Goal: Entertainment & Leisure: Consume media (video, audio)

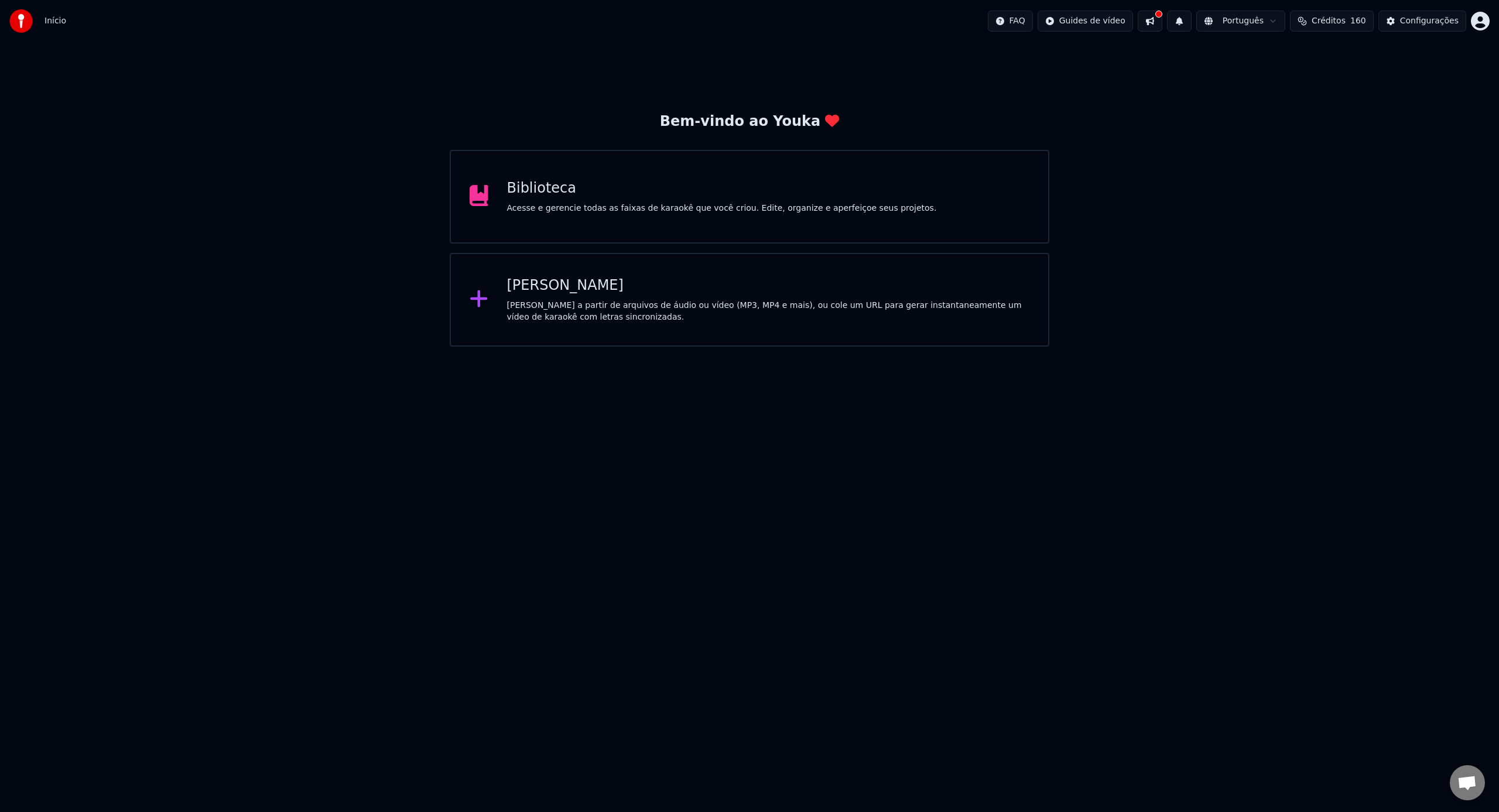
click at [535, 219] on div "Biblioteca Acesse e gerencie todas as faixas de karaokê que você criou. Edite, …" at bounding box center [750, 197] width 600 height 94
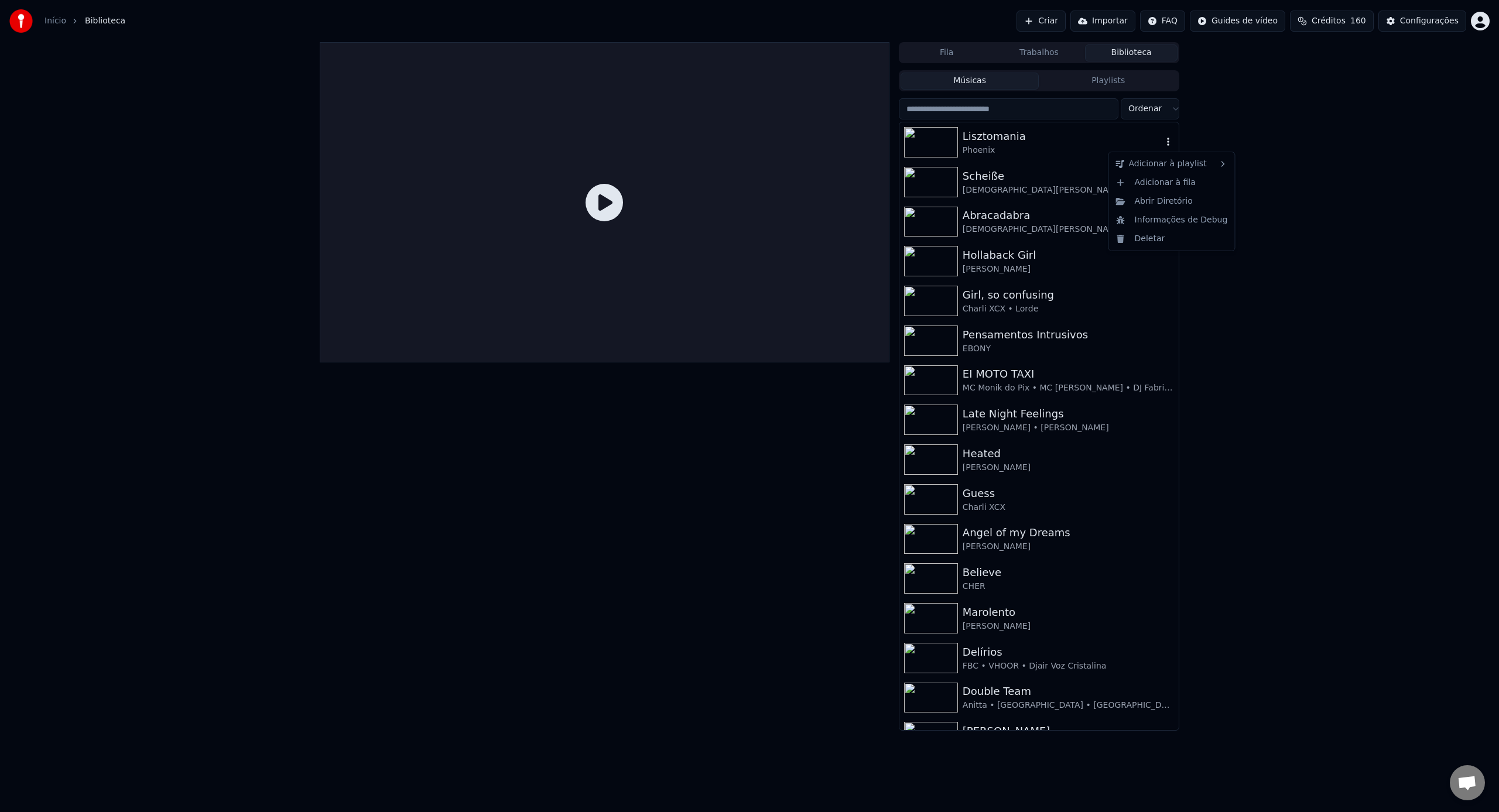
click at [1170, 144] on icon "button" at bounding box center [1168, 141] width 11 height 9
click at [1187, 203] on div "Abrir Diretório" at bounding box center [1172, 201] width 121 height 19
click at [1055, 56] on button "Trabalhos" at bounding box center [1039, 53] width 92 height 17
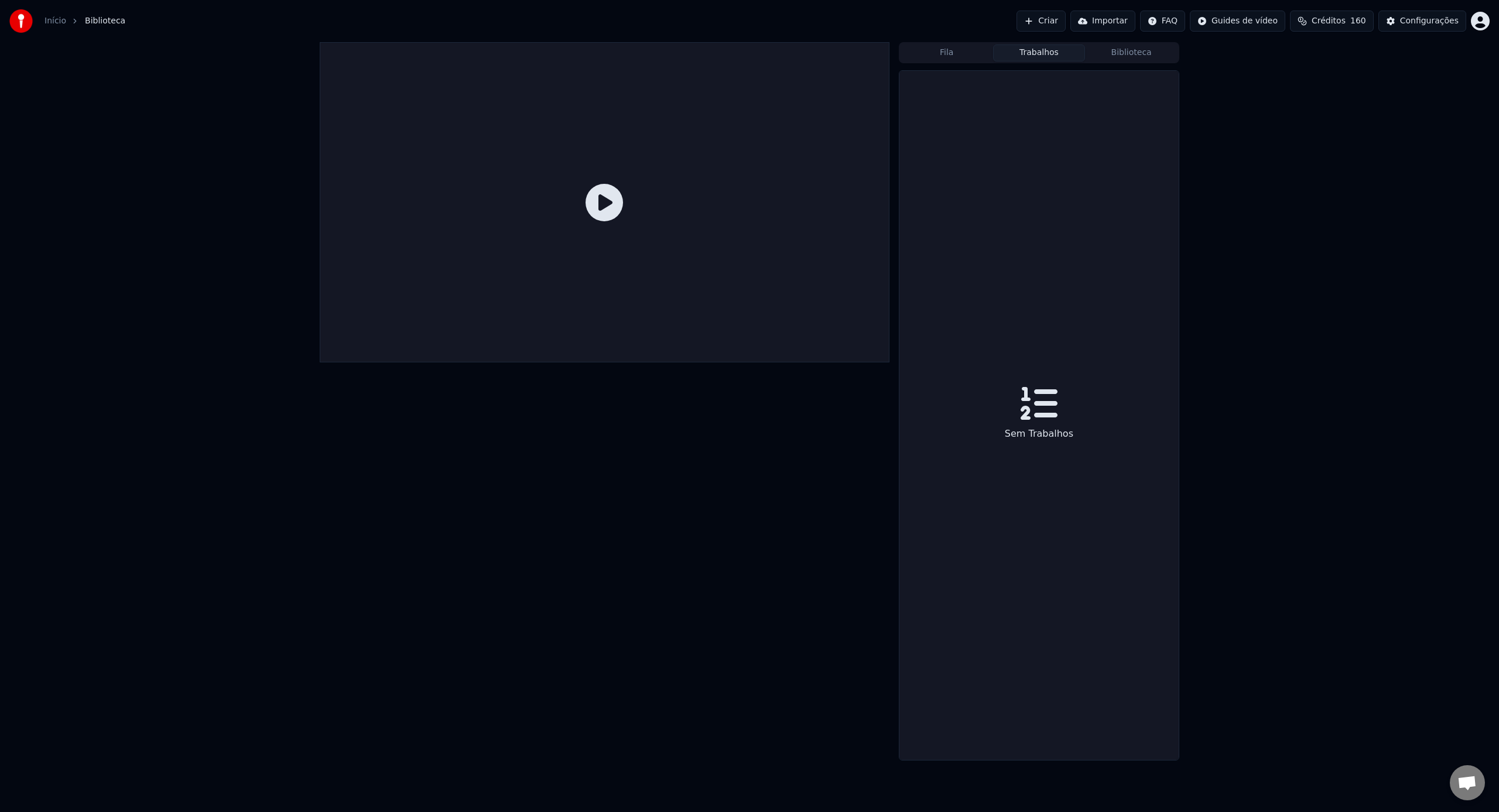
click at [988, 53] on button "Fila" at bounding box center [947, 53] width 92 height 17
click at [976, 54] on button "Fila" at bounding box center [947, 53] width 92 height 17
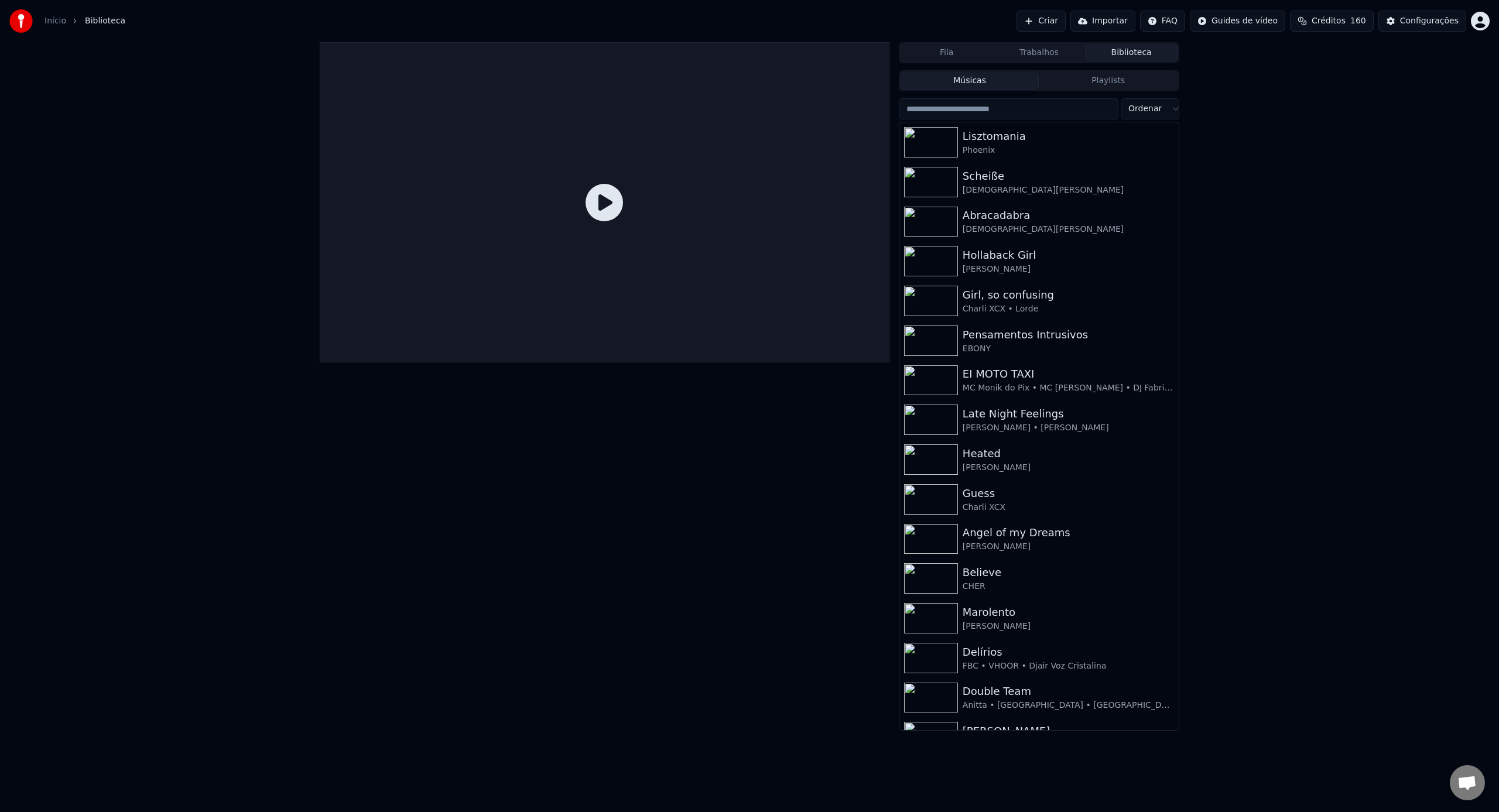
click at [1137, 56] on button "Biblioteca" at bounding box center [1131, 53] width 92 height 17
click at [1258, 26] on html "Início Biblioteca Criar Importar FAQ Guides de vídeo Créditos 160 Configurações…" at bounding box center [750, 406] width 1499 height 812
click at [1417, 25] on html "Início Biblioteca Criar Importar FAQ Guides de vídeo Créditos 160 Configurações…" at bounding box center [750, 406] width 1499 height 812
click at [1420, 24] on div "Configurações" at bounding box center [1429, 20] width 58 height 11
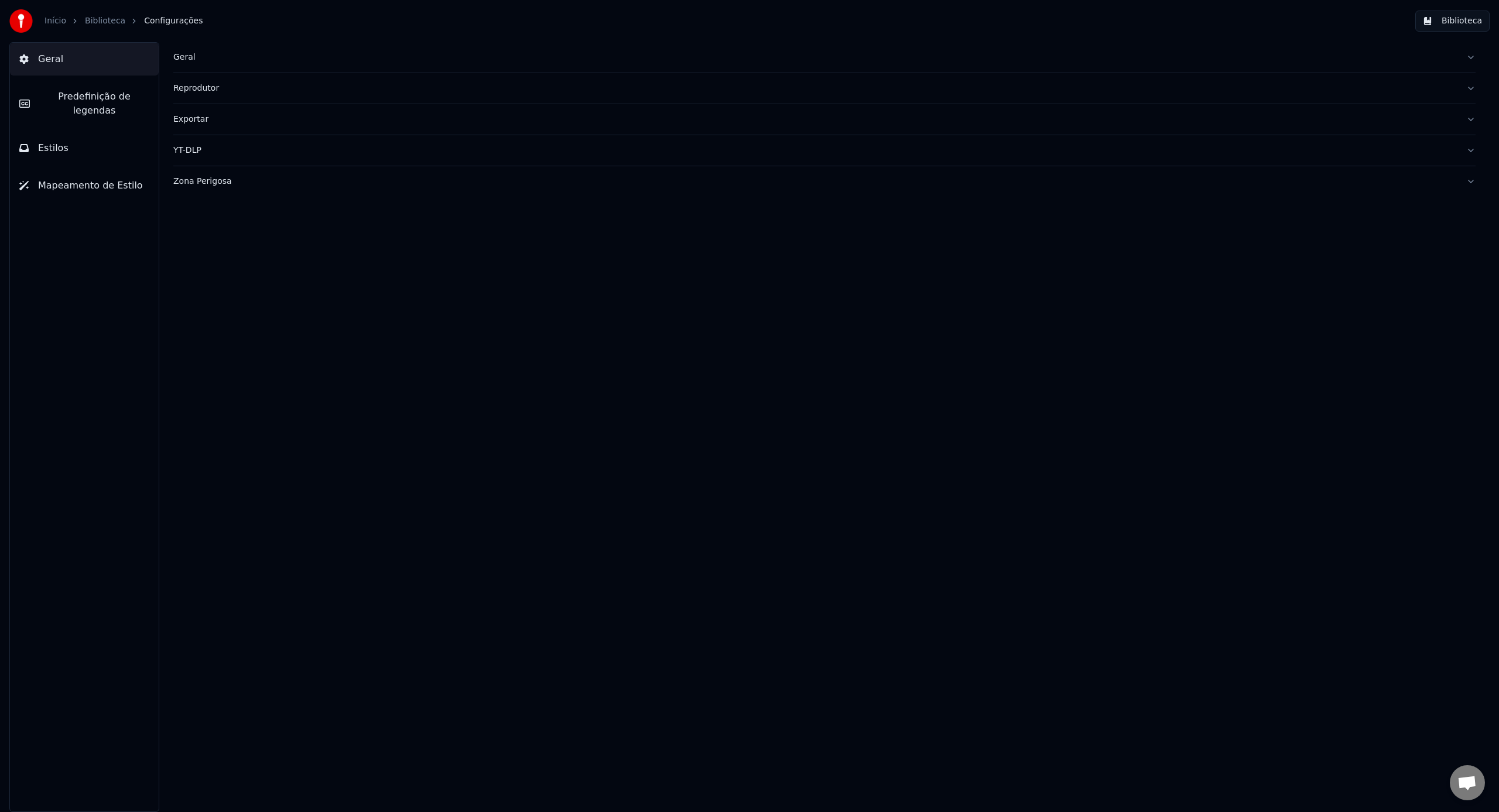
click at [255, 115] on div "Exportar" at bounding box center [815, 119] width 1283 height 11
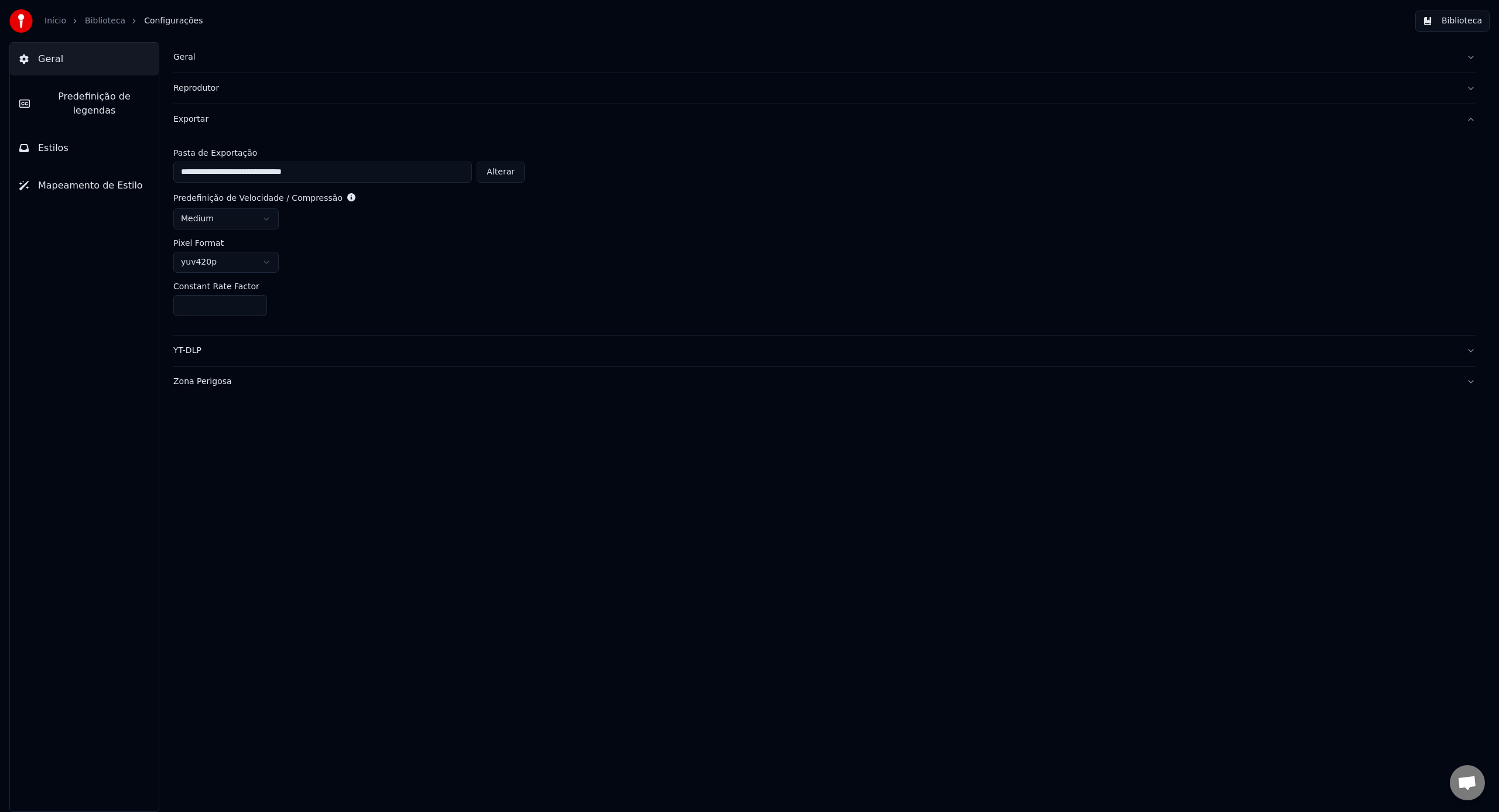
click at [256, 229] on body "**********" at bounding box center [750, 406] width 1499 height 812
click at [262, 226] on html "**********" at bounding box center [750, 406] width 1499 height 812
click at [260, 260] on html "**********" at bounding box center [750, 406] width 1499 height 812
click at [261, 260] on html "**********" at bounding box center [750, 406] width 1499 height 812
click at [256, 224] on html "**********" at bounding box center [750, 406] width 1499 height 812
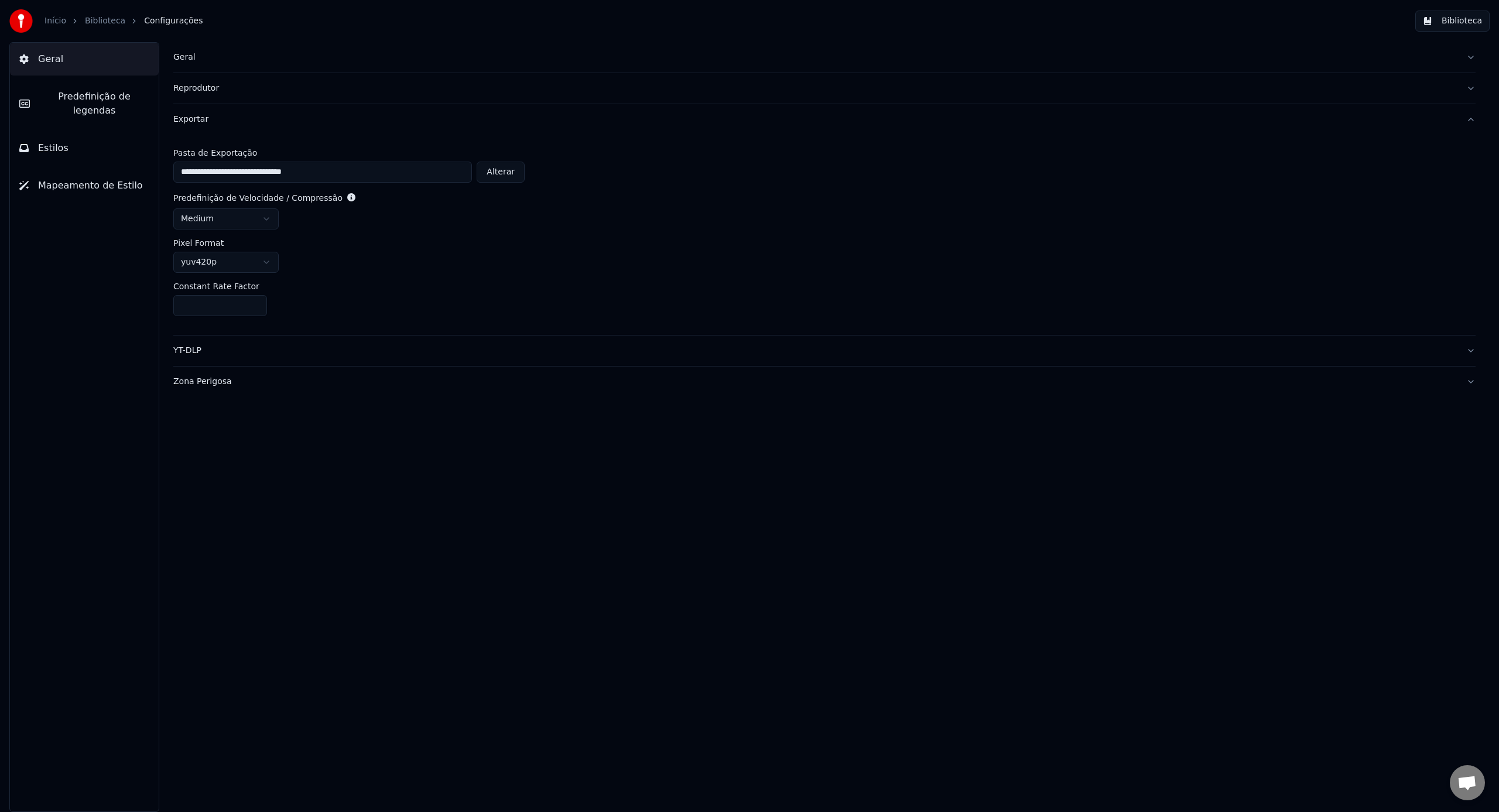
click at [256, 224] on html "**********" at bounding box center [750, 406] width 1499 height 812
click at [256, 305] on input "**" at bounding box center [220, 305] width 94 height 21
type input "**"
click at [256, 308] on input "**" at bounding box center [220, 305] width 94 height 21
click at [1450, 25] on button "Biblioteca" at bounding box center [1452, 21] width 74 height 21
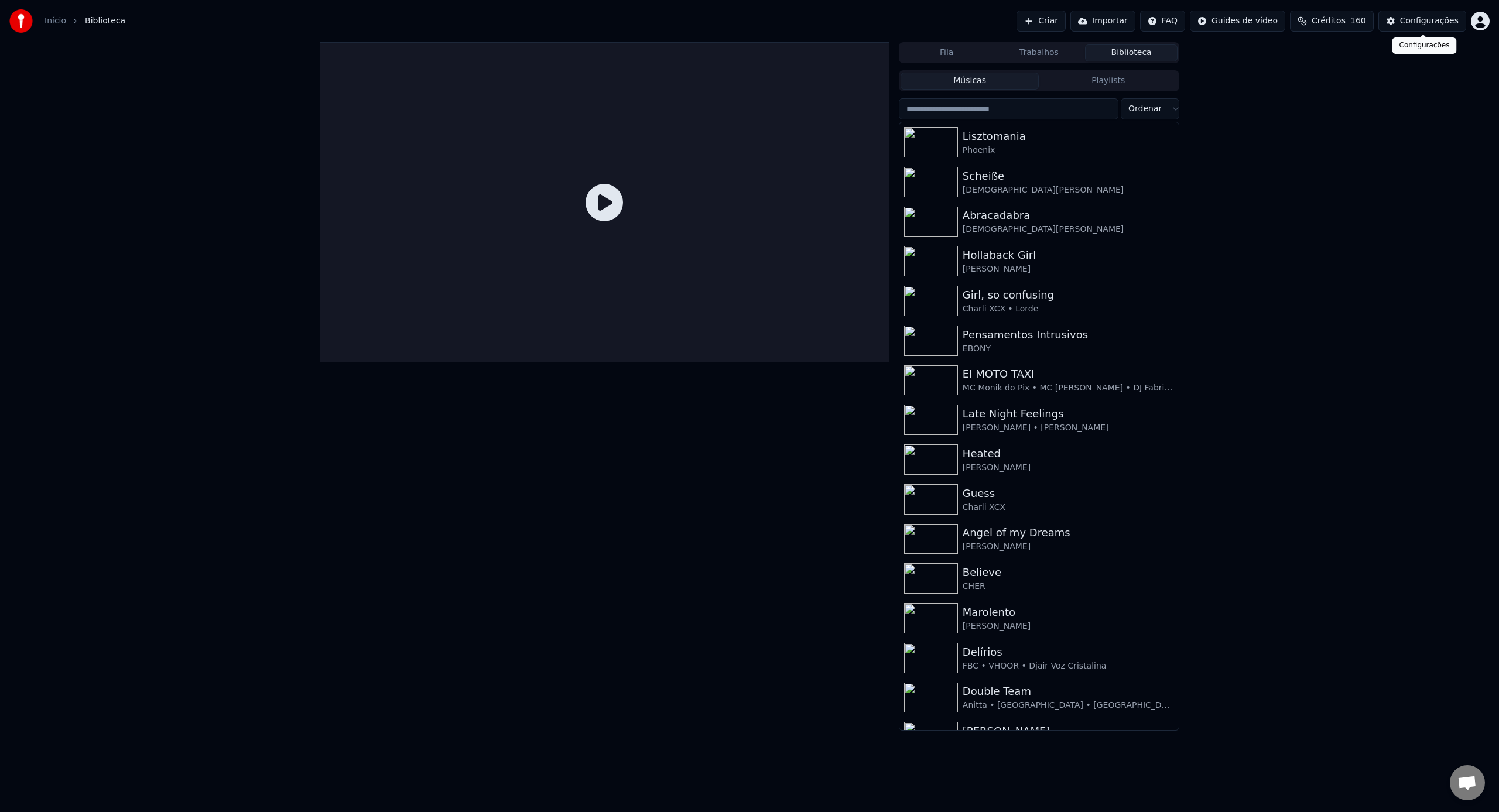
click at [1419, 29] on button "Configurações" at bounding box center [1422, 21] width 88 height 21
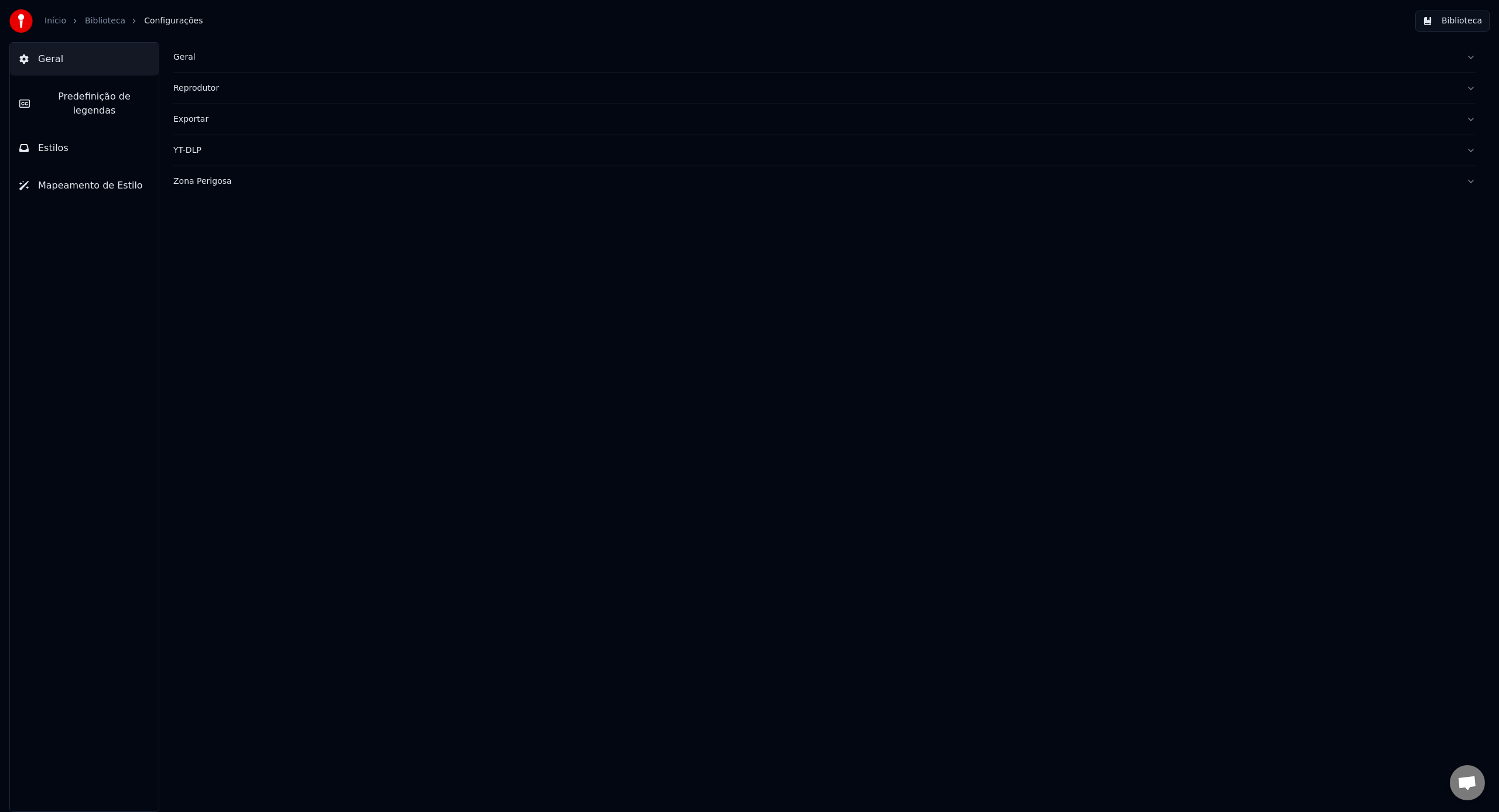
click at [255, 123] on div "Exportar" at bounding box center [815, 119] width 1283 height 11
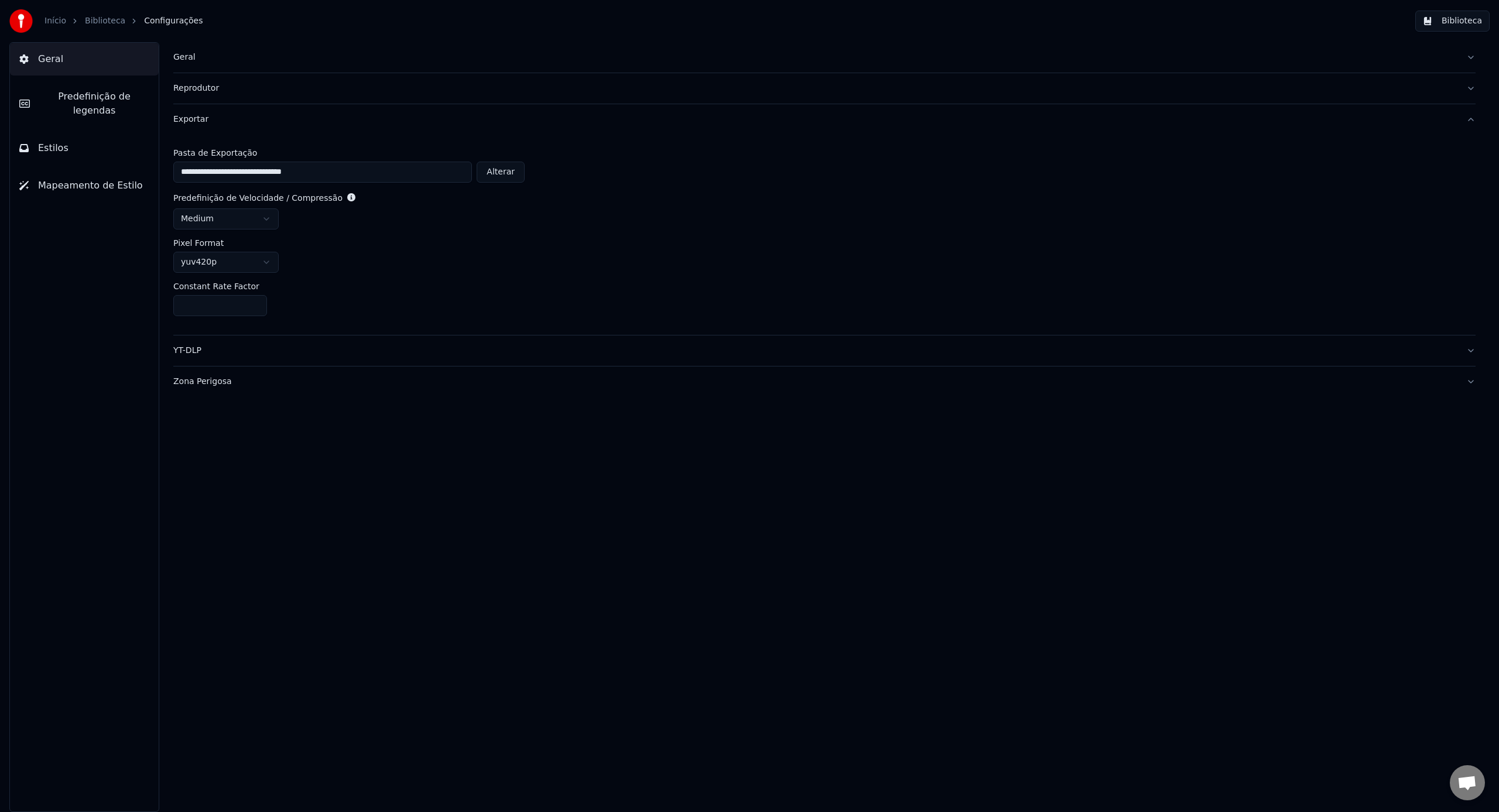
click at [82, 66] on button "Geral" at bounding box center [84, 59] width 149 height 33
click at [238, 119] on div "Exportar" at bounding box center [815, 119] width 1283 height 11
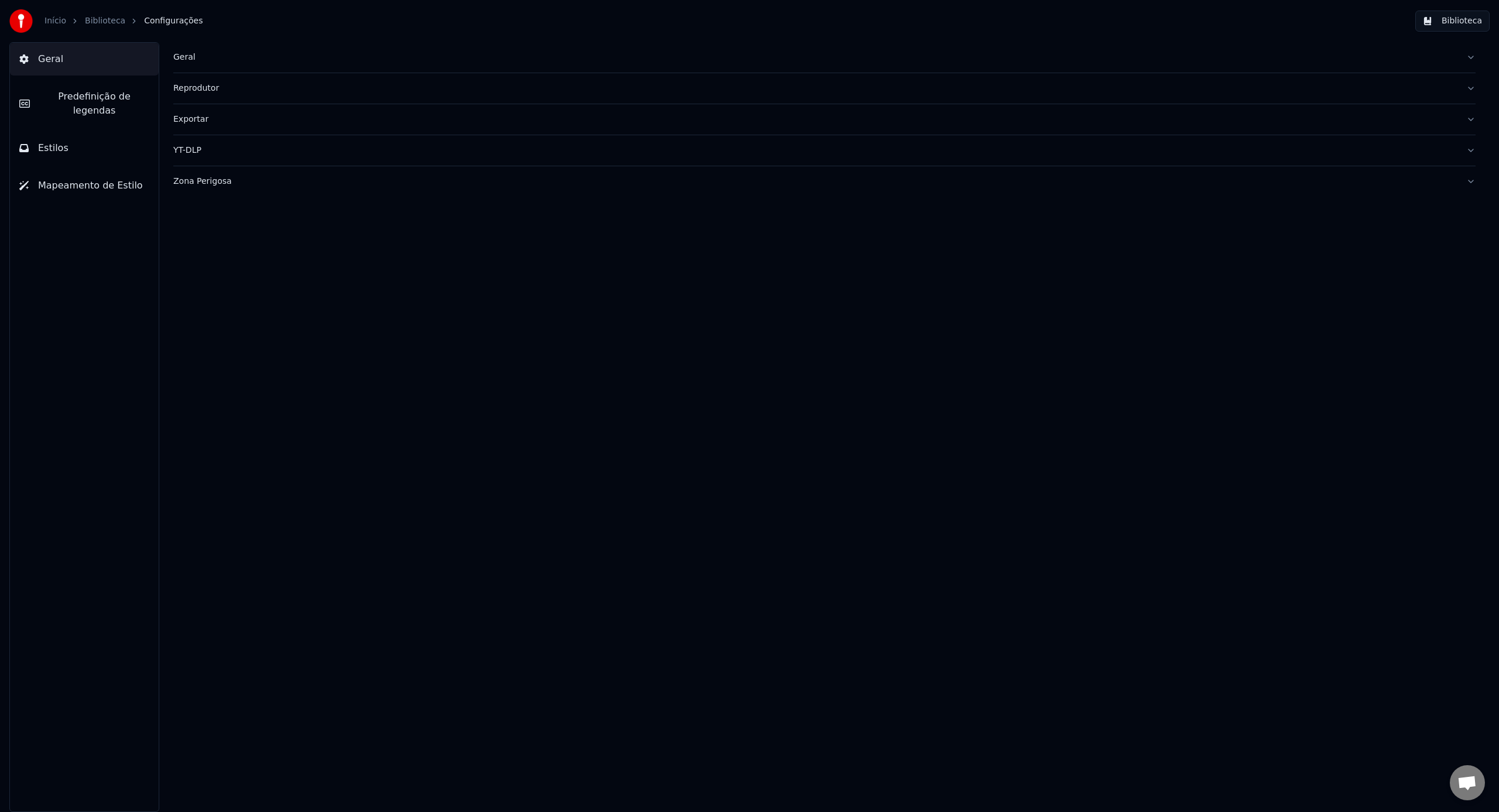
click at [1464, 23] on button "Biblioteca" at bounding box center [1452, 21] width 74 height 21
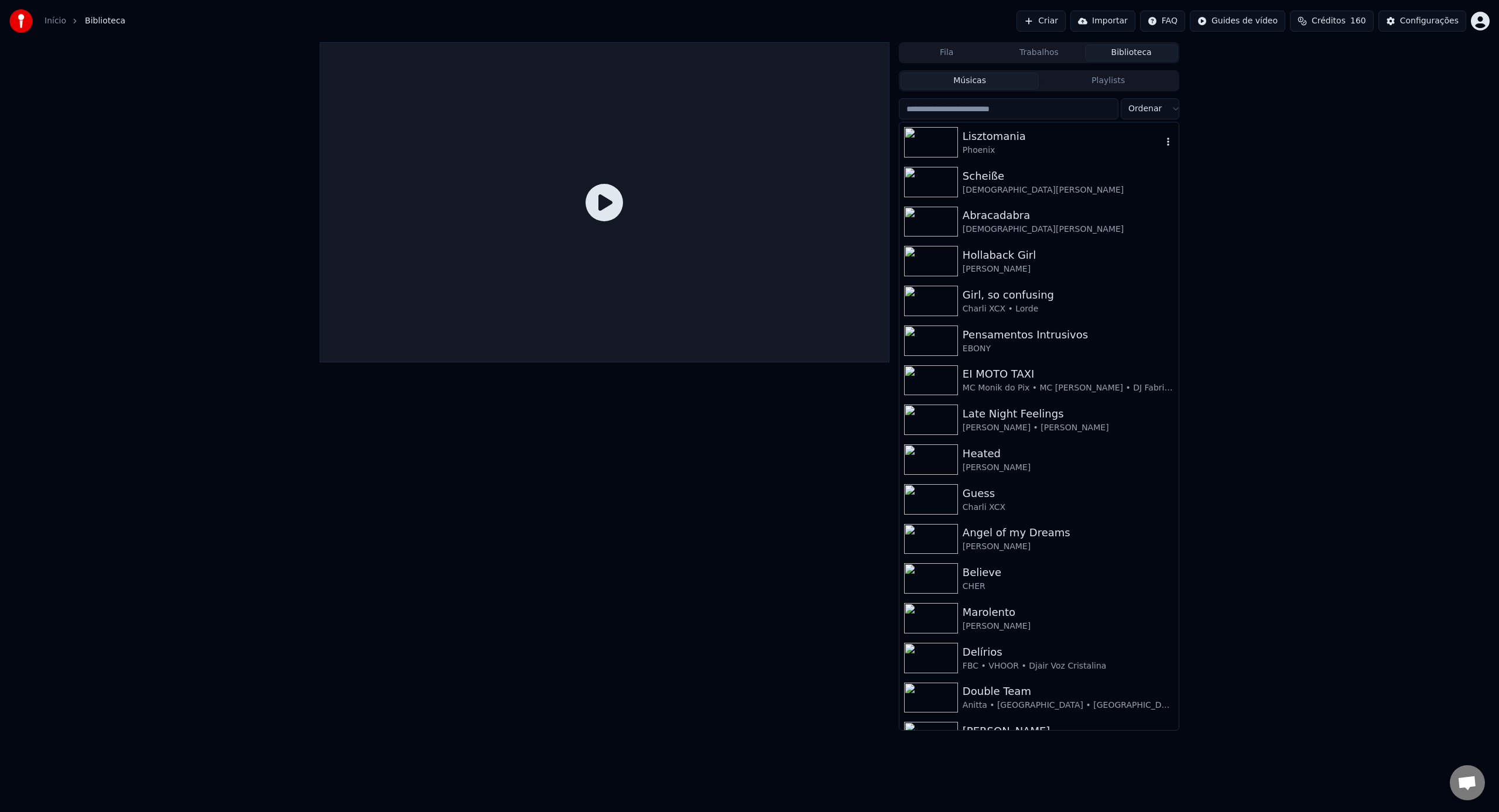
click at [1171, 144] on icon "button" at bounding box center [1168, 141] width 11 height 9
click at [1186, 203] on div "Abrir Diretório" at bounding box center [1172, 201] width 121 height 19
click at [1107, 19] on button "Importar" at bounding box center [1103, 21] width 65 height 21
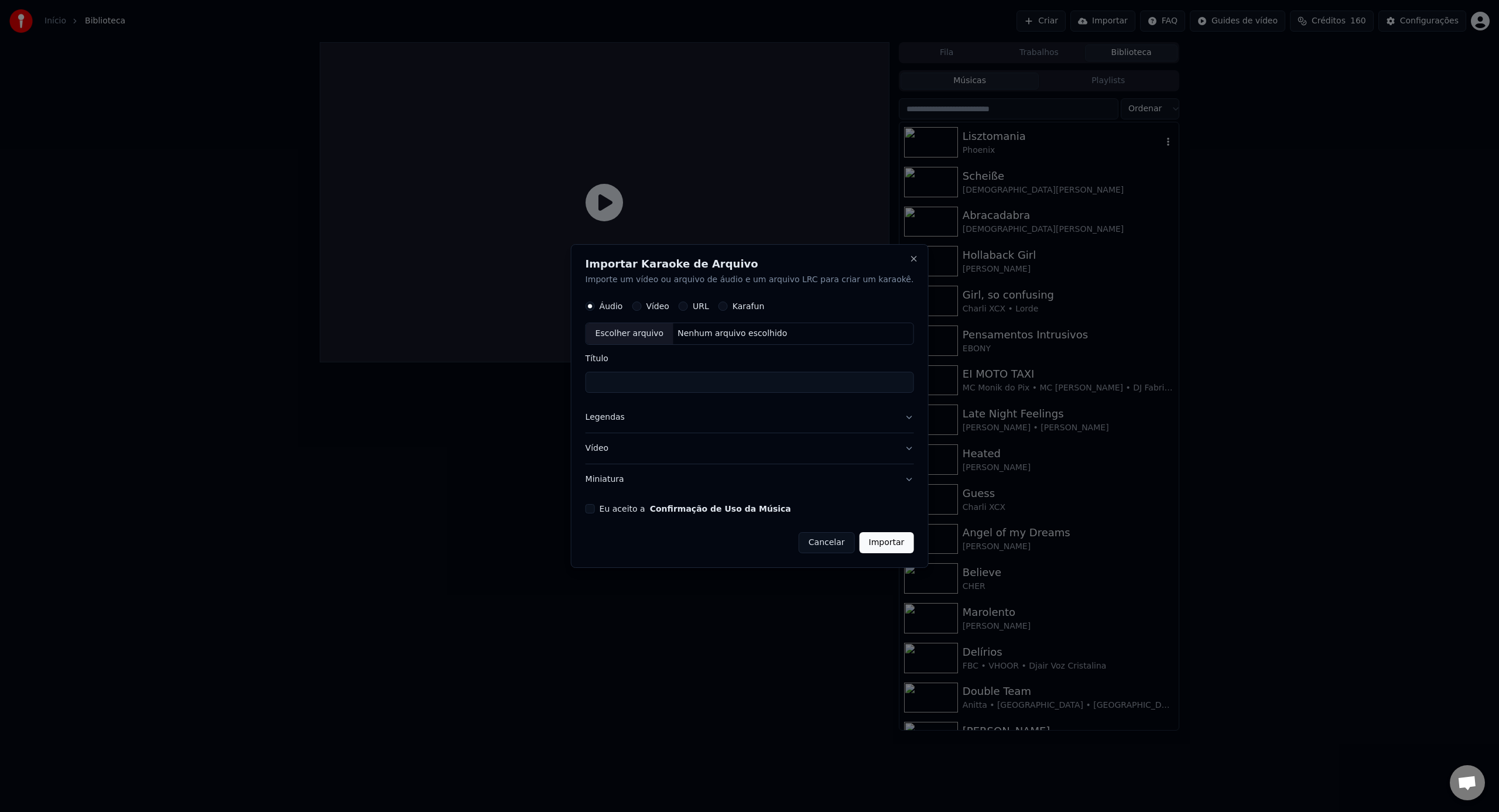
click at [753, 310] on label "Karafun" at bounding box center [748, 306] width 33 height 8
click at [728, 310] on button "Karafun" at bounding box center [723, 306] width 9 height 9
click at [623, 309] on label "Áudio" at bounding box center [611, 306] width 23 height 8
click at [594, 309] on button "Áudio" at bounding box center [590, 306] width 9 height 9
click at [748, 313] on div "Áudio Vídeo URL Karafun" at bounding box center [750, 306] width 328 height 23
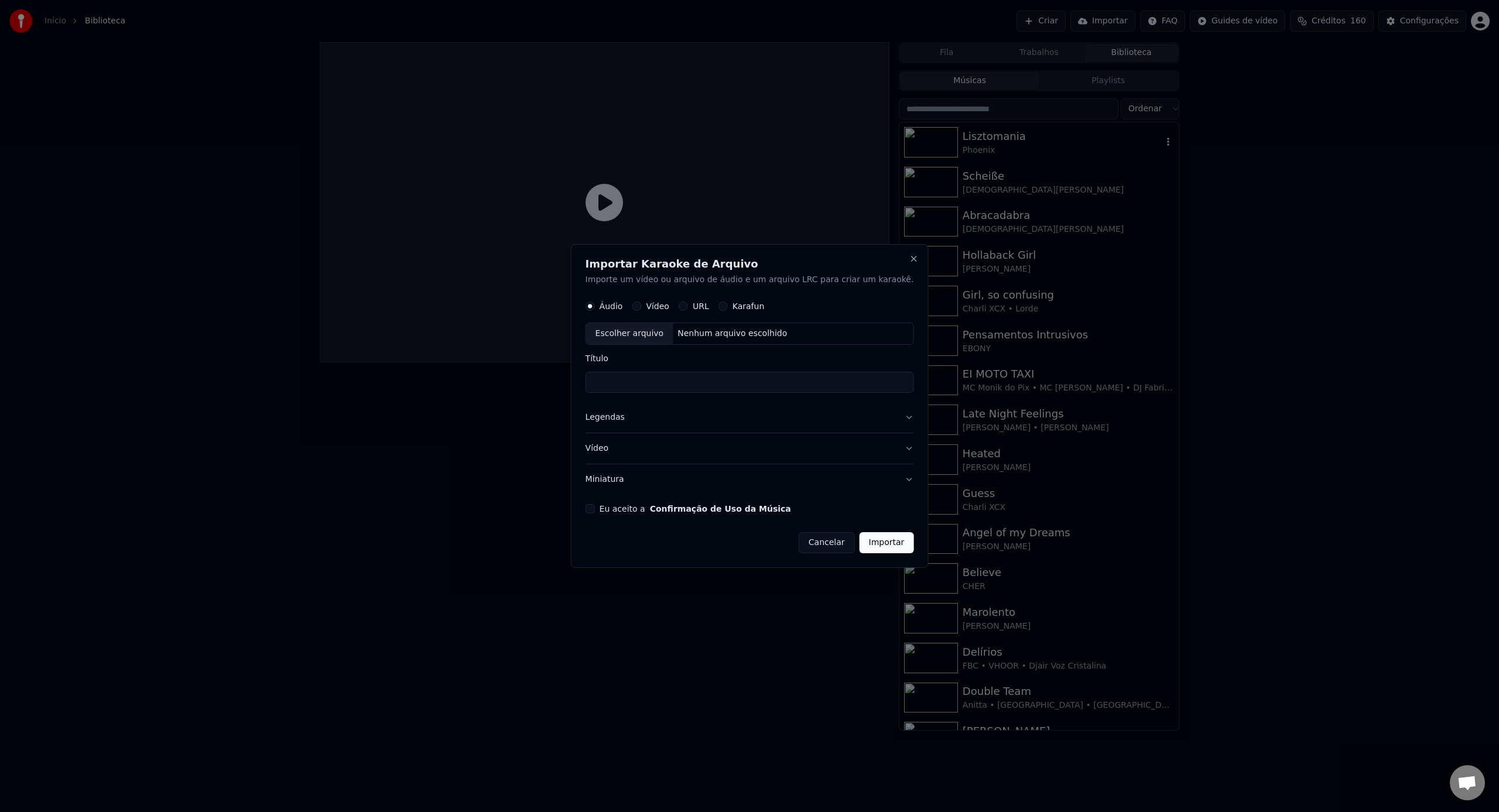
click at [749, 310] on label "Karafun" at bounding box center [748, 306] width 33 height 8
click at [728, 310] on button "Karafun" at bounding box center [723, 306] width 9 height 9
click at [659, 339] on div "Escolher arquivo" at bounding box center [629, 334] width 87 height 21
click at [709, 309] on label "URL" at bounding box center [701, 306] width 17 height 8
click at [688, 309] on button "URL" at bounding box center [683, 306] width 9 height 9
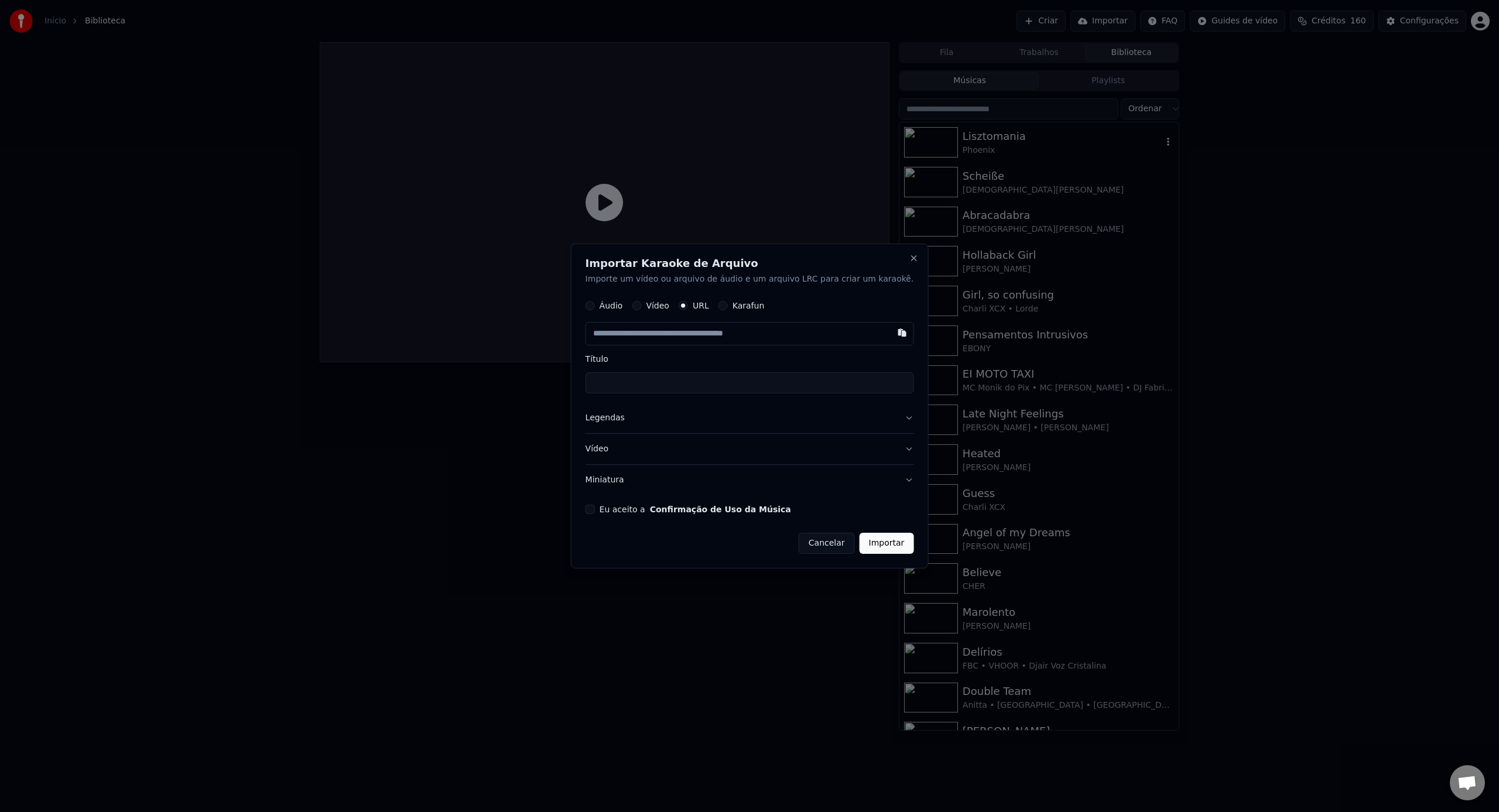
click at [662, 306] on label "Vídeo" at bounding box center [657, 305] width 23 height 8
click at [641, 306] on button "Vídeo" at bounding box center [636, 306] width 9 height 9
click at [623, 306] on label "Áudio" at bounding box center [611, 306] width 23 height 8
click at [594, 306] on button "Áudio" at bounding box center [590, 306] width 9 height 9
click at [650, 336] on div "Escolher arquivo" at bounding box center [629, 334] width 87 height 21
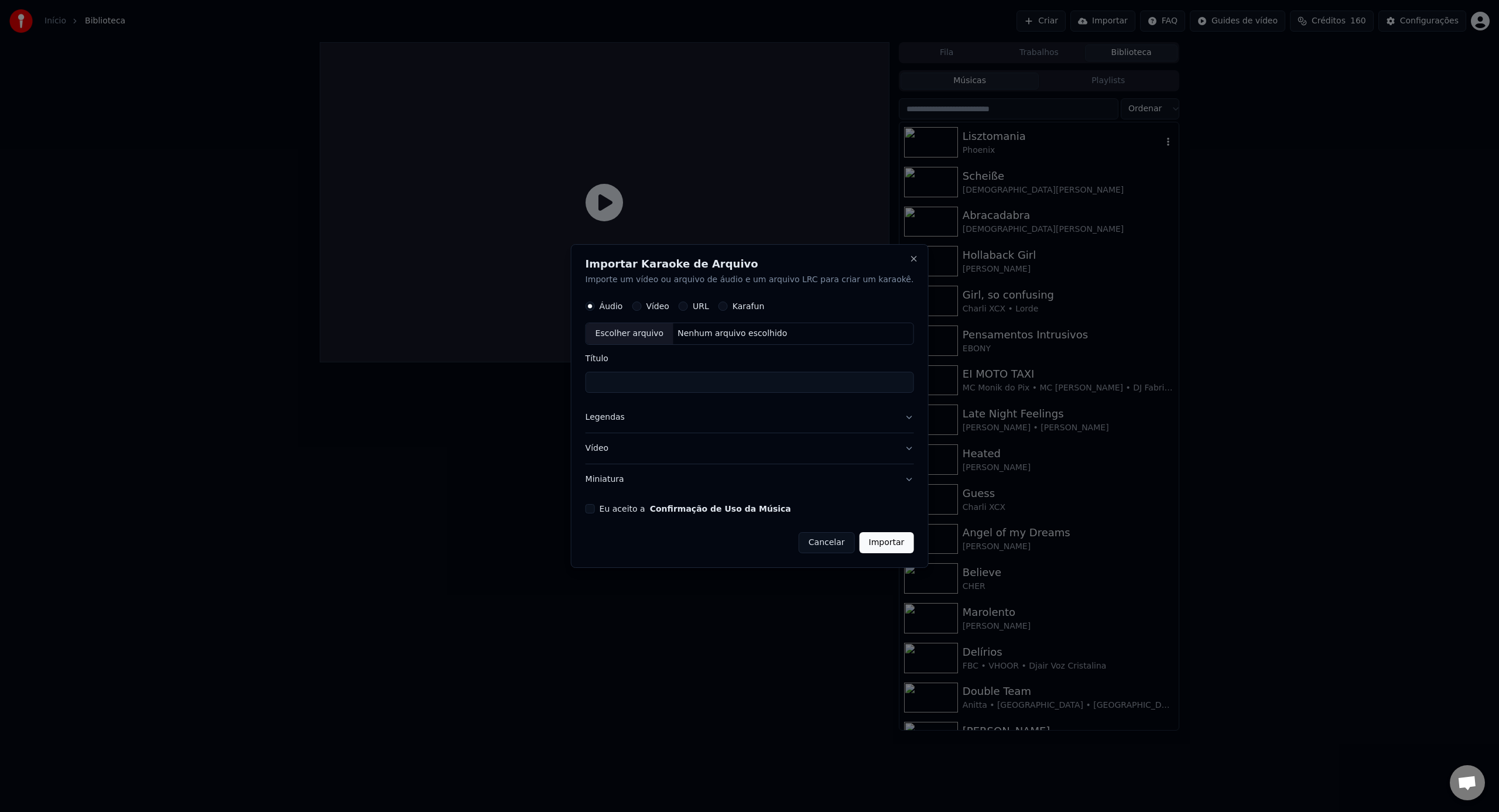
click at [815, 540] on button "Cancelar" at bounding box center [827, 543] width 56 height 21
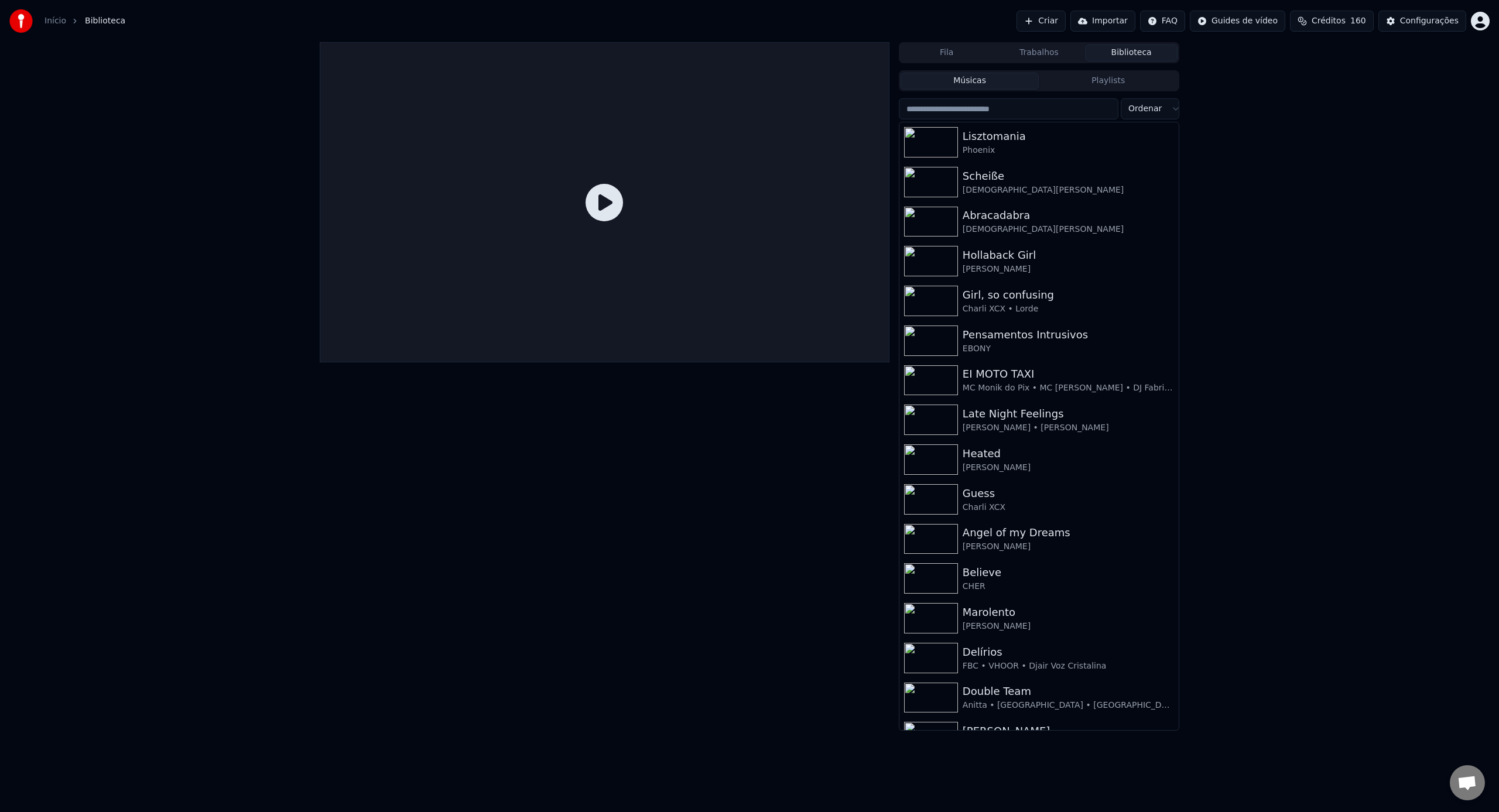
click at [1025, 61] on div "Fila Trabalhos Biblioteca" at bounding box center [1038, 53] width 281 height 21
click at [1026, 58] on button "Trabalhos" at bounding box center [1039, 53] width 92 height 17
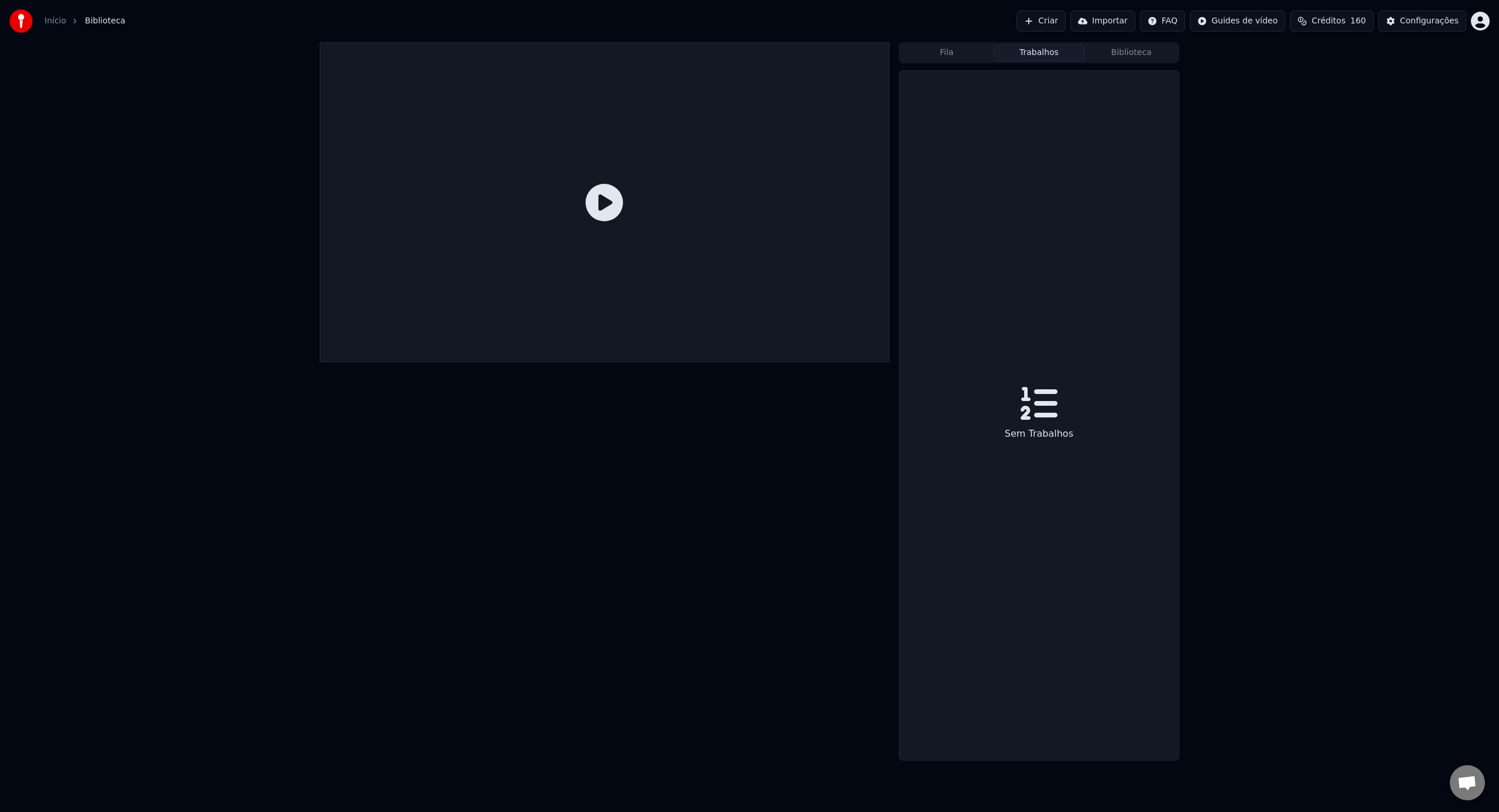
click at [964, 61] on div "Fila Trabalhos Biblioteca" at bounding box center [1038, 53] width 281 height 21
click at [963, 57] on button "Fila" at bounding box center [947, 53] width 92 height 17
click at [779, 242] on div at bounding box center [604, 202] width 569 height 320
click at [1060, 55] on button "Trabalhos" at bounding box center [1039, 53] width 92 height 17
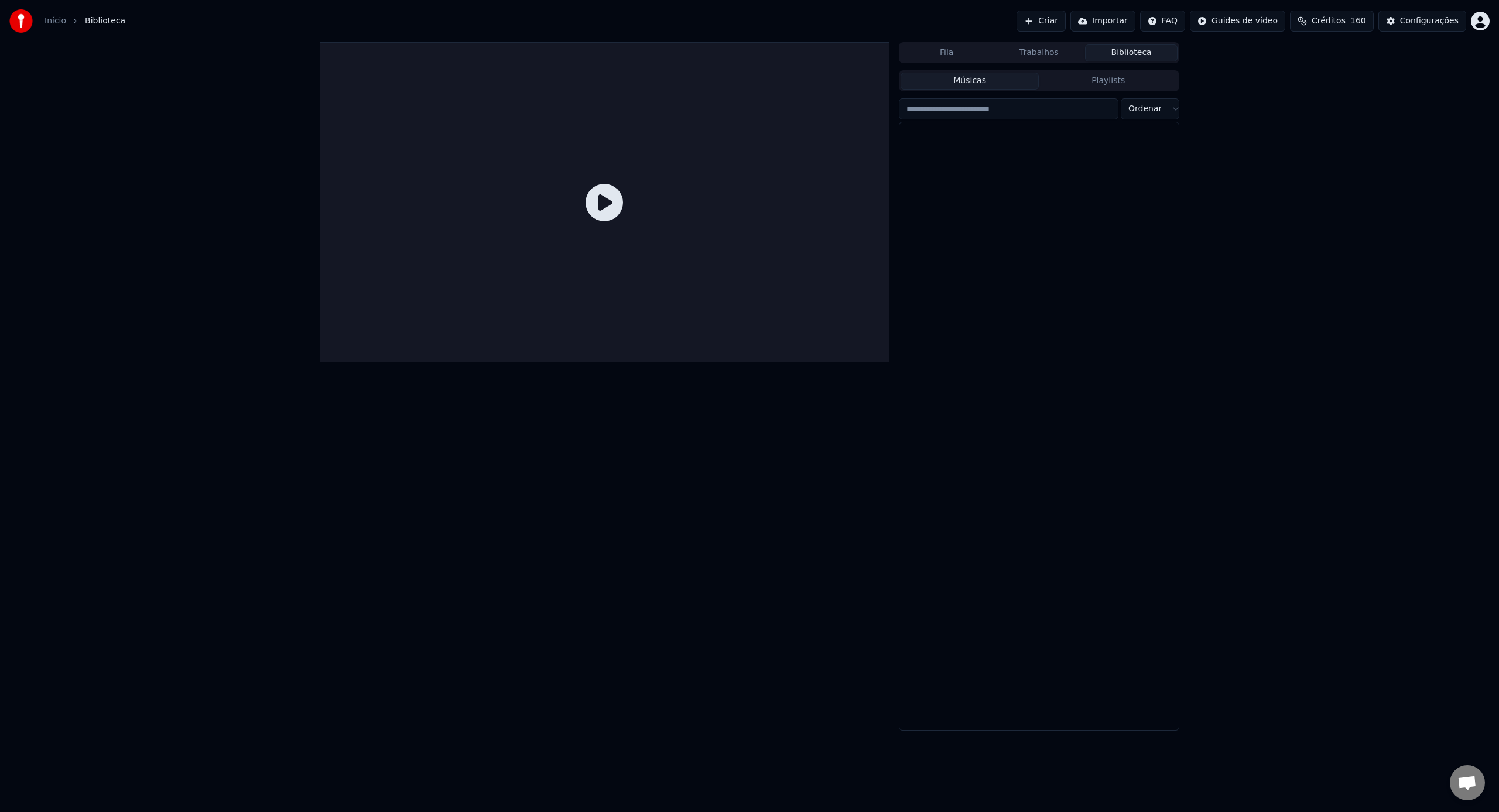
click at [1139, 54] on button "Biblioteca" at bounding box center [1131, 53] width 92 height 17
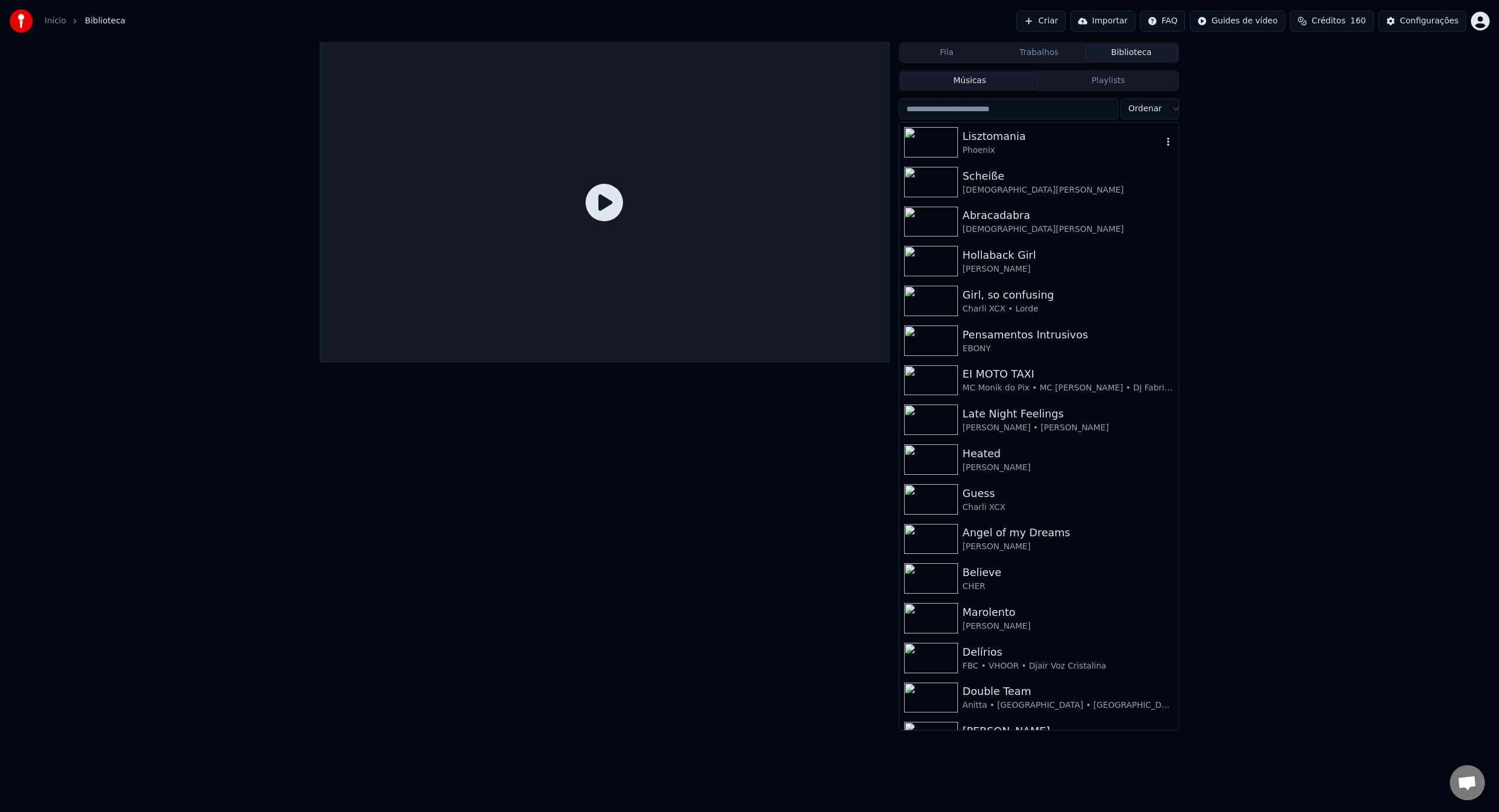
click at [1167, 138] on icon "button" at bounding box center [1168, 141] width 11 height 9
click at [1178, 219] on div "Informações de Debug" at bounding box center [1172, 220] width 121 height 19
click at [784, 234] on div at bounding box center [604, 202] width 569 height 320
click at [1126, 15] on button "Importar" at bounding box center [1103, 21] width 65 height 21
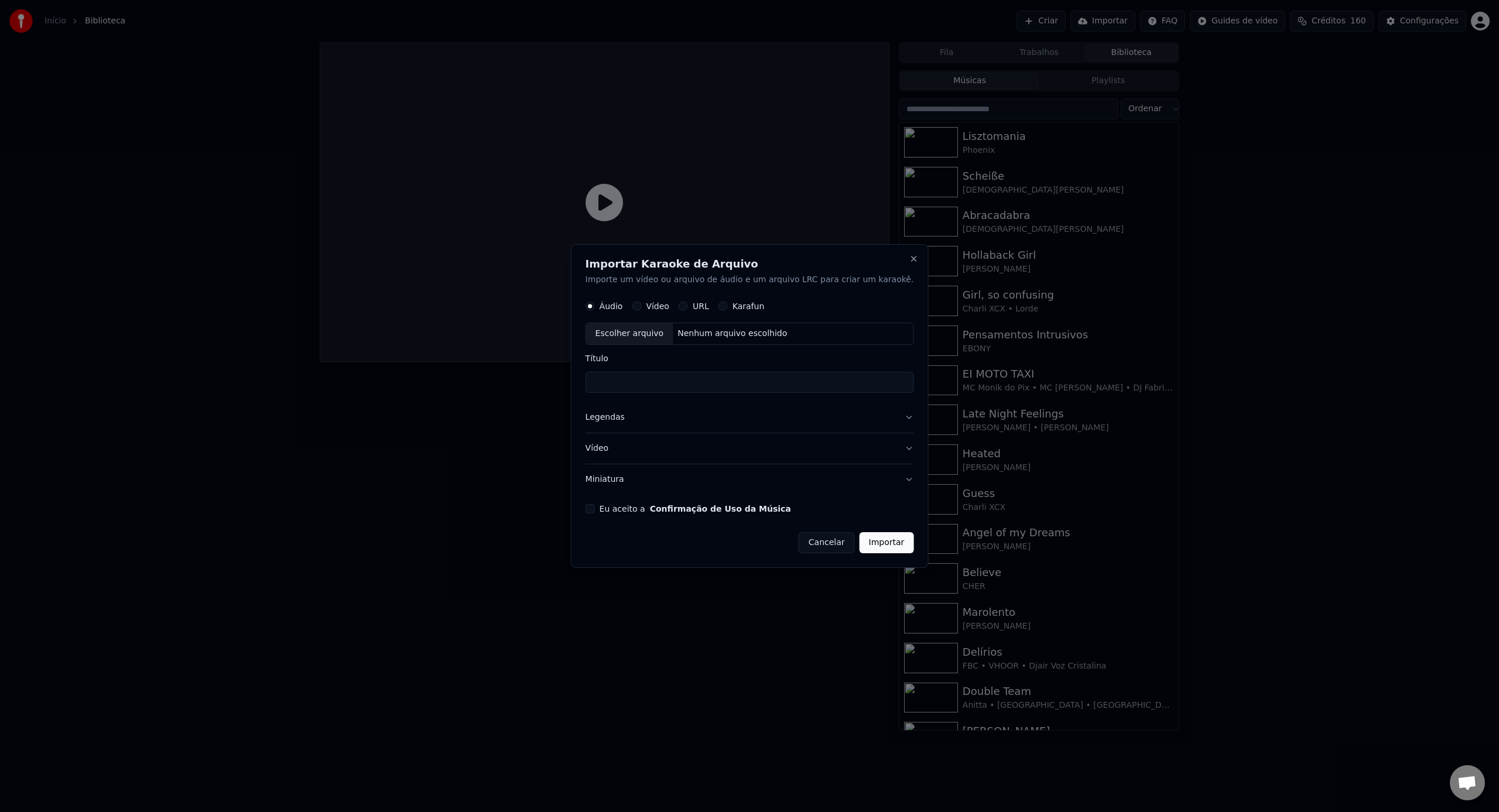
click at [672, 338] on div "Escolher arquivo" at bounding box center [629, 334] width 87 height 21
type input "**********"
click at [763, 418] on button "Legendas" at bounding box center [750, 418] width 328 height 30
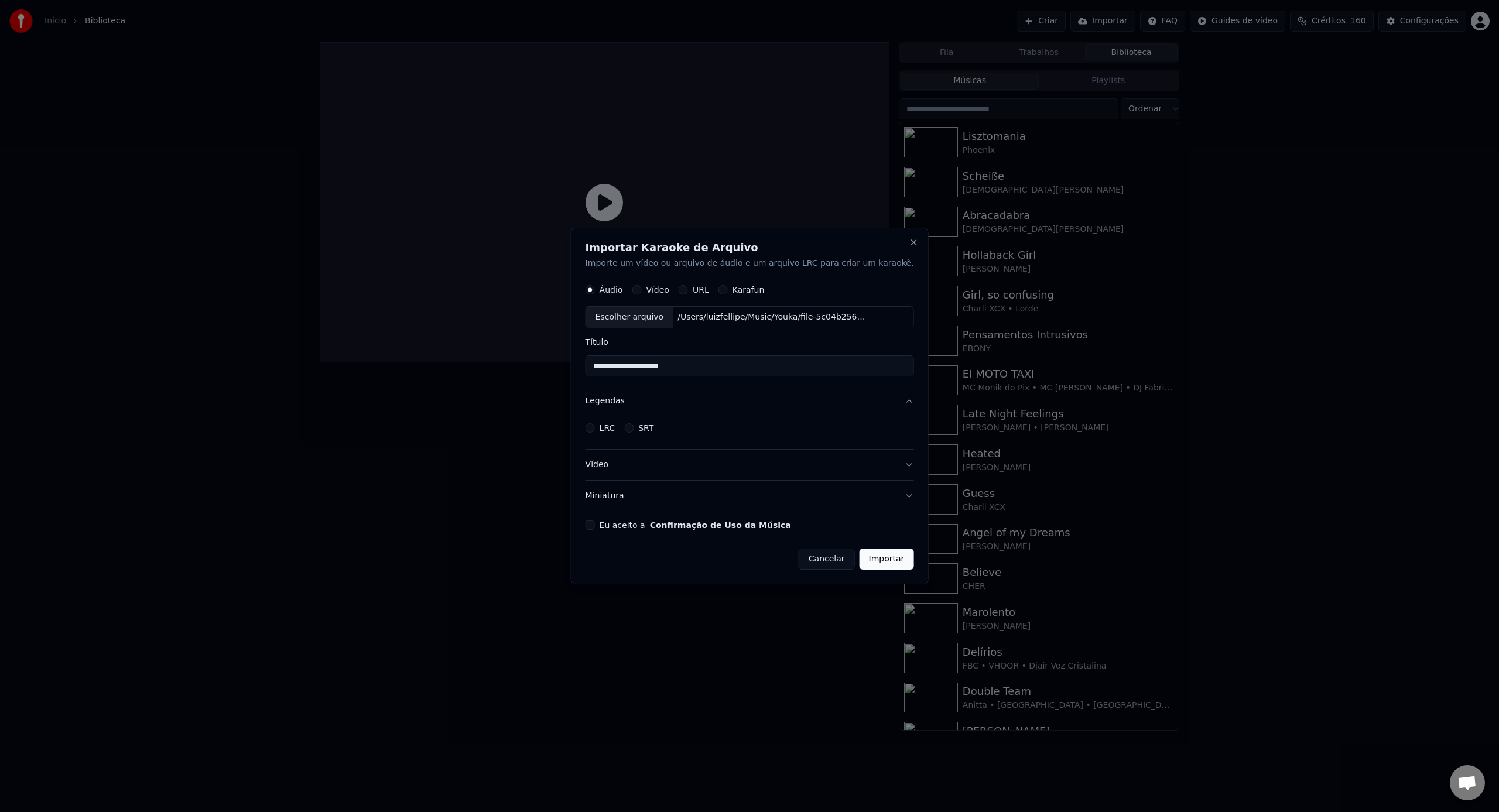
click at [616, 426] on label "LRC" at bounding box center [607, 427] width 16 height 8
click at [594, 426] on button "LRC" at bounding box center [590, 428] width 9 height 9
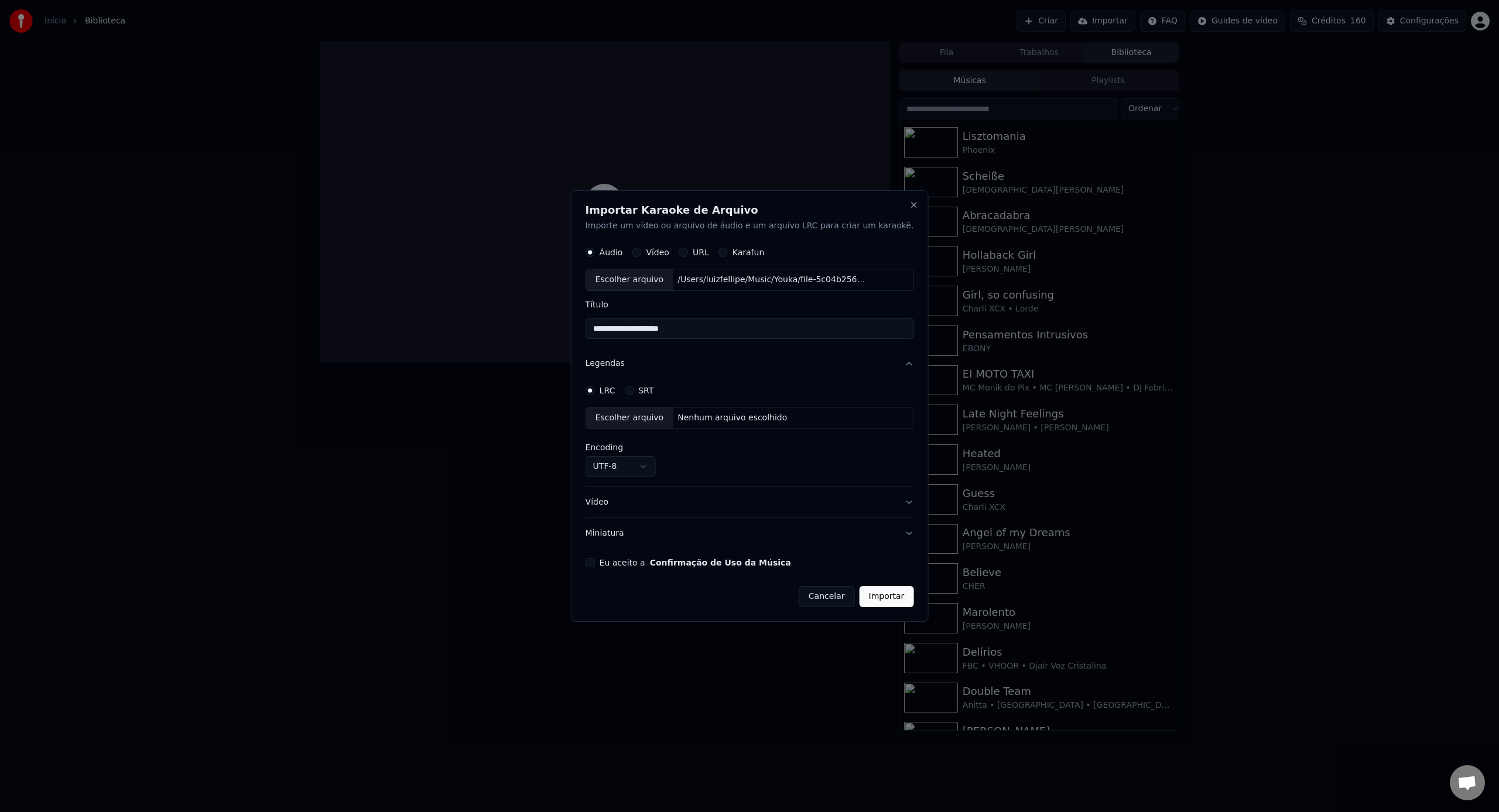
click at [639, 425] on div "Escolher arquivo" at bounding box center [629, 419] width 87 height 21
click at [810, 597] on button "Cancelar" at bounding box center [827, 597] width 56 height 21
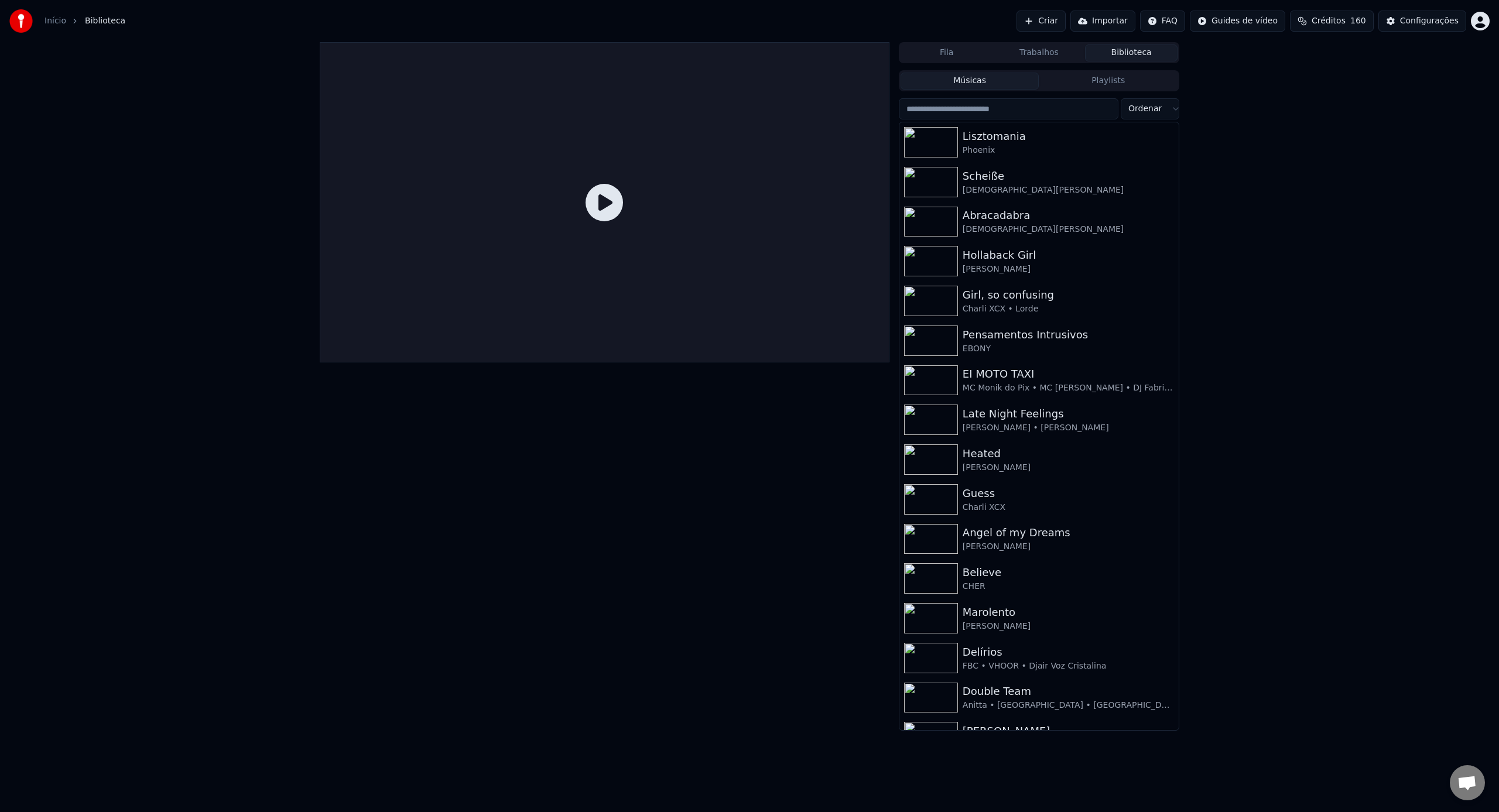
click at [110, 23] on span "Biblioteca" at bounding box center [104, 20] width 40 height 11
click at [1028, 129] on div "Lisztomania" at bounding box center [1063, 137] width 200 height 17
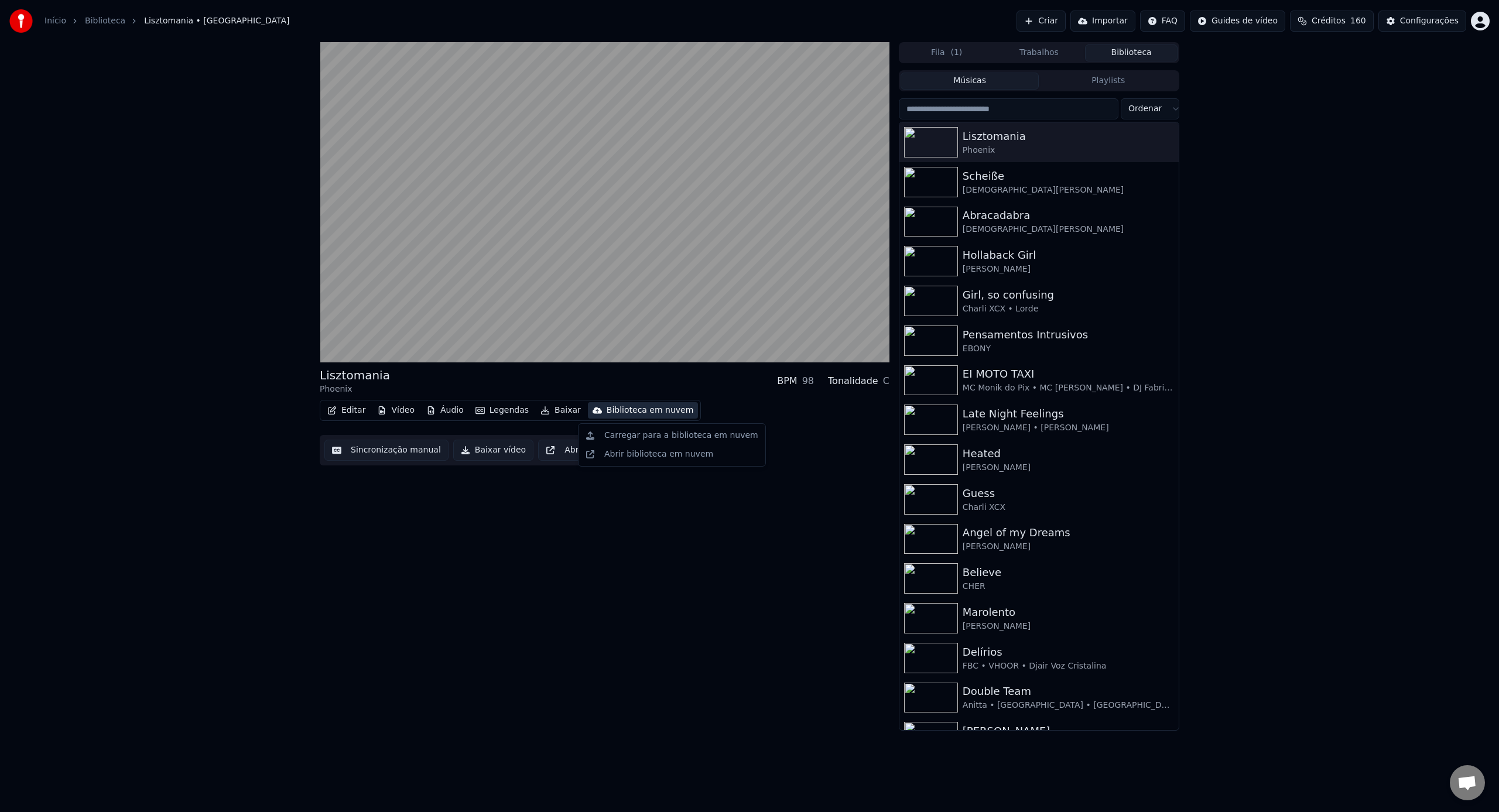
click at [664, 411] on div "Biblioteca em nuvem" at bounding box center [650, 410] width 87 height 11
click at [656, 431] on div "Carregar para a biblioteca em nuvem" at bounding box center [681, 435] width 154 height 11
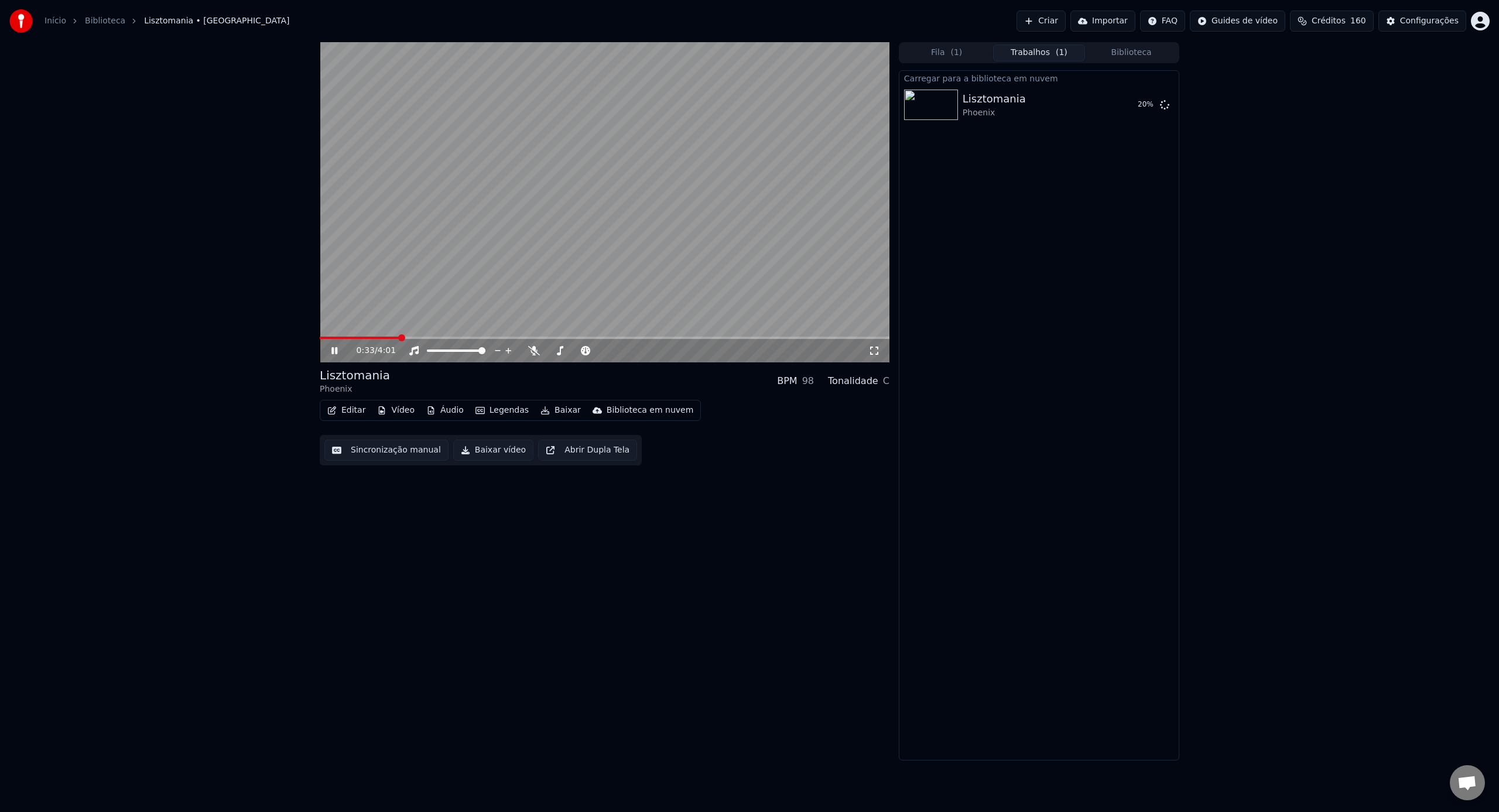
click at [337, 347] on icon at bounding box center [334, 350] width 6 height 7
click at [658, 416] on div "Biblioteca em nuvem" at bounding box center [650, 410] width 87 height 11
click at [663, 454] on div "Abrir biblioteca em nuvem" at bounding box center [659, 454] width 109 height 11
click at [585, 246] on video at bounding box center [604, 202] width 569 height 320
click at [340, 353] on icon at bounding box center [343, 350] width 27 height 9
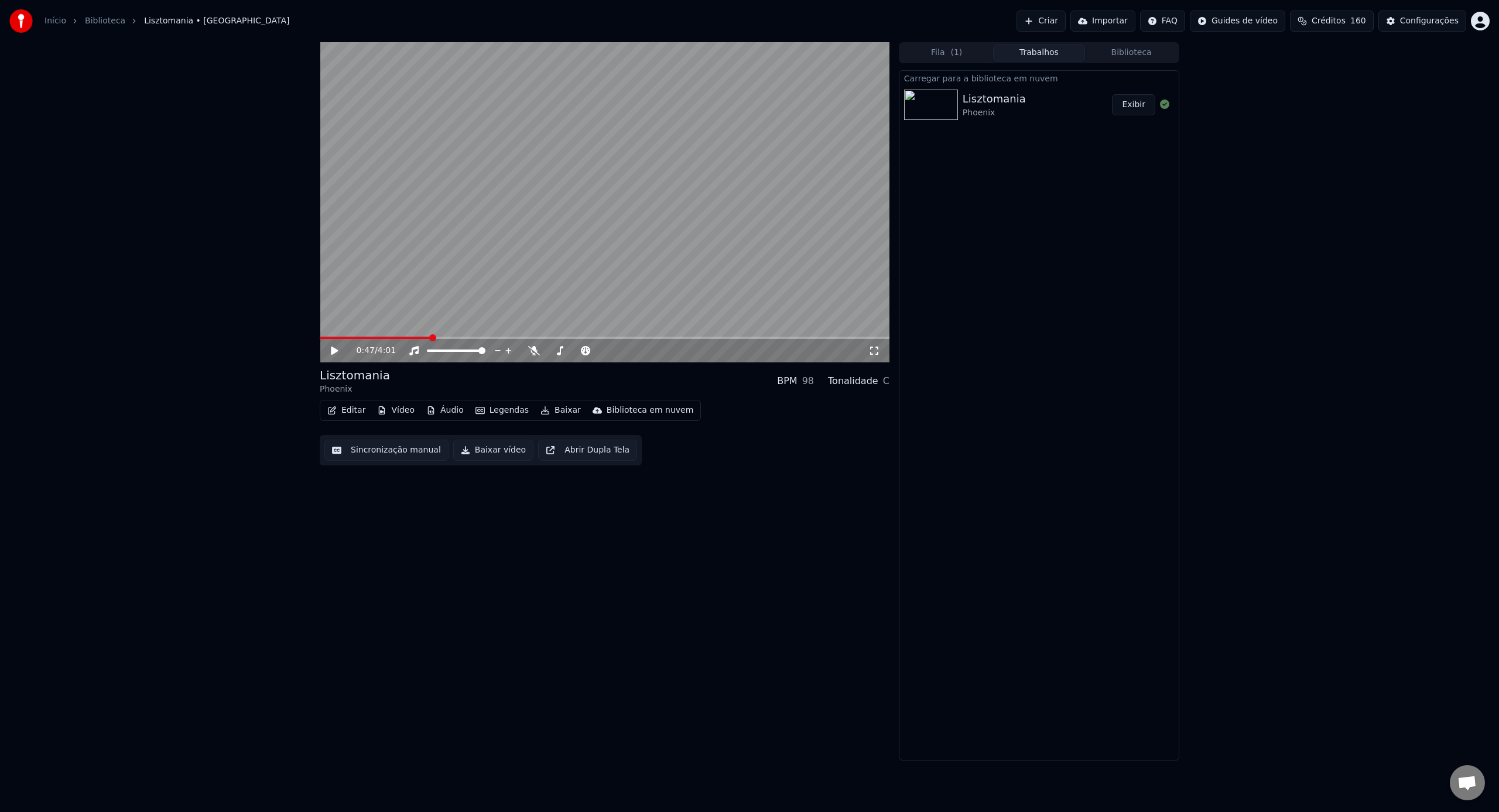
click at [1100, 53] on button "Biblioteca" at bounding box center [1131, 53] width 92 height 17
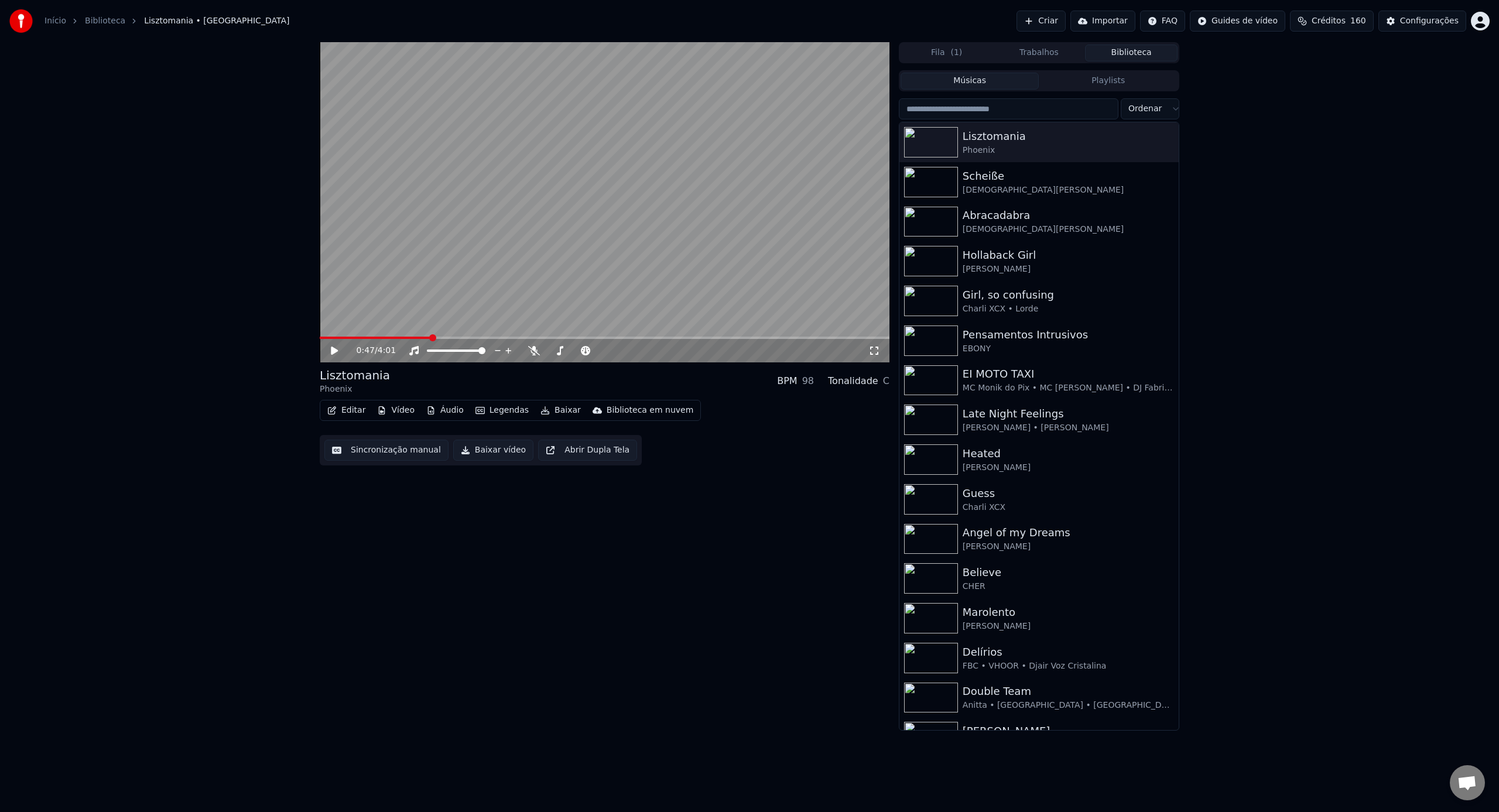
click at [1117, 51] on button "Biblioteca" at bounding box center [1131, 53] width 92 height 17
drag, startPoint x: 1033, startPoint y: 67, endPoint x: 1044, endPoint y: 58, distance: 14.2
click at [1035, 67] on div "Fila ( 1 ) Trabalhos Biblioteca Músicas Playlists Ordenar Lisztomania Phoenix S…" at bounding box center [1038, 386] width 281 height 688
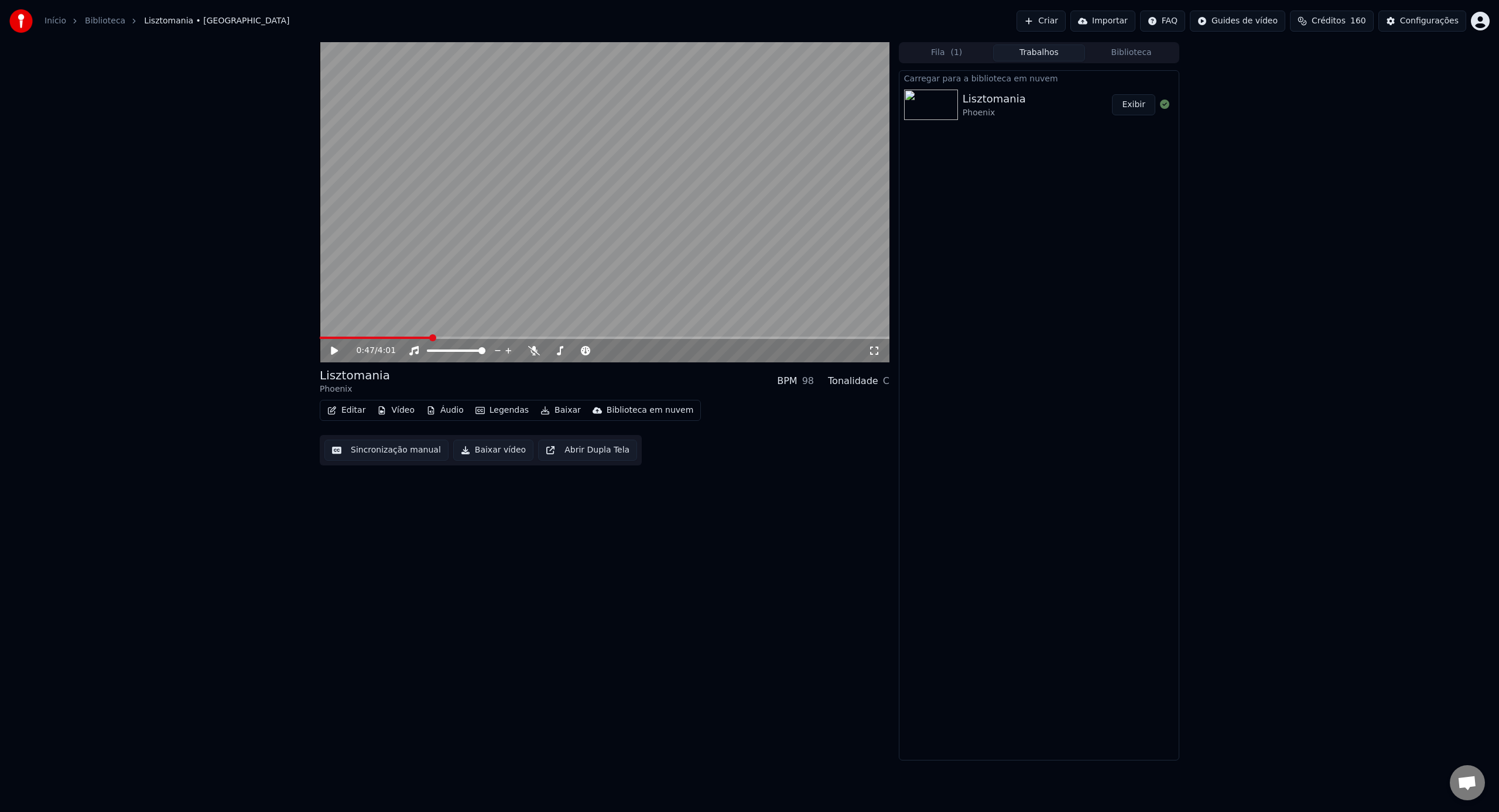
click at [1044, 58] on button "Trabalhos" at bounding box center [1039, 53] width 92 height 17
click at [1113, 54] on button "Biblioteca" at bounding box center [1131, 53] width 92 height 17
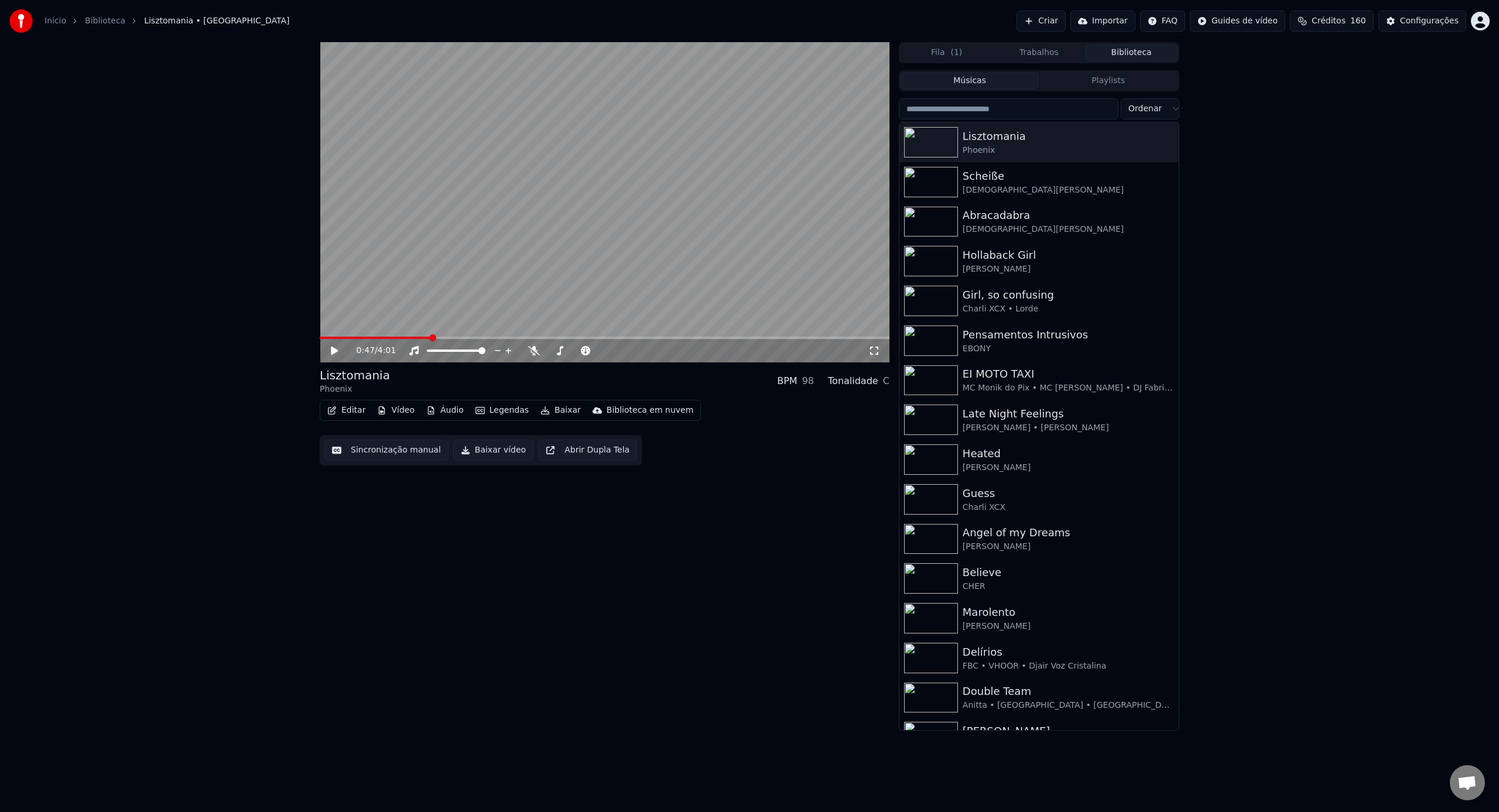
click at [1103, 86] on button "Playlists" at bounding box center [1107, 81] width 138 height 17
drag, startPoint x: 1010, startPoint y: 80, endPoint x: 1142, endPoint y: 56, distance: 134.2
click at [1012, 79] on button "Músicas" at bounding box center [970, 81] width 138 height 17
click at [1018, 219] on div "Abracadabra" at bounding box center [1063, 215] width 200 height 17
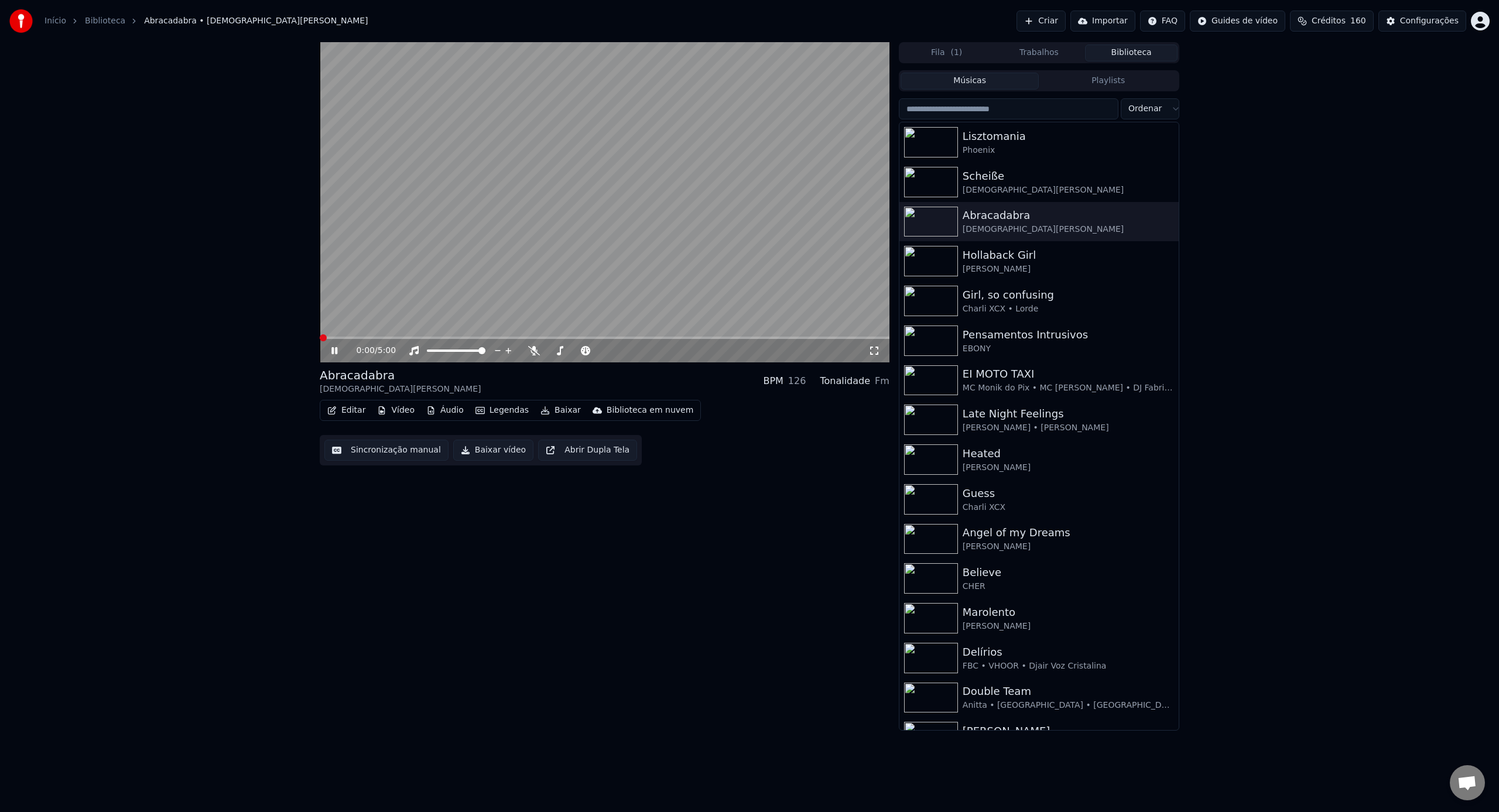
click at [879, 351] on icon at bounding box center [874, 350] width 11 height 9
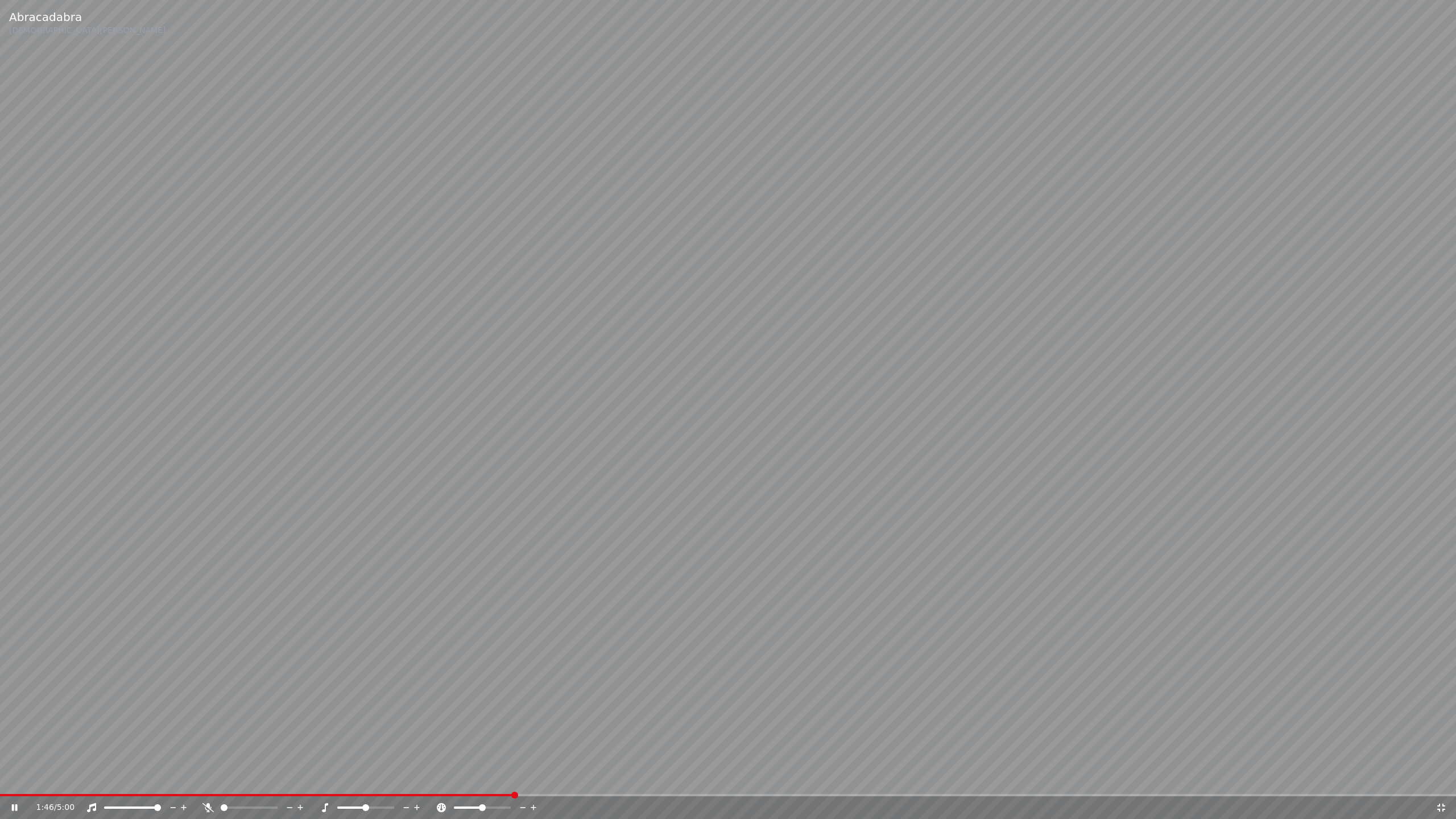
click at [514, 788] on span at bounding box center [514, 795] width 7 height 7
click at [516, 788] on span at bounding box center [519, 795] width 7 height 7
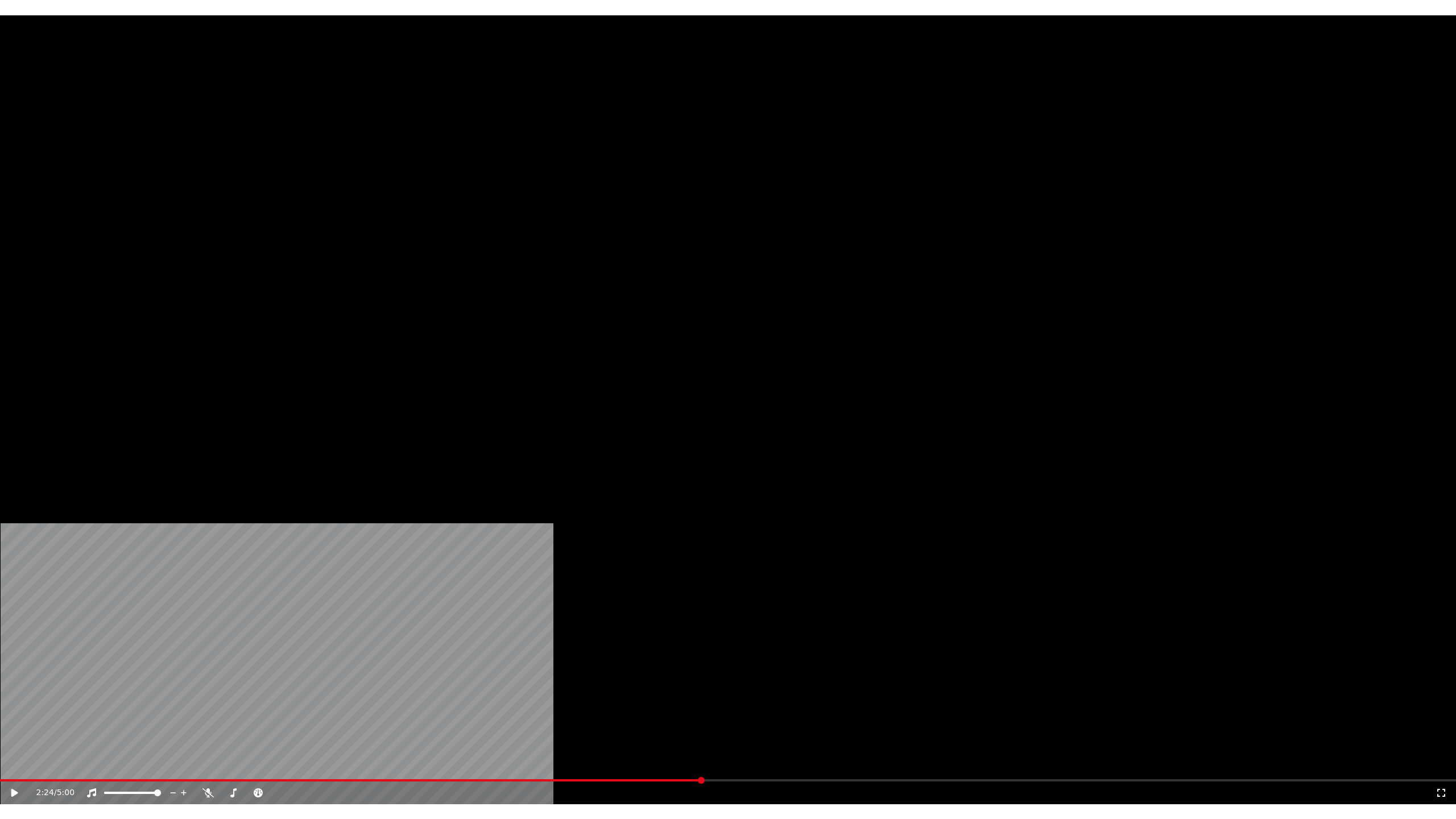
scroll to position [335, 0]
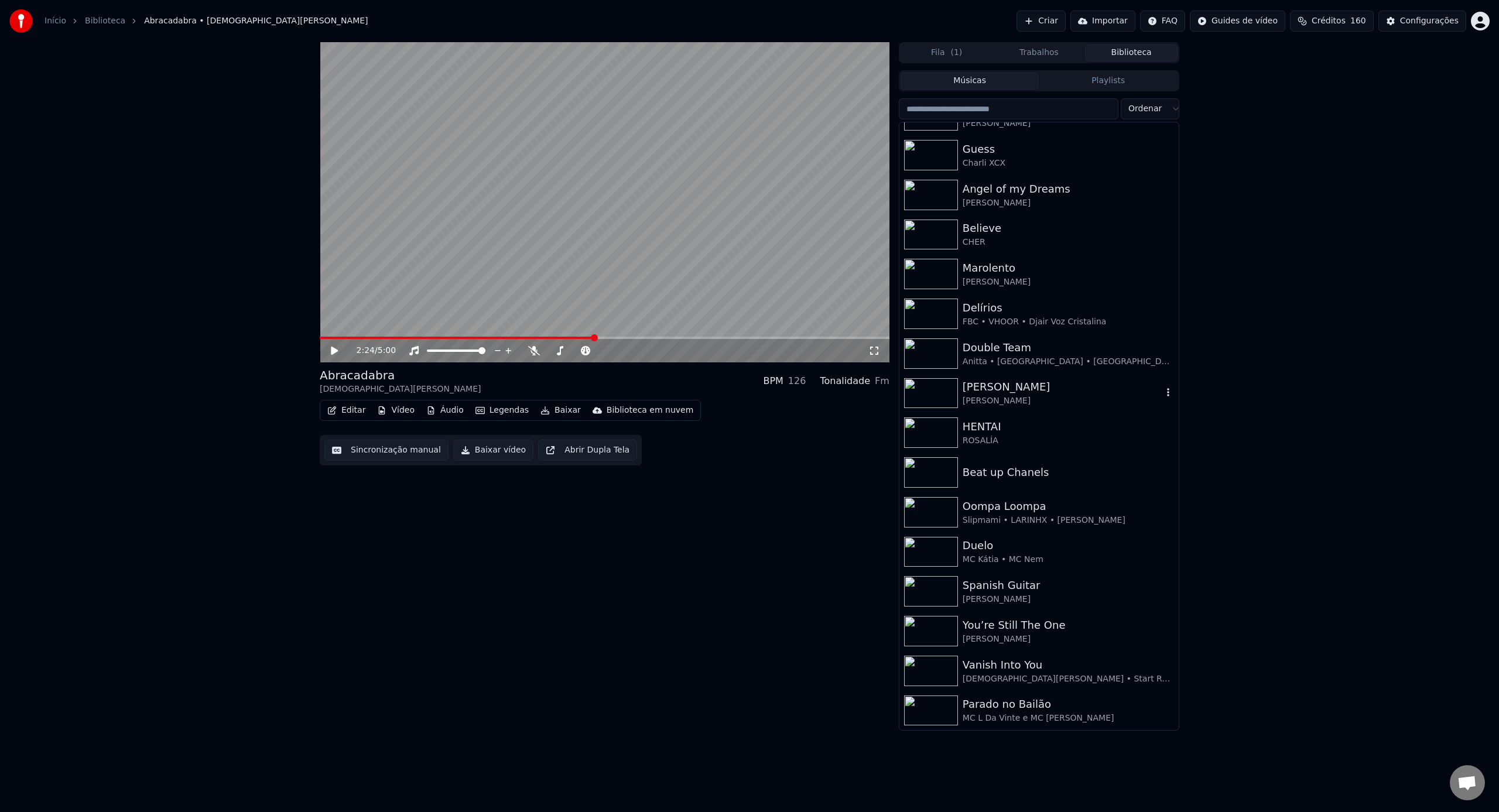
click at [941, 392] on img at bounding box center [930, 393] width 54 height 30
click at [867, 346] on div "0:00 / 5:23" at bounding box center [612, 350] width 512 height 11
click at [872, 351] on icon at bounding box center [874, 350] width 11 height 9
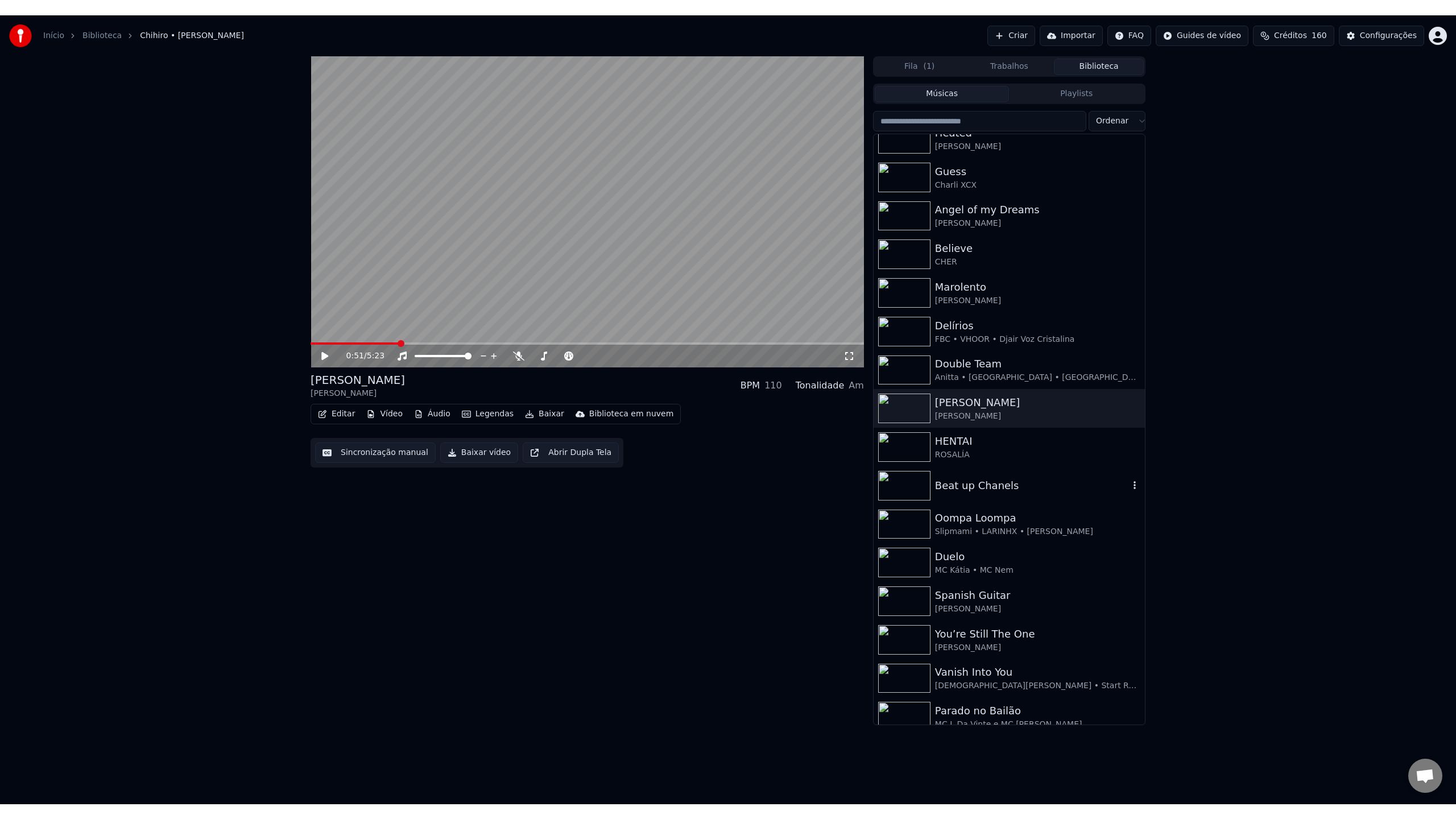
scroll to position [335, 0]
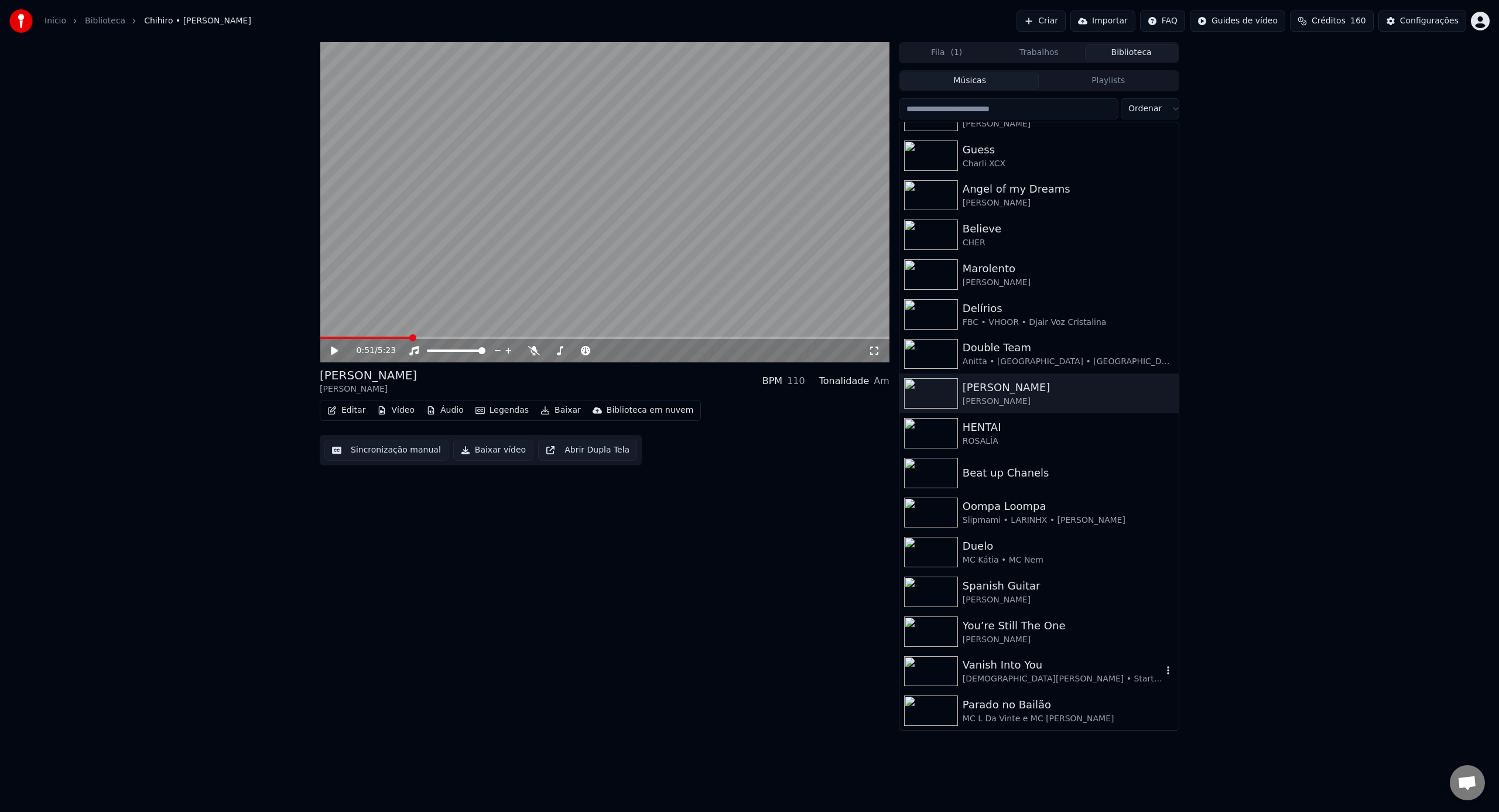
click at [935, 675] on img at bounding box center [930, 671] width 54 height 30
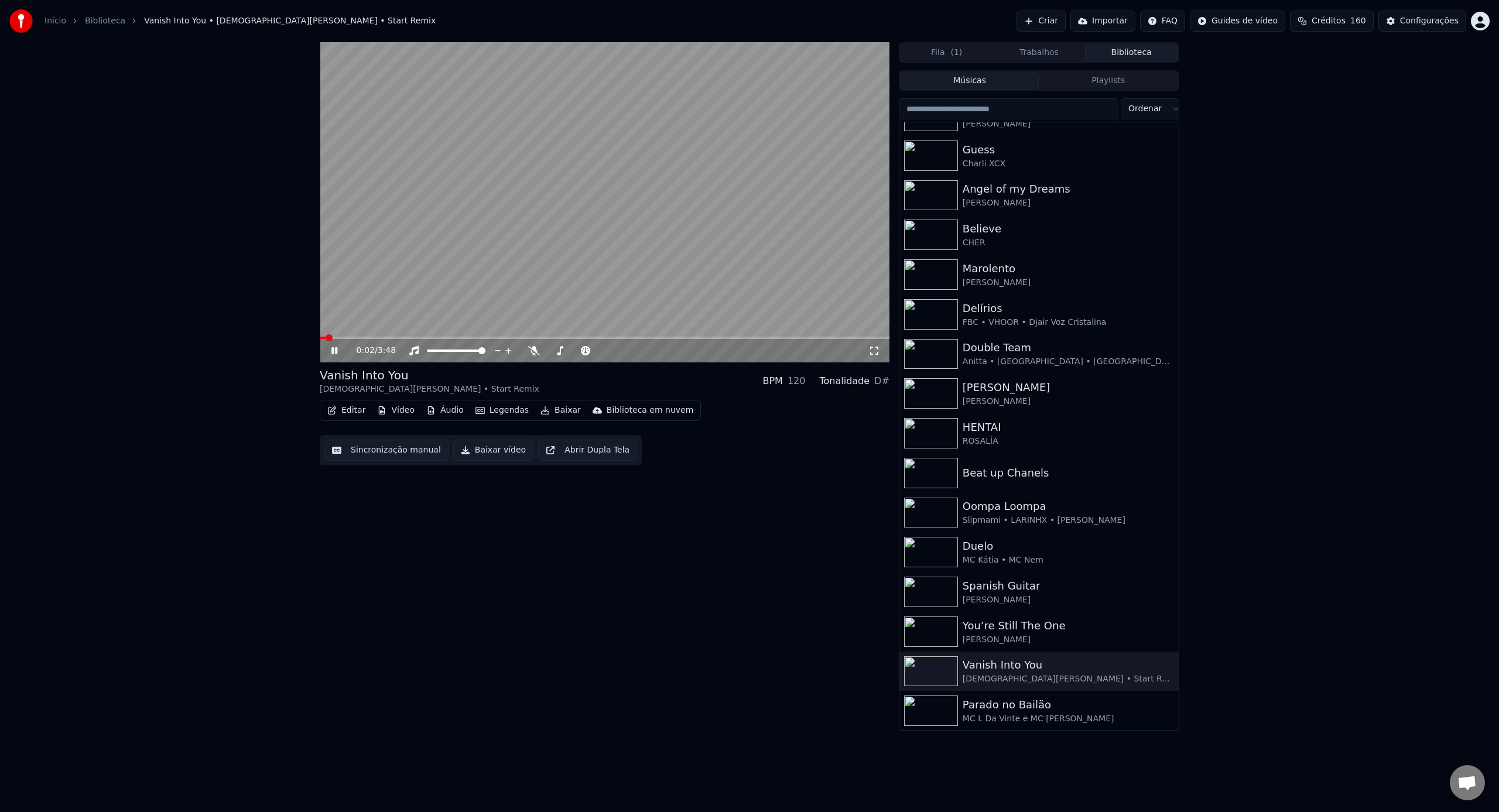
click at [875, 349] on icon at bounding box center [874, 350] width 11 height 9
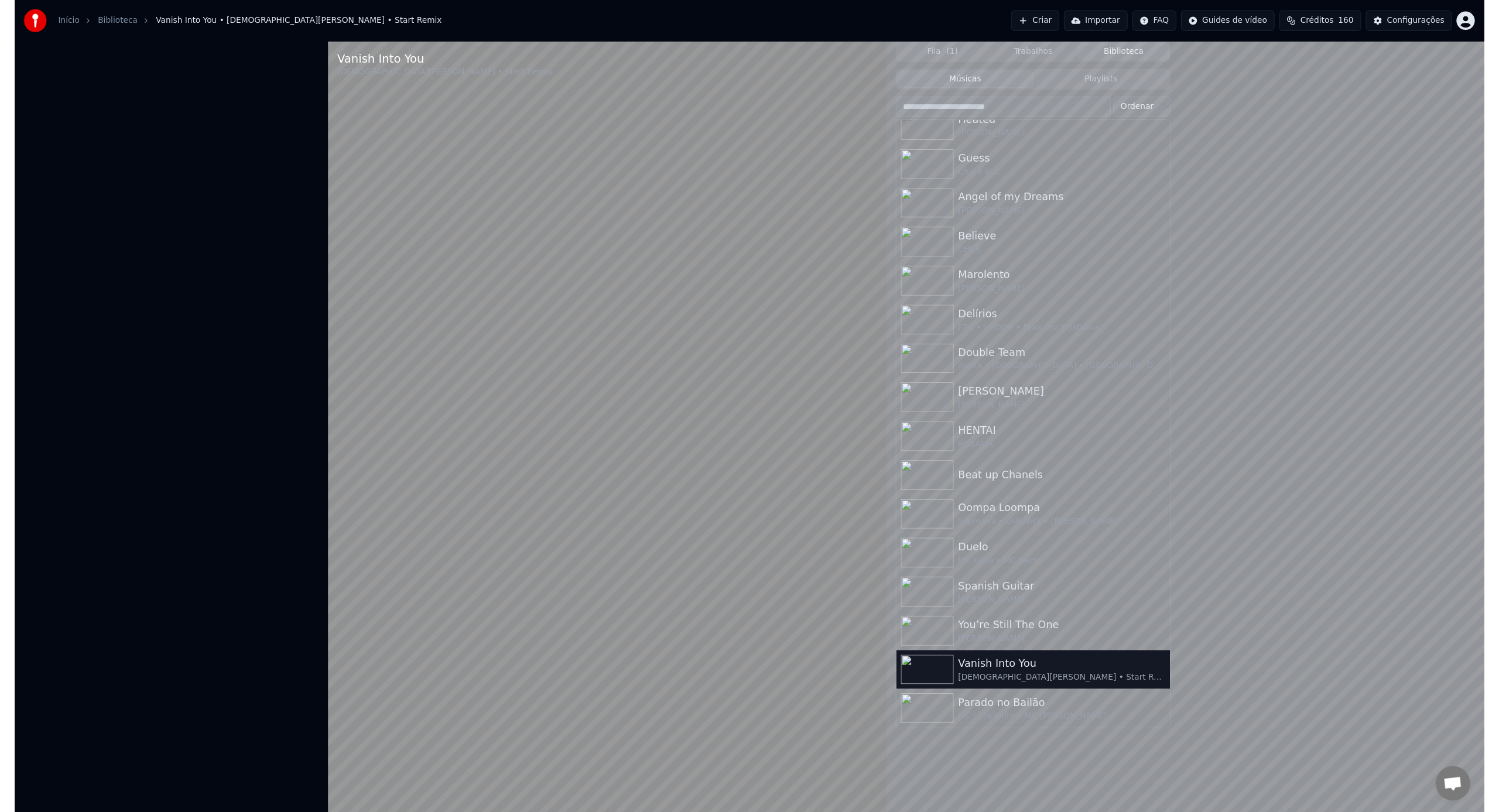
scroll to position [322, 0]
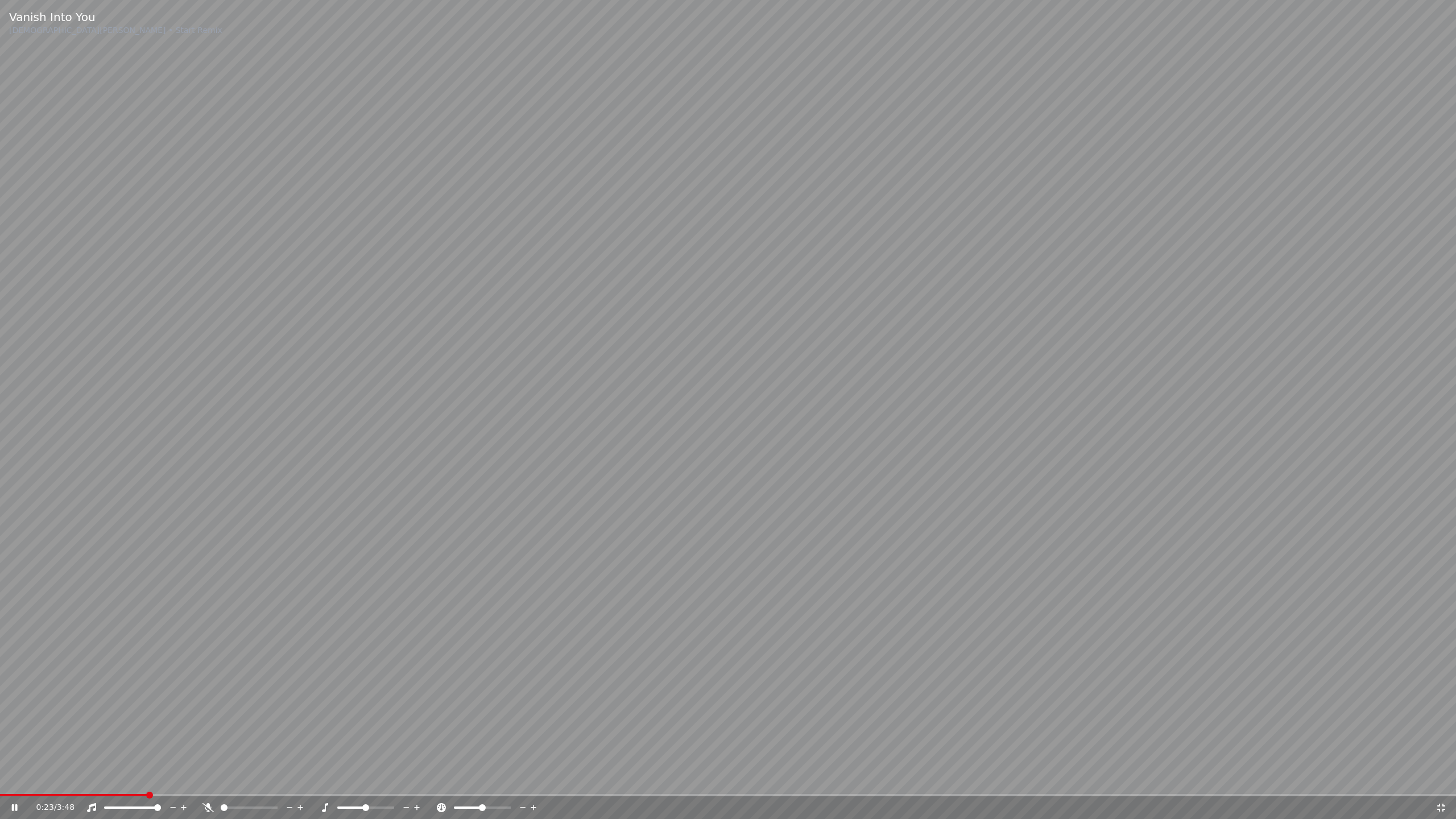
click at [148, 788] on span at bounding box center [728, 795] width 1456 height 2
click at [122, 788] on div "0:24 / 3:48" at bounding box center [728, 807] width 1456 height 23
click at [122, 788] on video at bounding box center [728, 409] width 1456 height 819
click at [117, 788] on div "0:25 / 3:48" at bounding box center [728, 807] width 1456 height 23
click at [116, 788] on span at bounding box center [81, 795] width 162 height 2
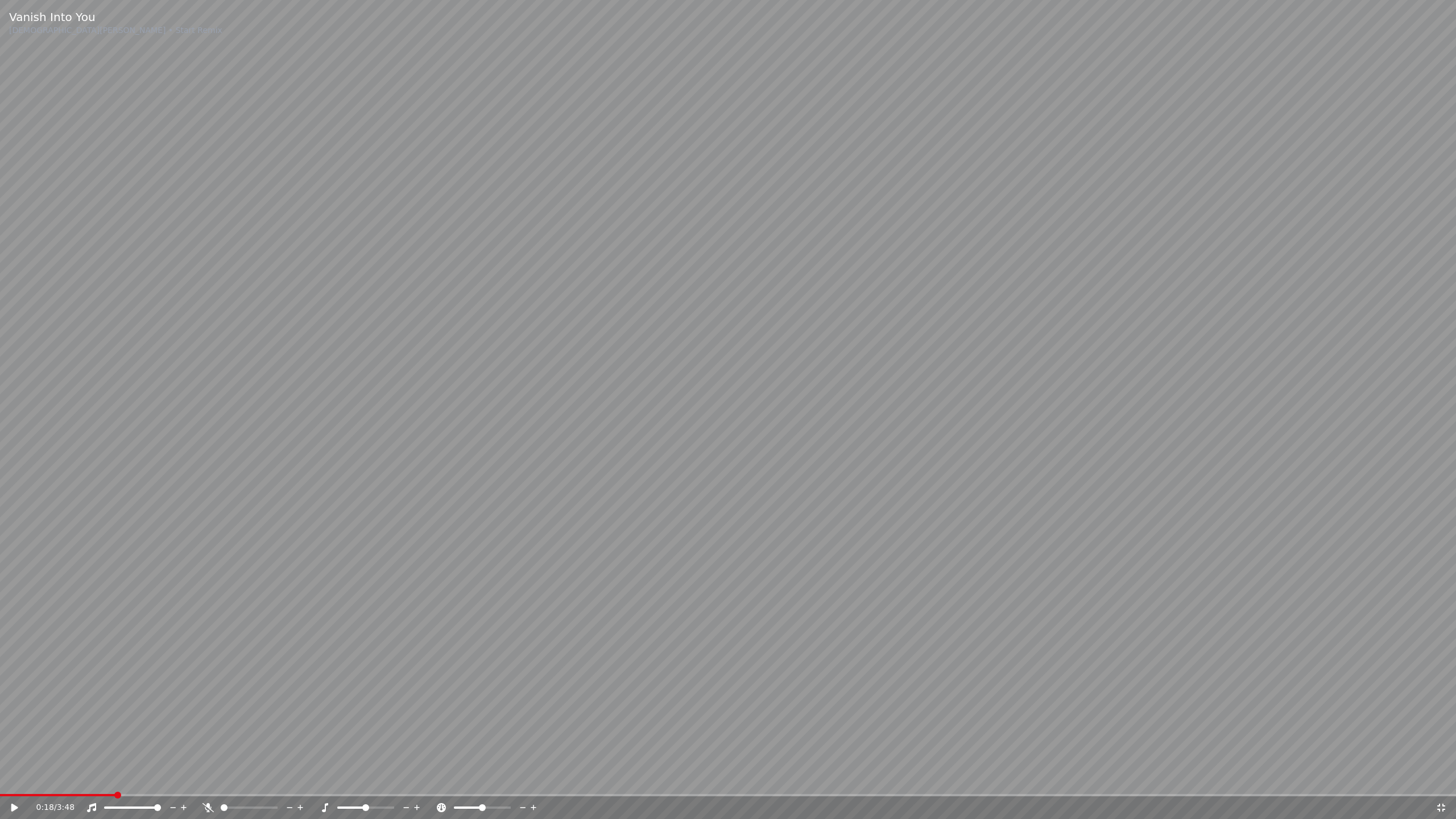
click at [257, 493] on video at bounding box center [728, 409] width 1456 height 819
click at [69, 788] on span at bounding box center [65, 795] width 129 height 2
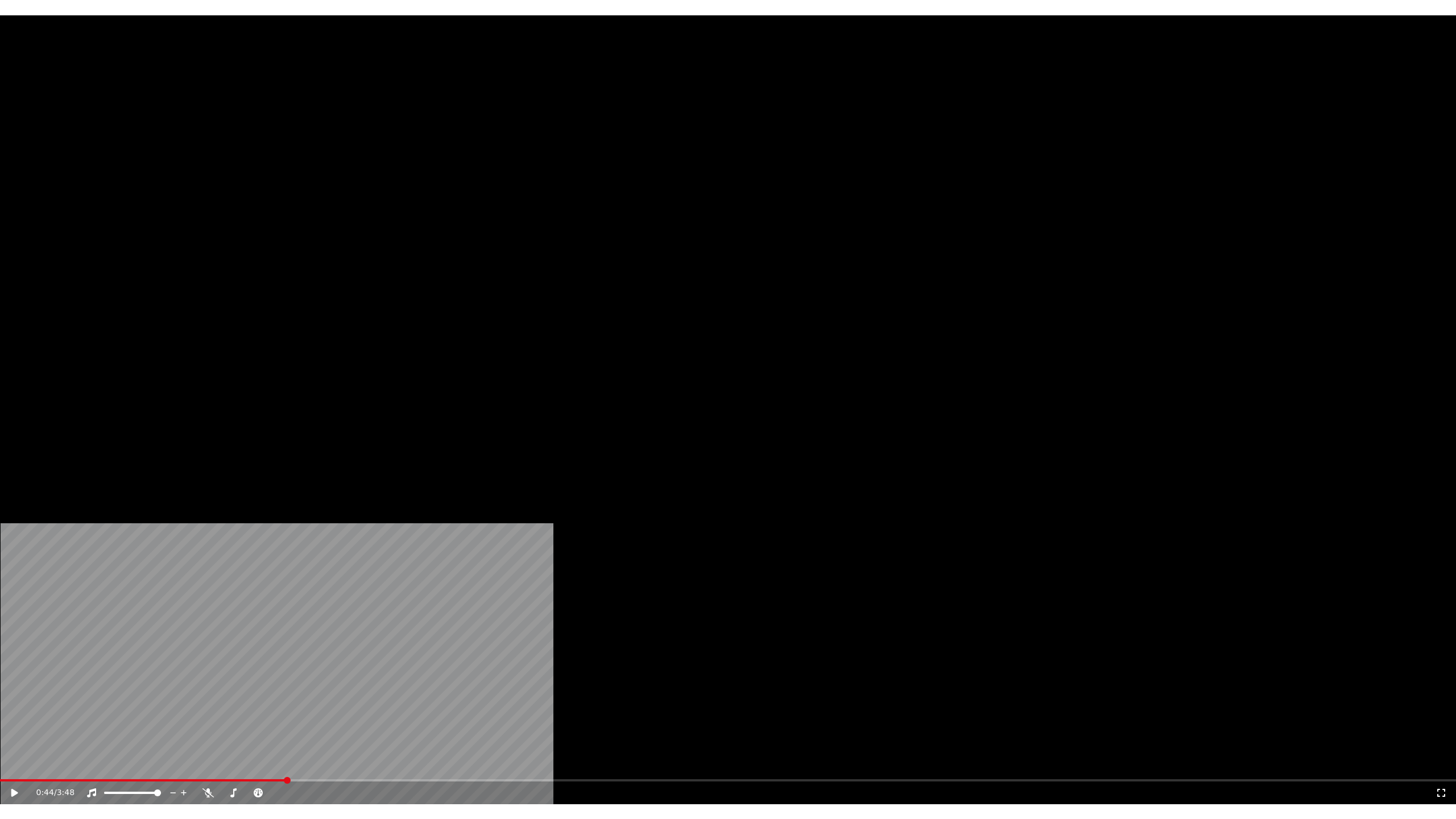
scroll to position [335, 0]
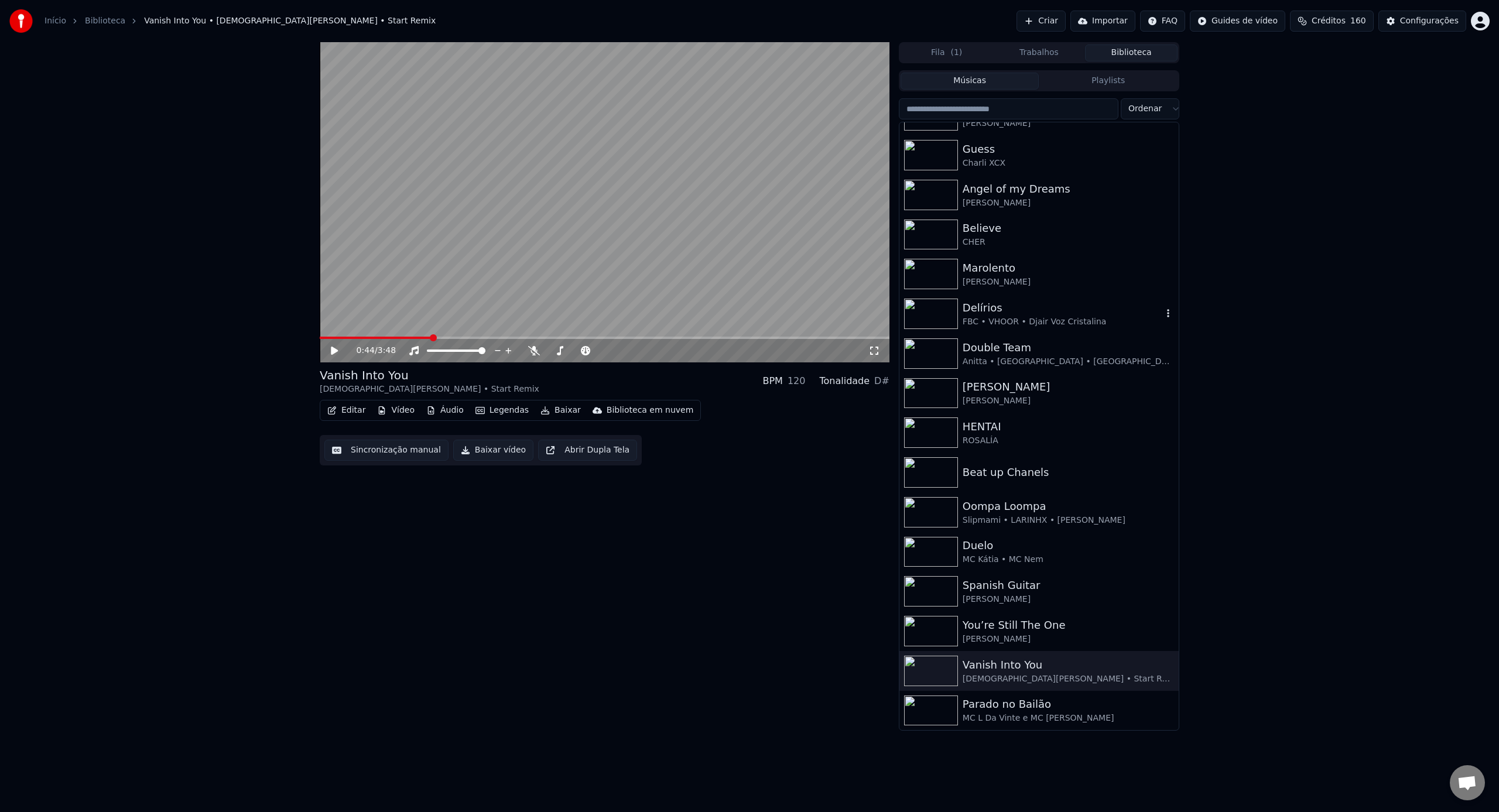
click at [942, 318] on img at bounding box center [930, 314] width 54 height 30
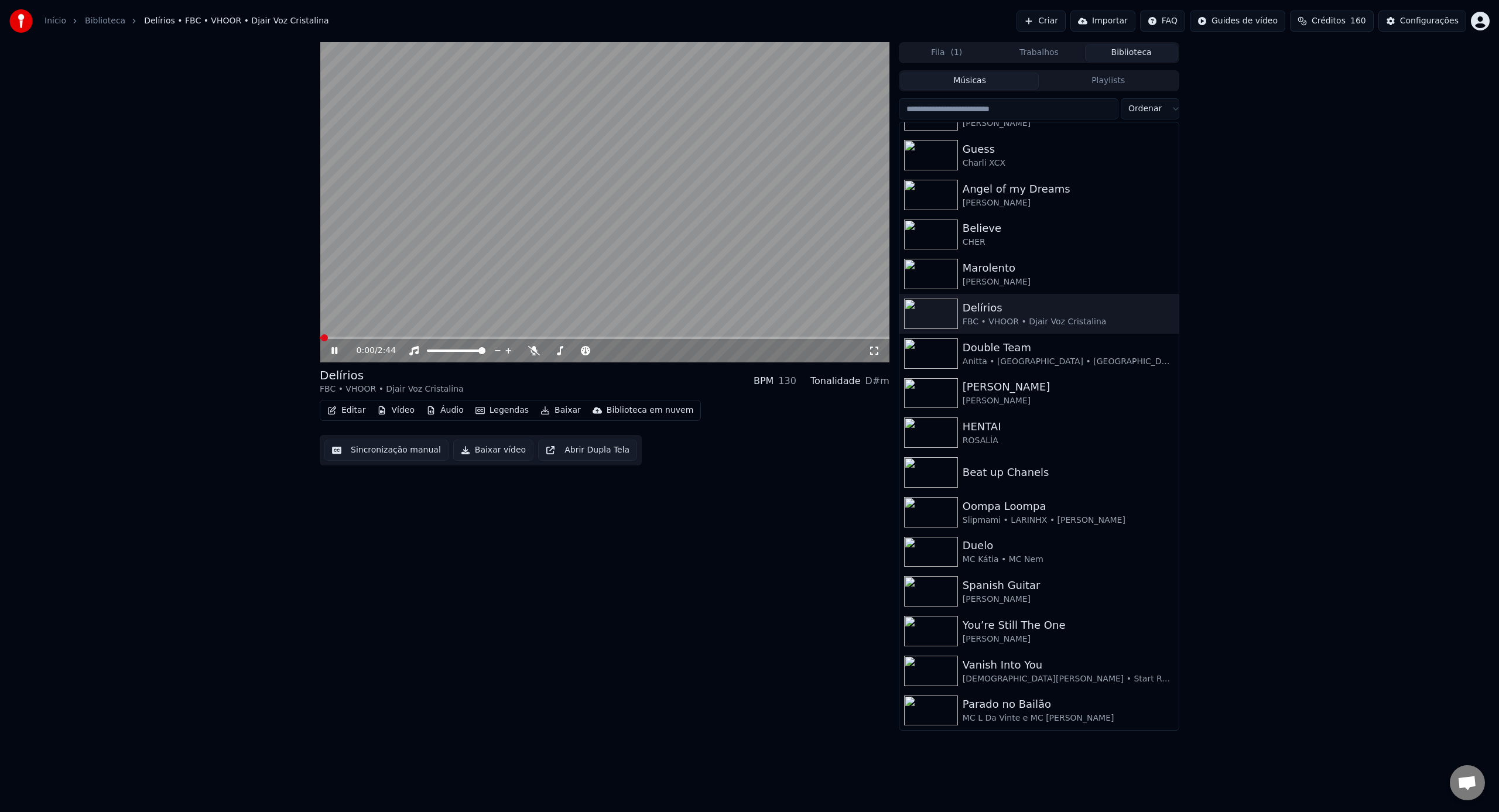
click at [880, 347] on icon at bounding box center [874, 350] width 11 height 9
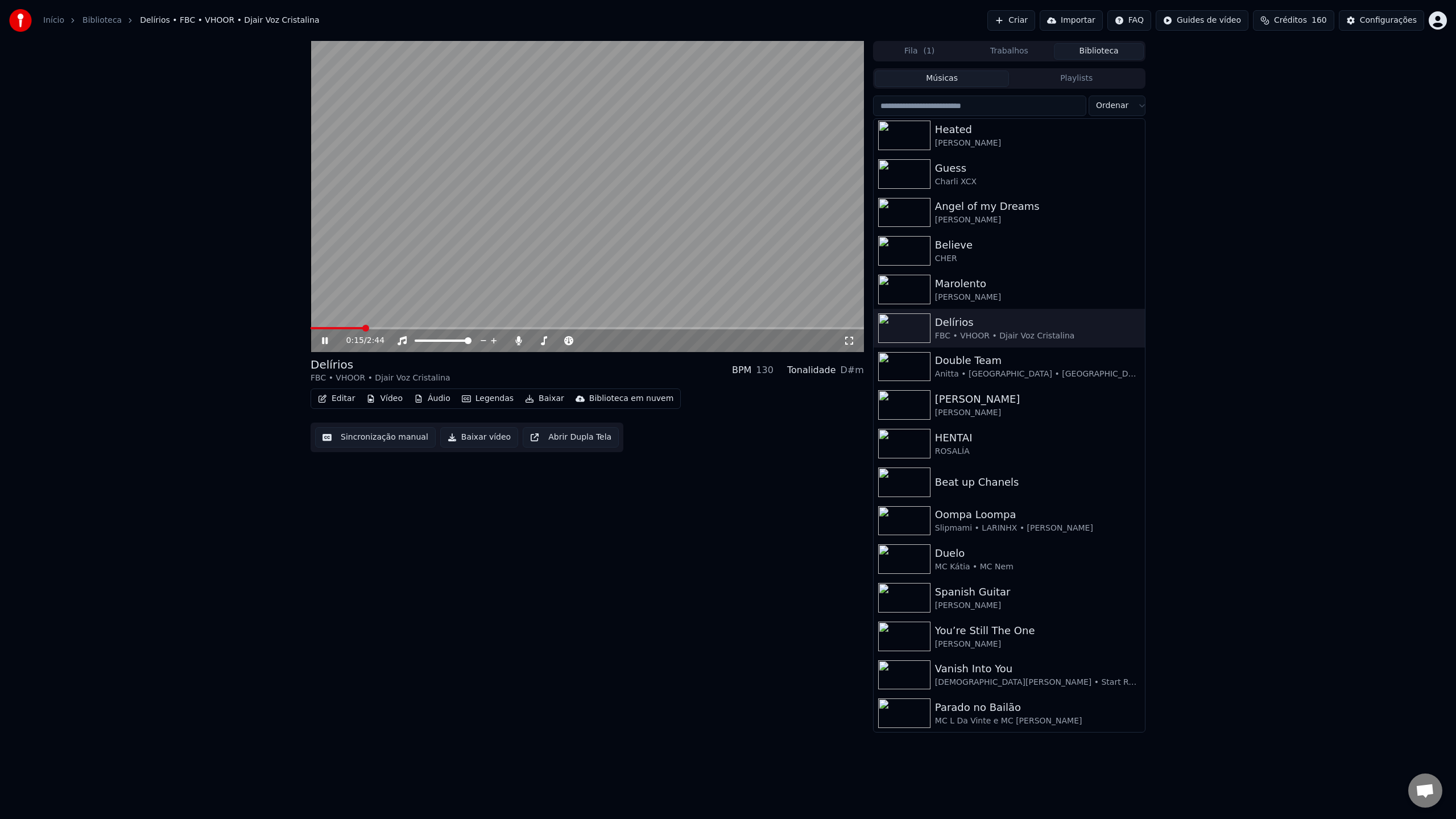
scroll to position [335, 0]
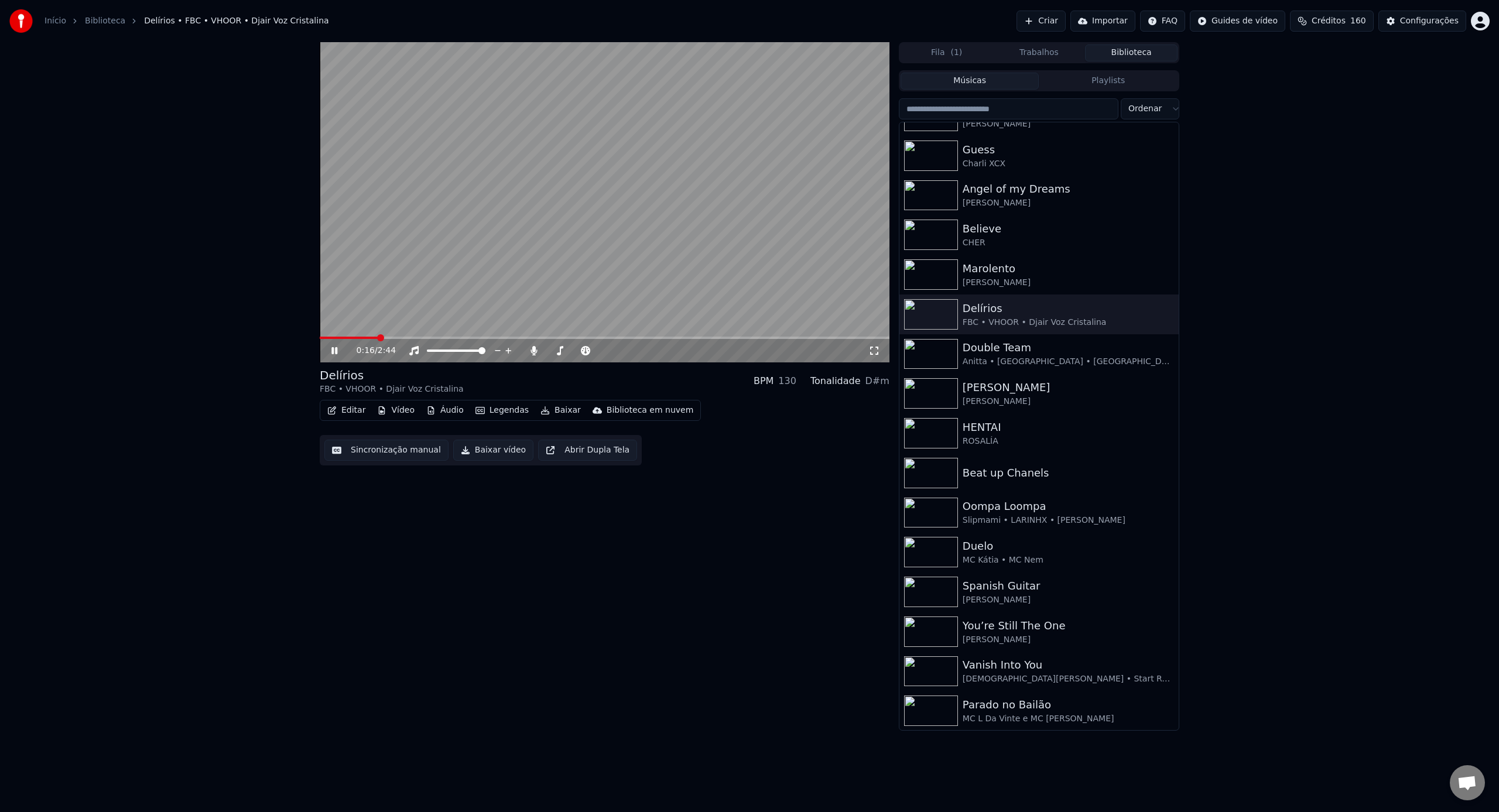
click at [880, 347] on icon at bounding box center [874, 350] width 11 height 9
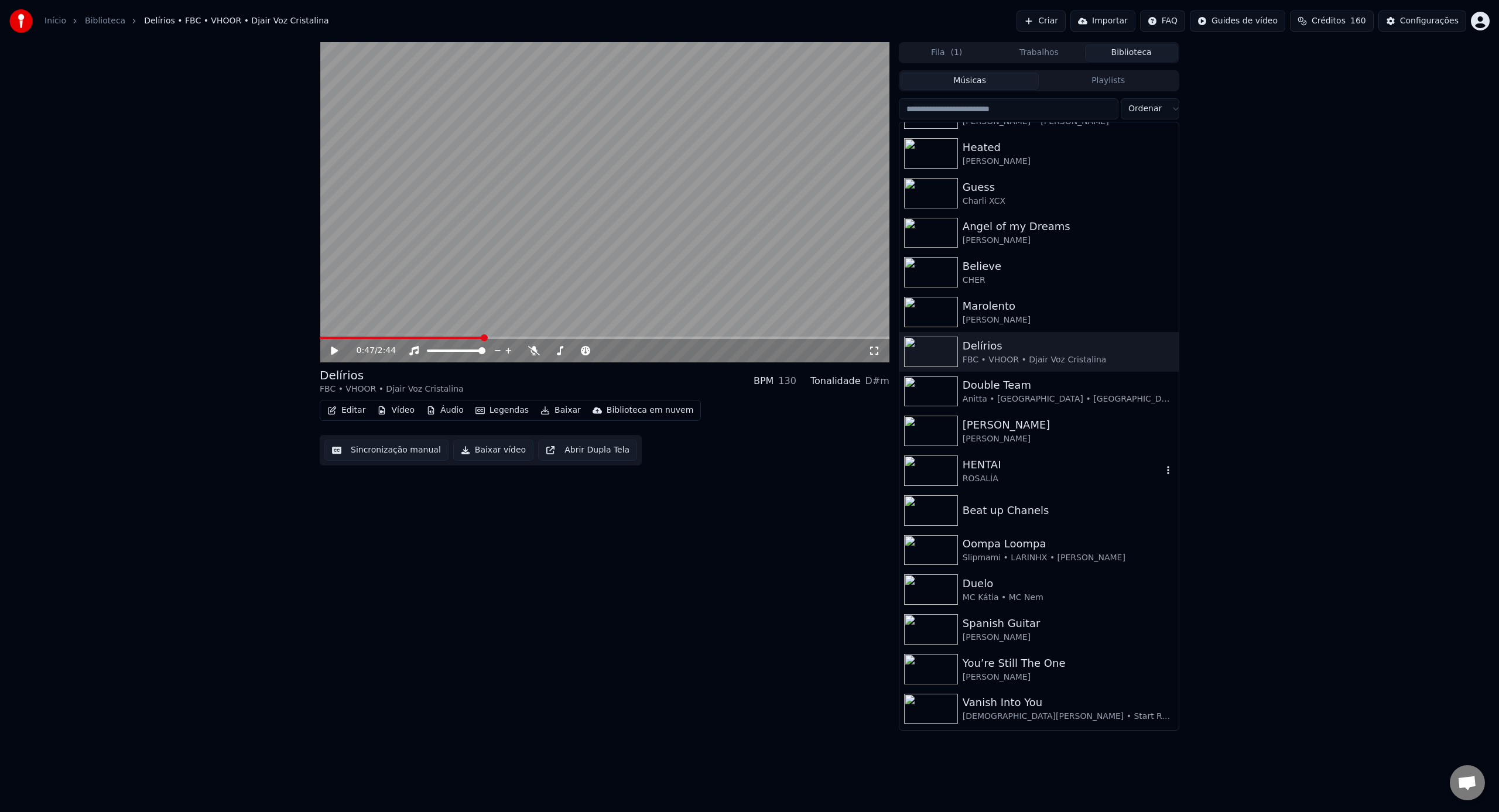
scroll to position [265, 0]
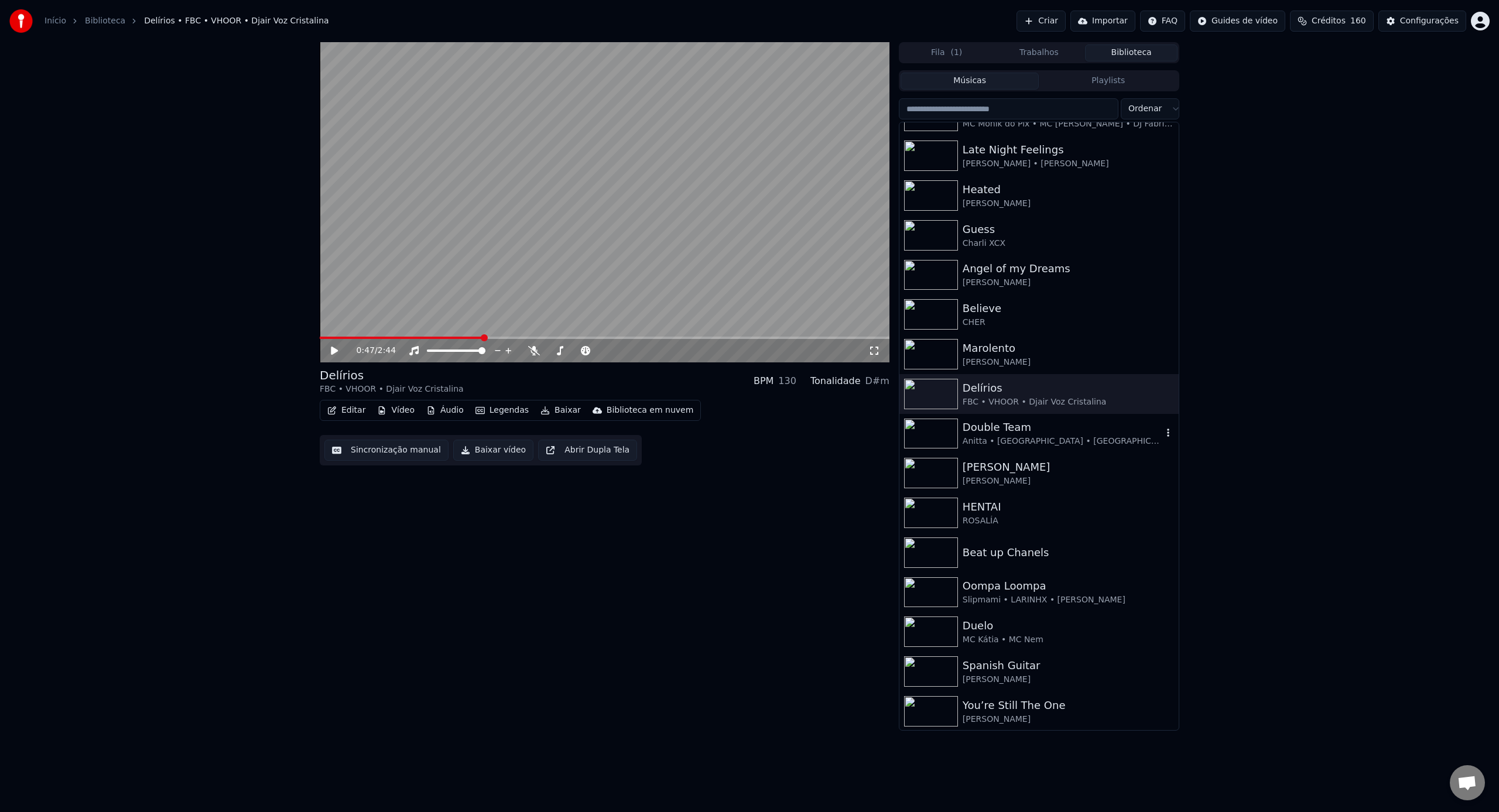
click at [1042, 435] on div "Anitta • [GEOGRAPHIC_DATA] • [GEOGRAPHIC_DATA]" at bounding box center [1063, 441] width 200 height 11
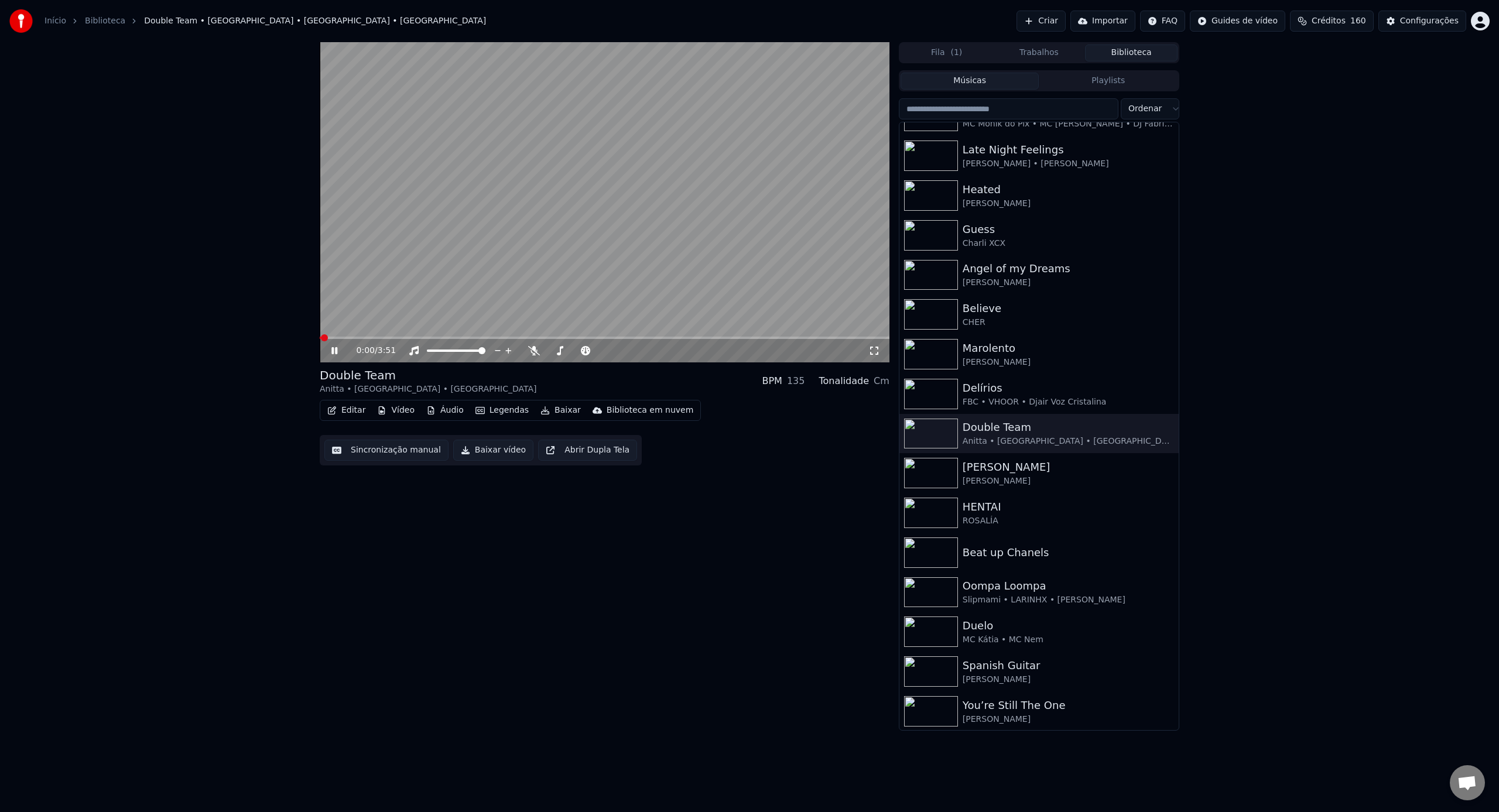
click at [876, 356] on div "0:00 / 3:51" at bounding box center [604, 350] width 569 height 23
click at [877, 354] on icon at bounding box center [874, 350] width 8 height 8
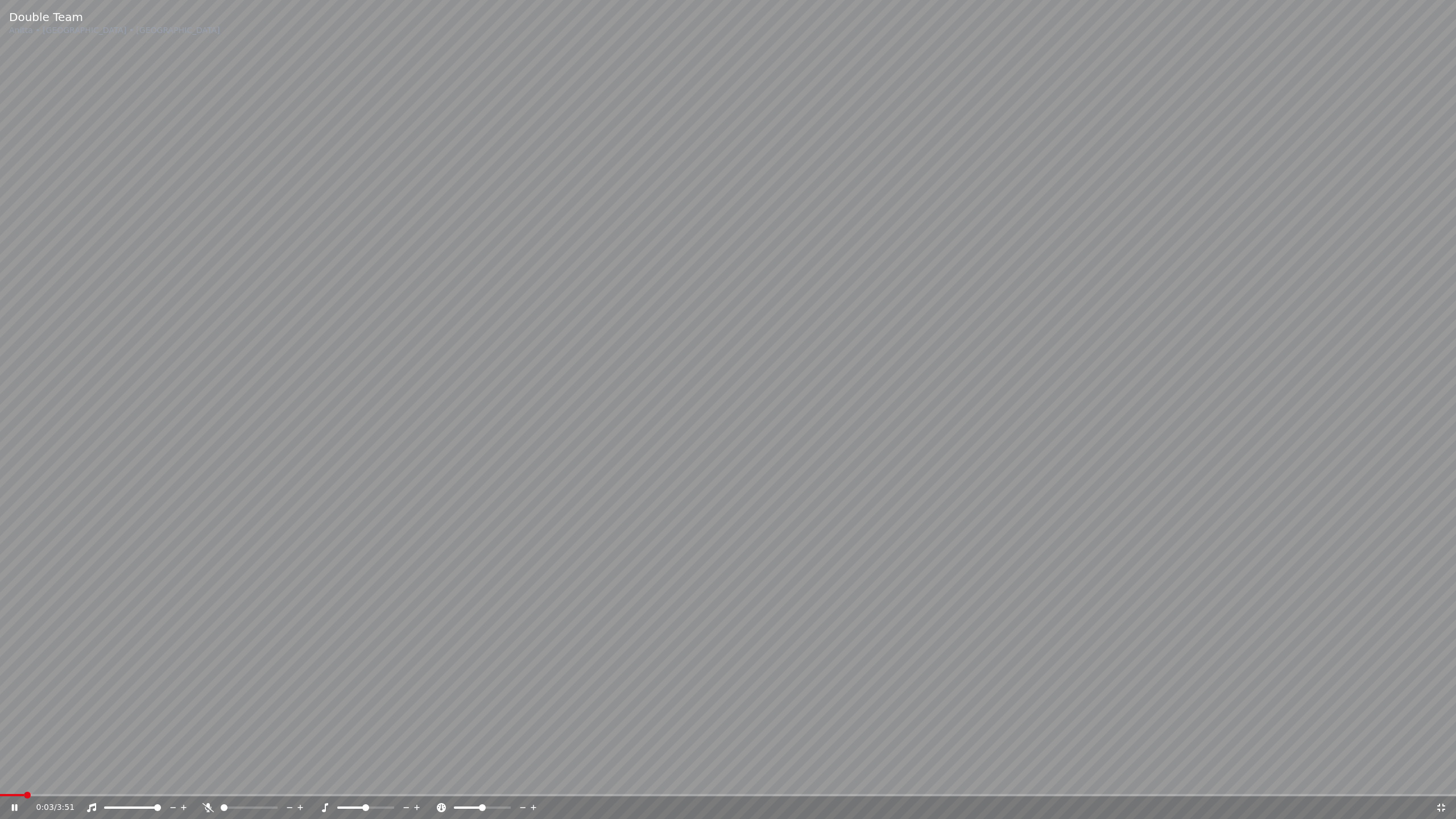
click at [259, 788] on span at bounding box center [728, 795] width 1456 height 2
click at [252, 788] on span at bounding box center [140, 795] width 280 height 2
click at [245, 788] on span at bounding box center [135, 795] width 270 height 2
click at [231, 788] on video at bounding box center [728, 409] width 1456 height 819
click at [226, 788] on span at bounding box center [112, 795] width 226 height 2
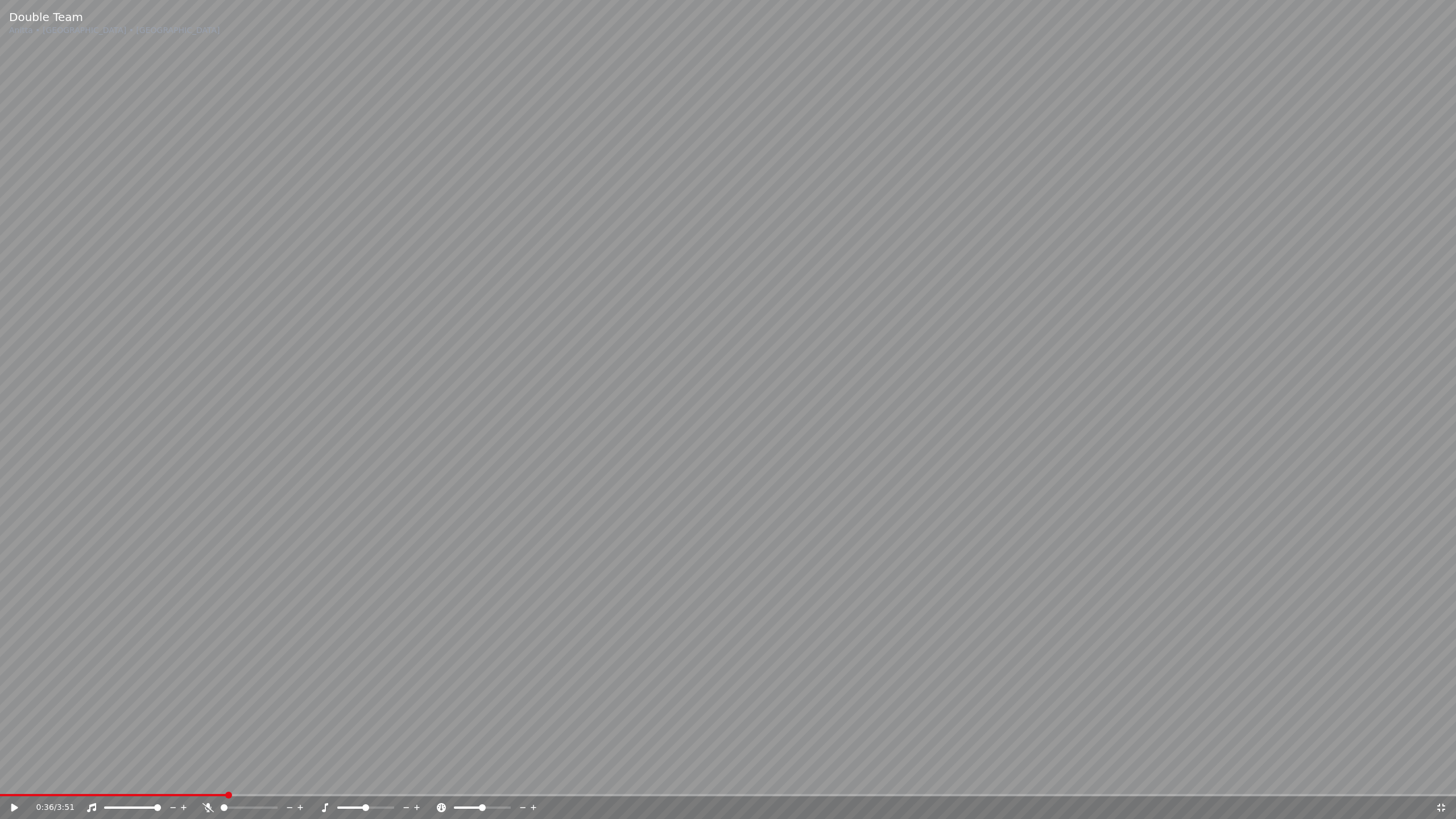
click at [298, 643] on video at bounding box center [728, 409] width 1456 height 819
click at [220, 788] on video at bounding box center [728, 409] width 1456 height 819
click at [219, 788] on span at bounding box center [109, 795] width 220 height 2
click at [499, 580] on video at bounding box center [728, 409] width 1456 height 819
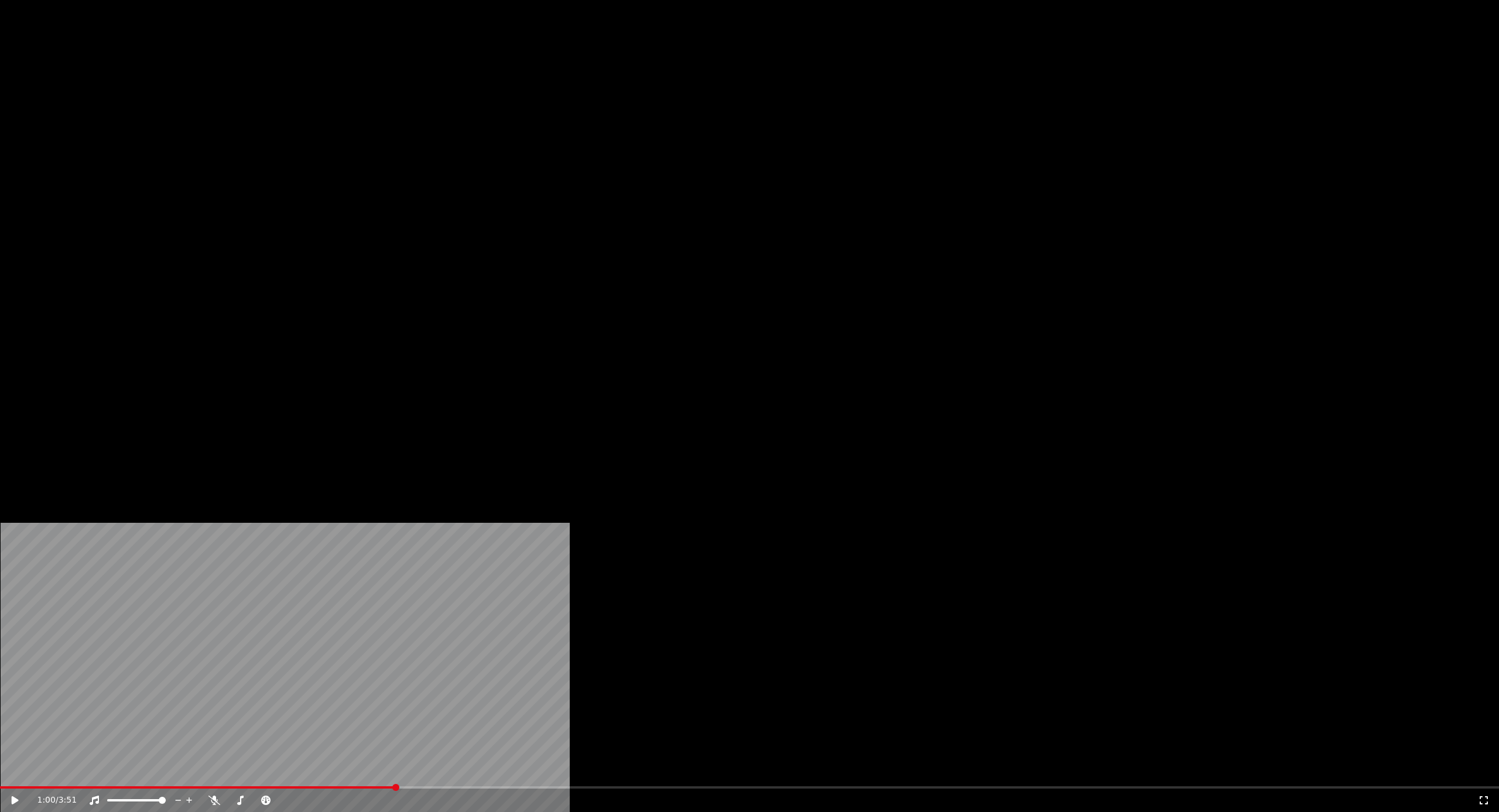
scroll to position [344, 0]
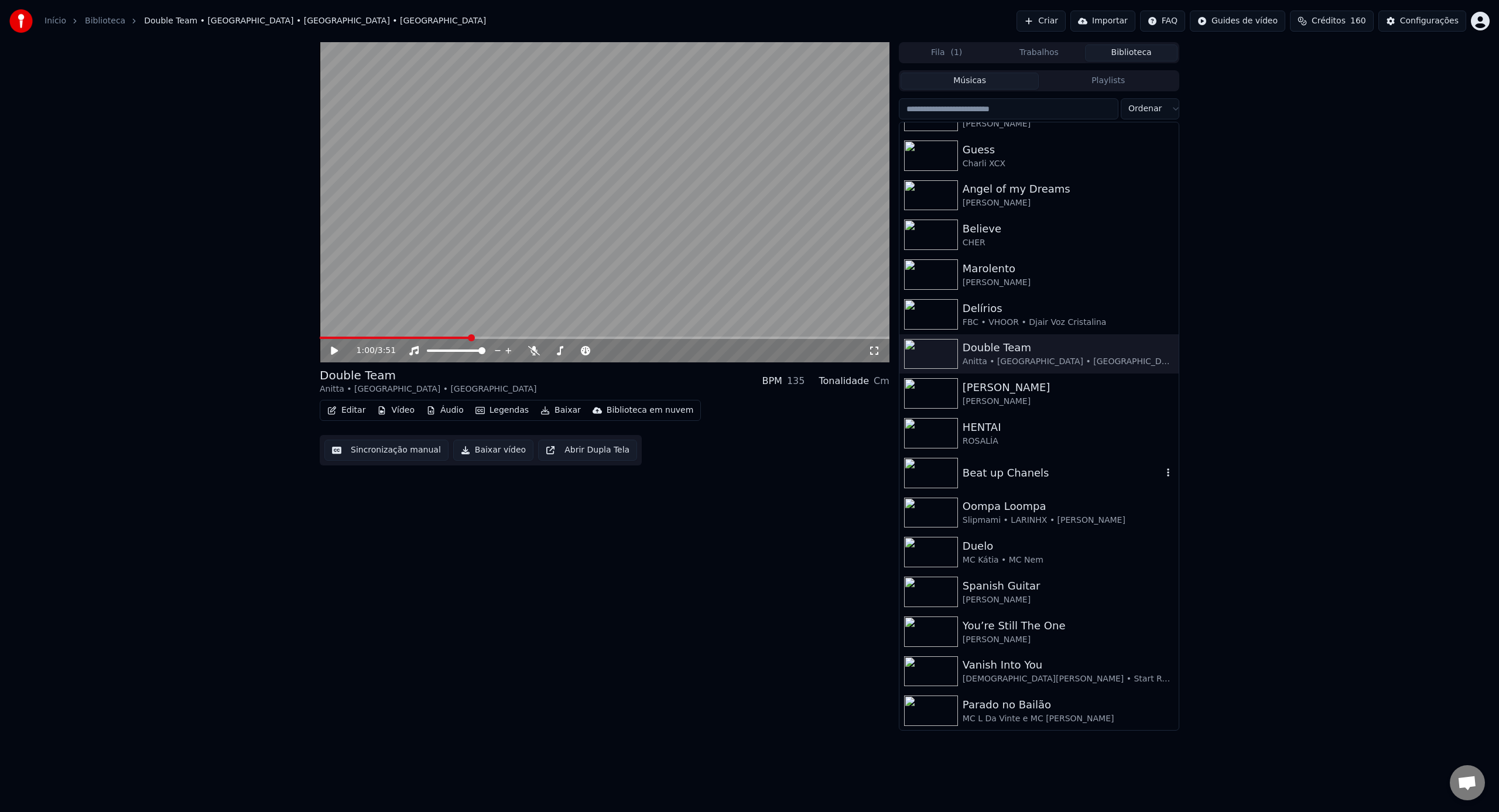
click at [1074, 481] on div "Beat up Chanels" at bounding box center [1038, 473] width 279 height 40
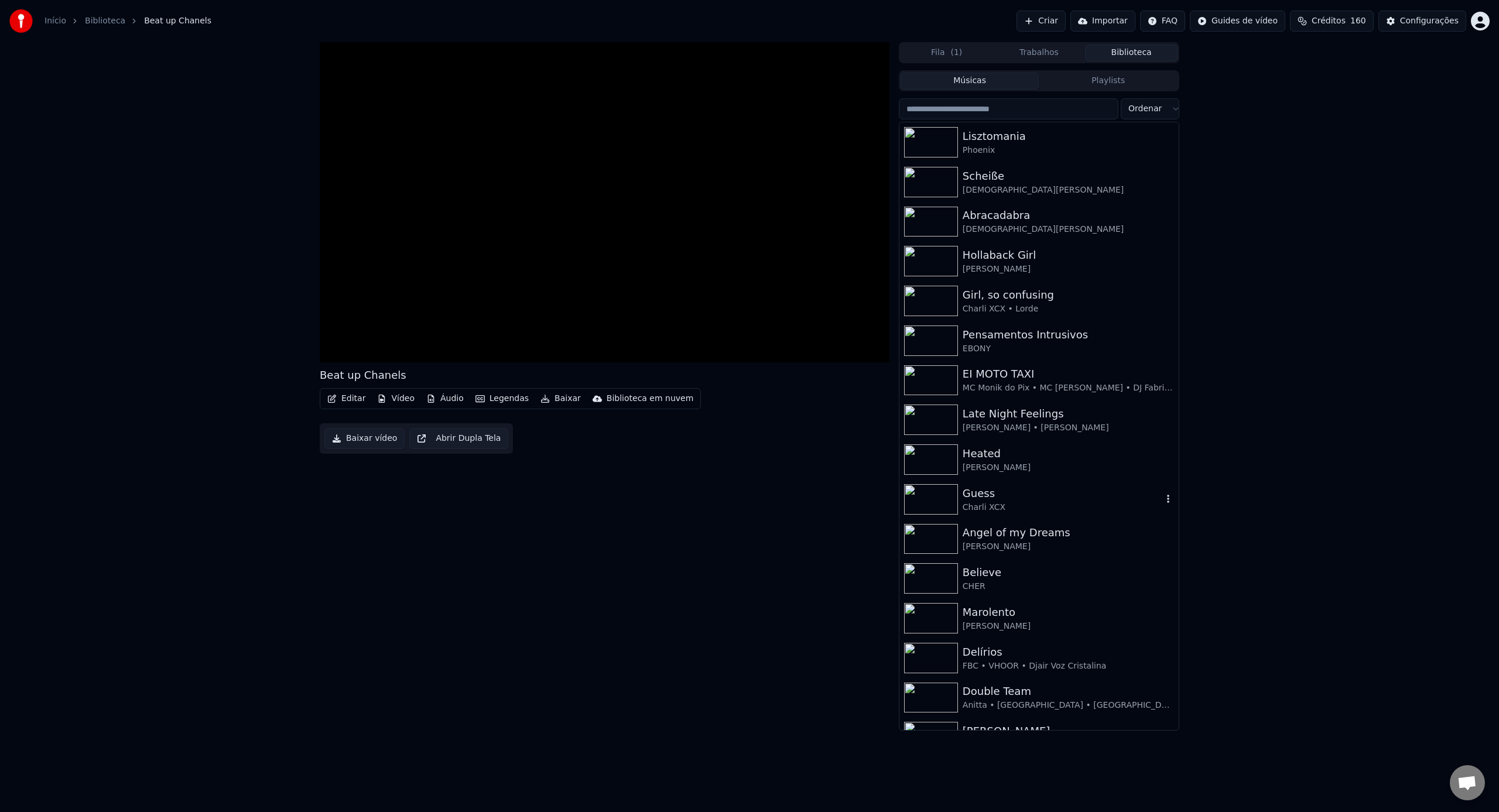
scroll to position [345, 0]
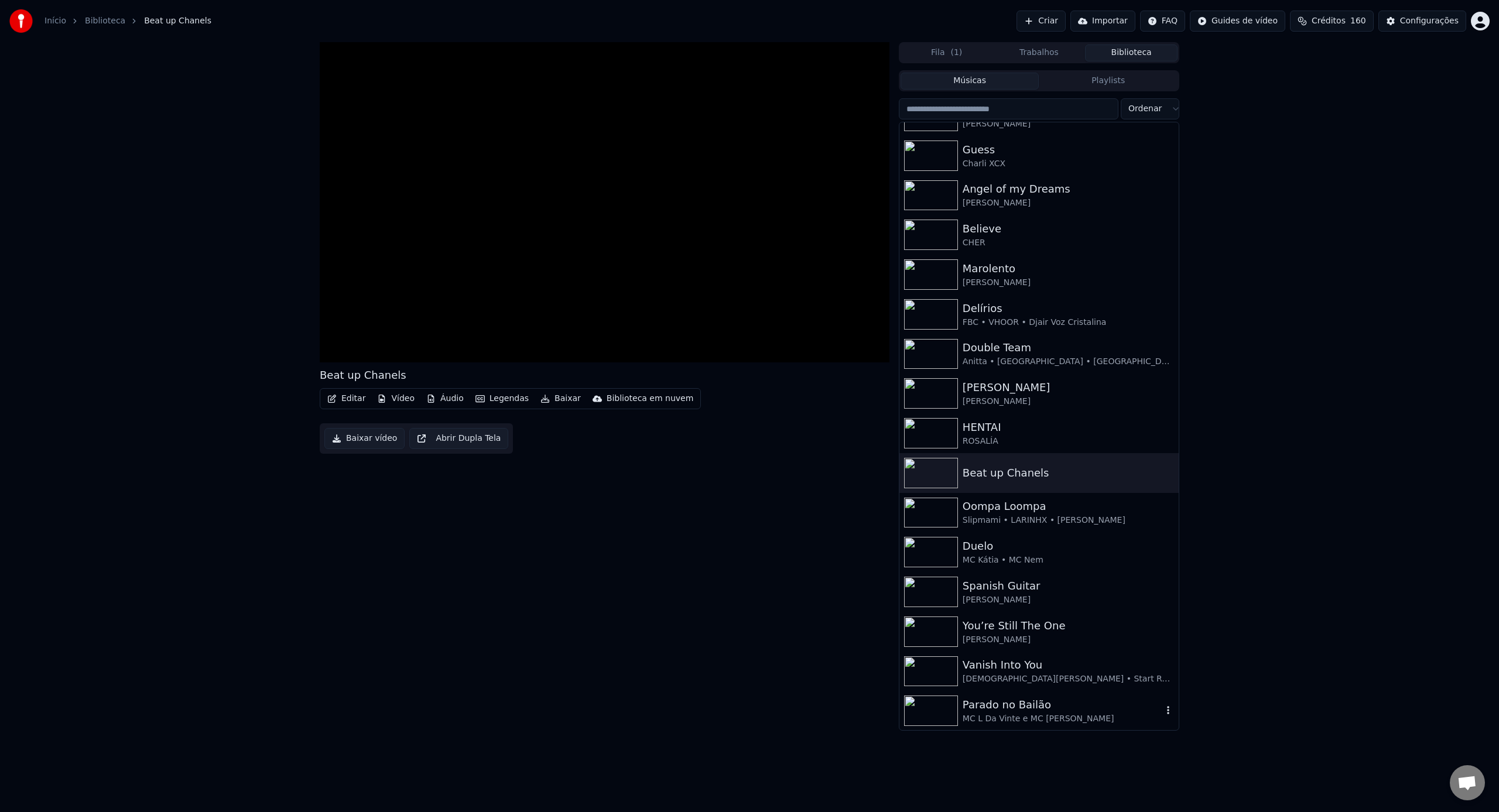
click at [1075, 713] on div "MC L Da Vinte e MC [PERSON_NAME]" at bounding box center [1063, 718] width 200 height 11
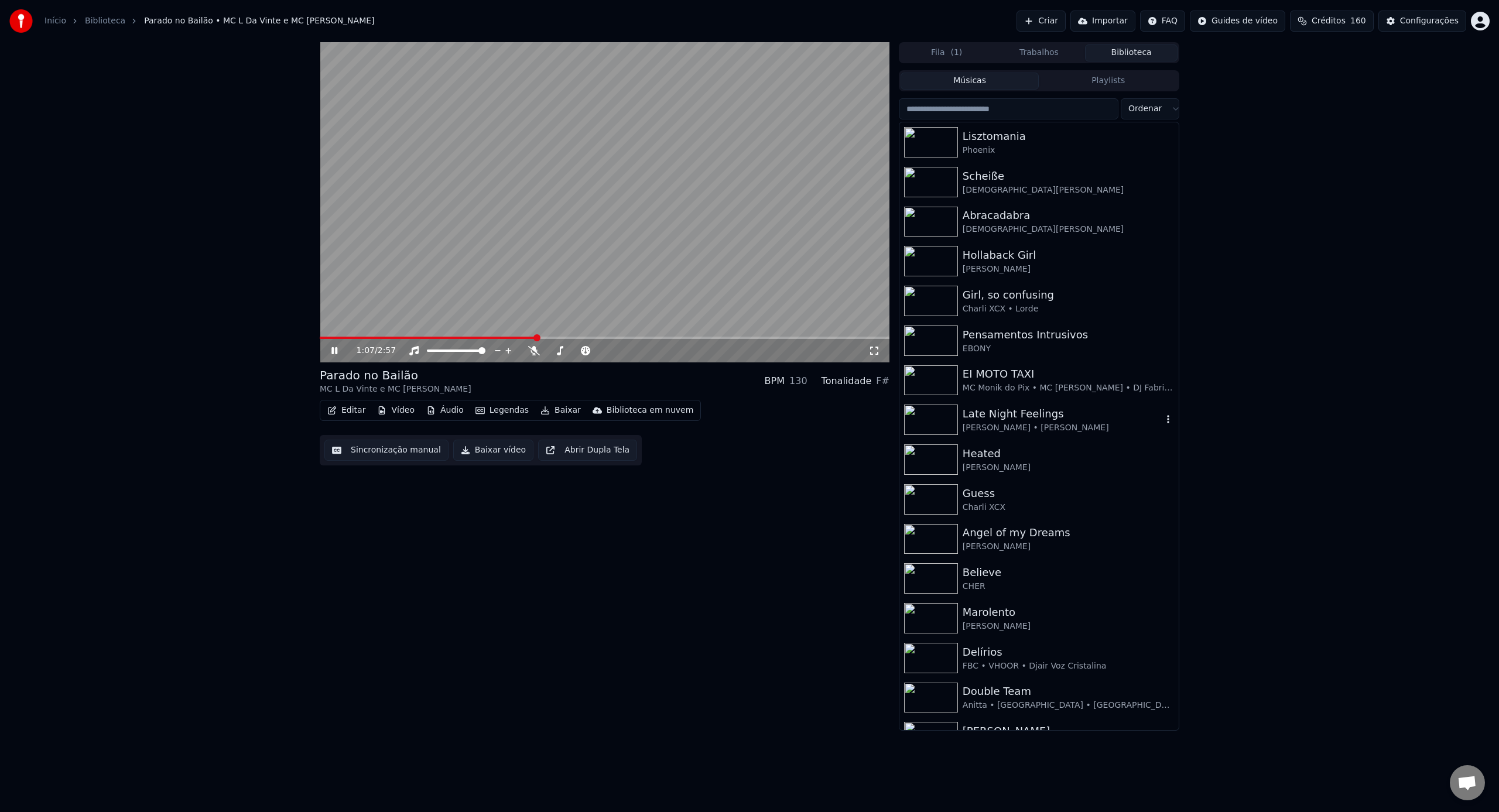
click at [969, 417] on div "Late Night Feelings" at bounding box center [1063, 414] width 200 height 17
click at [429, 338] on span at bounding box center [604, 337] width 569 height 2
click at [880, 351] on div "1:10 / 5:39" at bounding box center [604, 350] width 560 height 11
click at [877, 351] on icon at bounding box center [874, 350] width 11 height 9
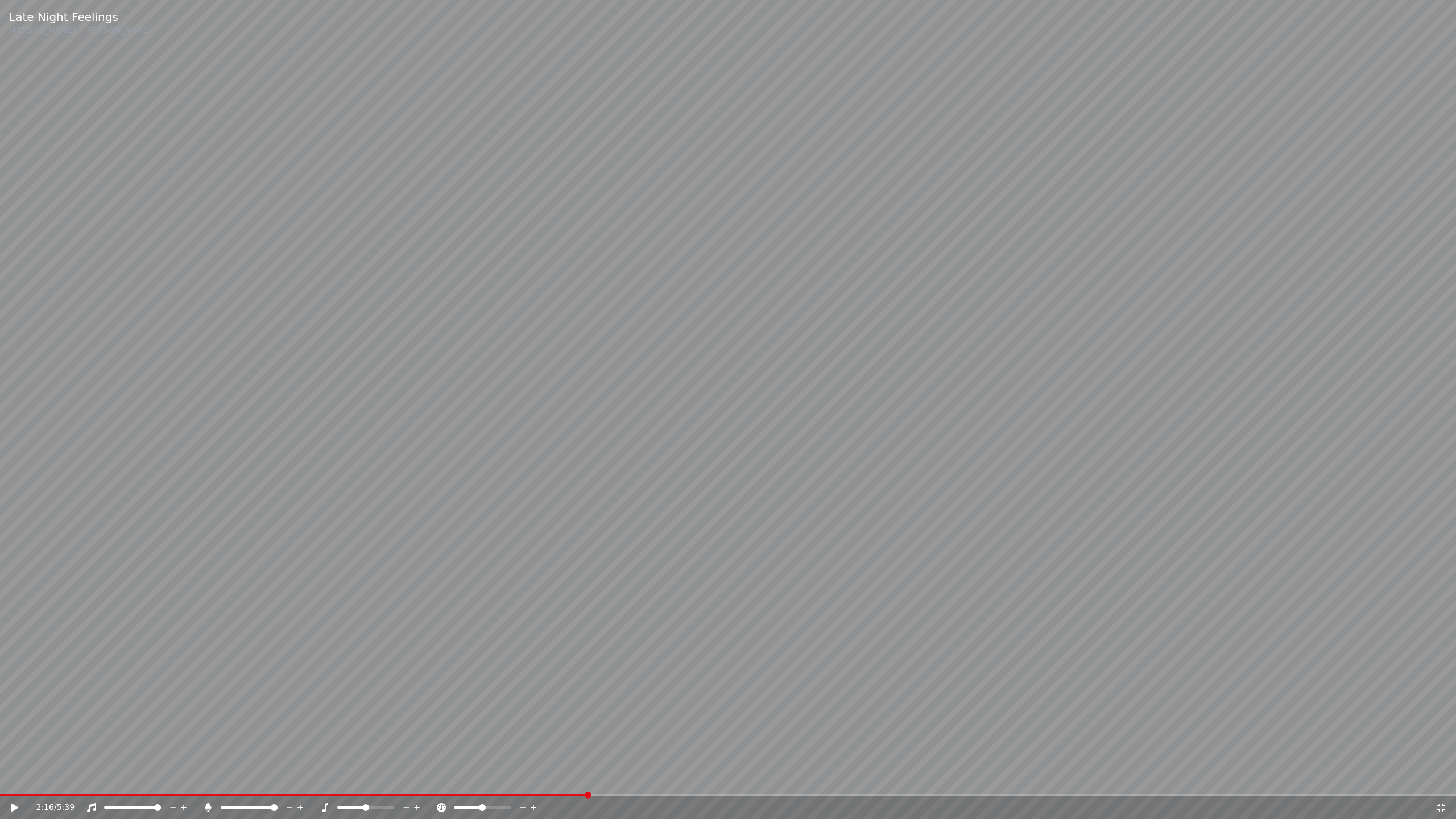
click at [852, 371] on video at bounding box center [728, 409] width 1456 height 819
click at [787, 266] on video at bounding box center [728, 409] width 1456 height 819
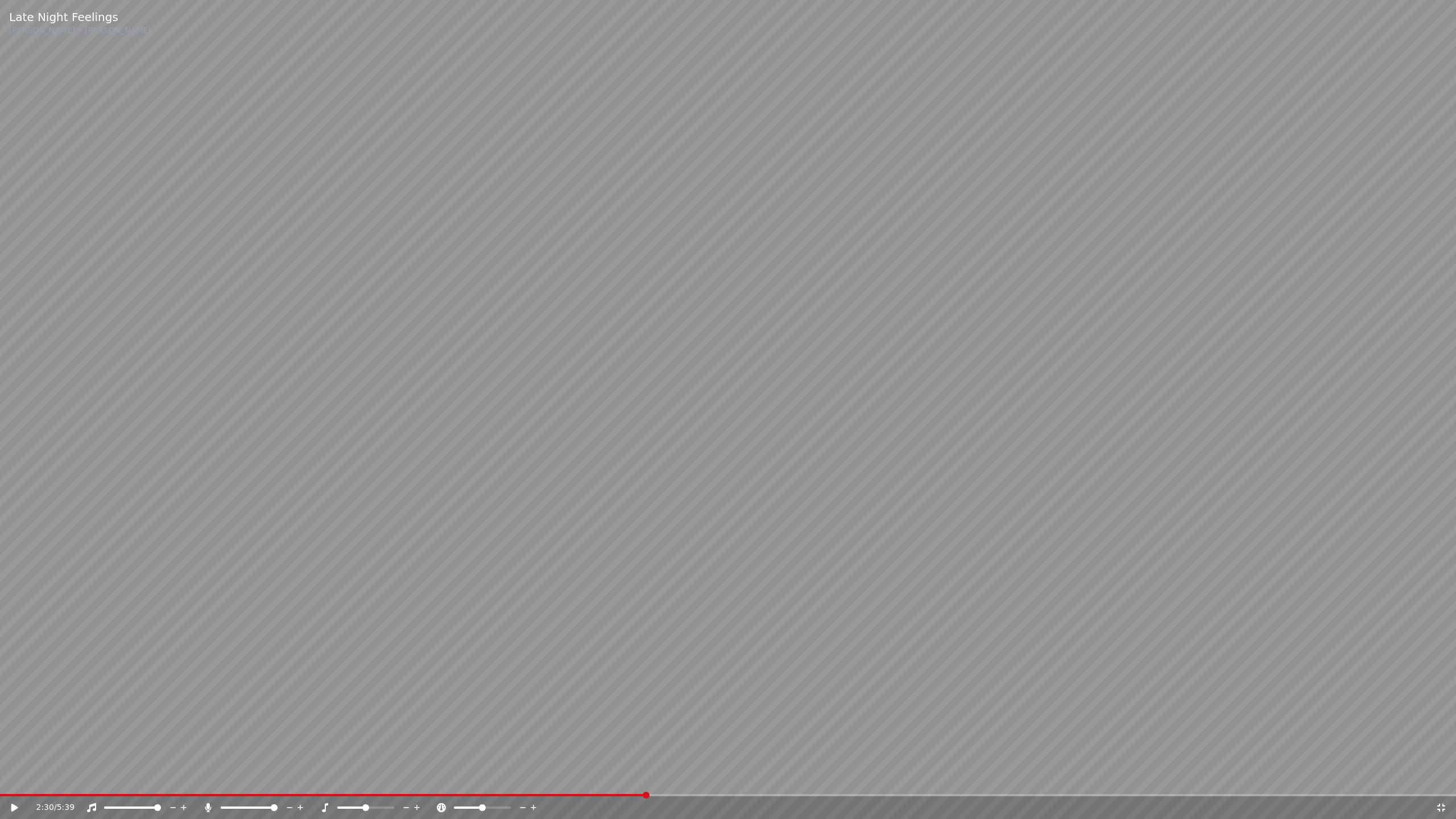
click at [776, 256] on video at bounding box center [728, 409] width 1456 height 819
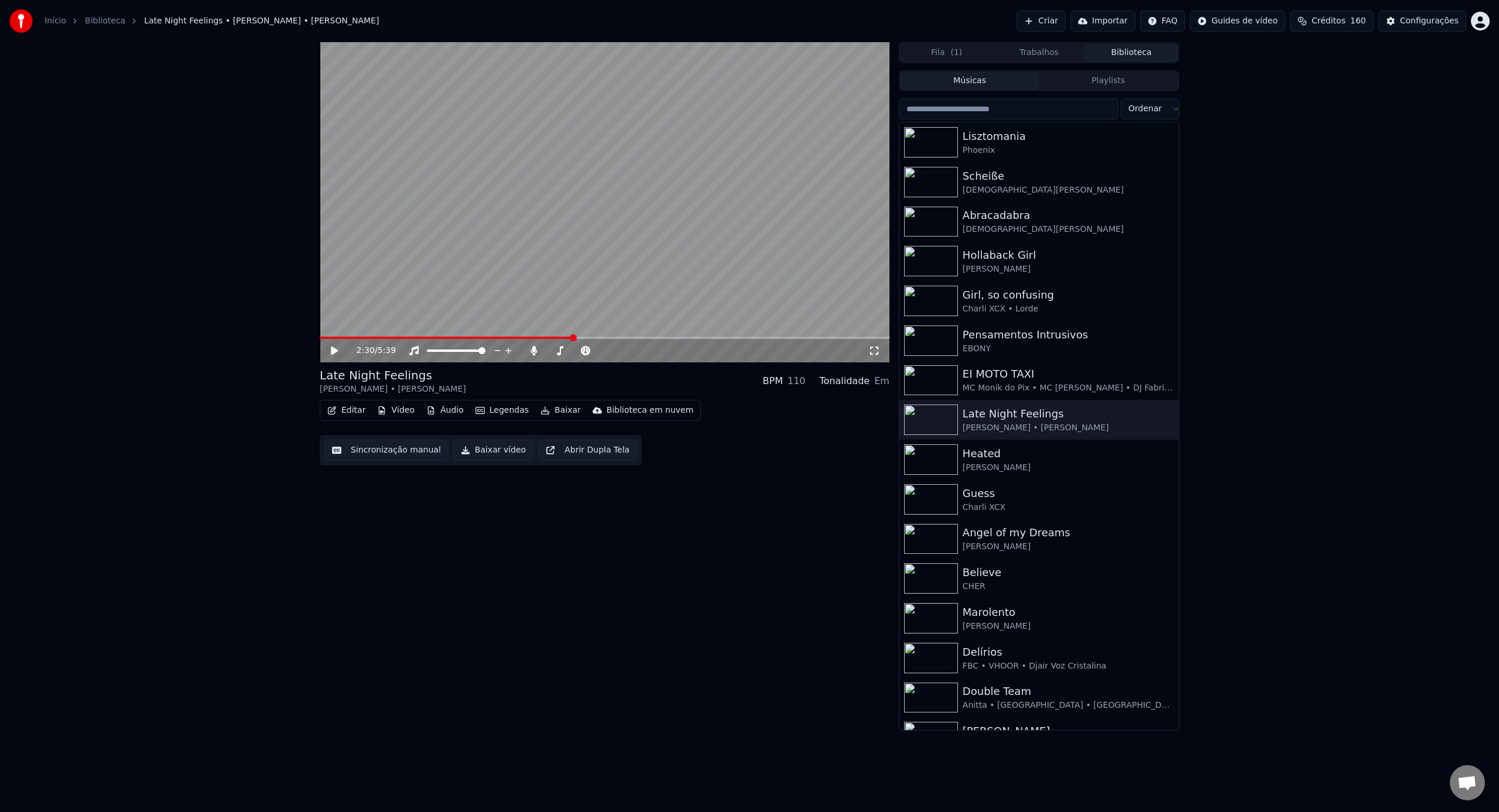
click at [789, 241] on video at bounding box center [604, 202] width 569 height 320
click at [334, 348] on icon at bounding box center [334, 350] width 6 height 7
